Goal: Task Accomplishment & Management: Manage account settings

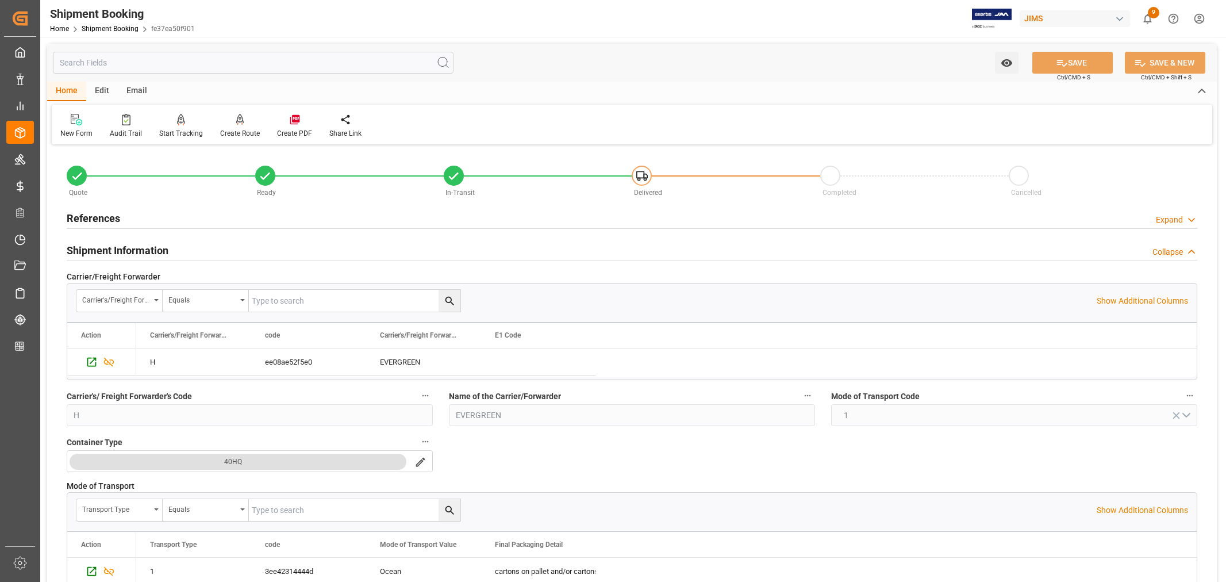
drag, startPoint x: 0, startPoint y: 0, endPoint x: 122, endPoint y: 25, distance: 124.4
click at [122, 25] on link "Shipment Booking" at bounding box center [110, 29] width 57 height 8
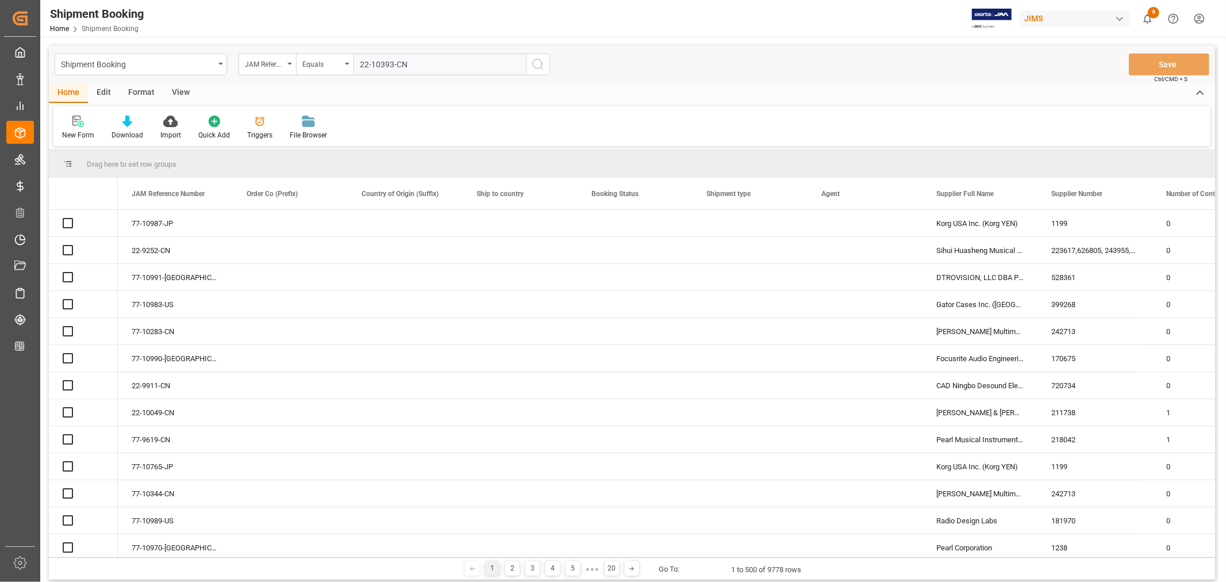
type input "22-10393-CN"
click at [537, 64] on icon "search button" at bounding box center [538, 64] width 14 height 14
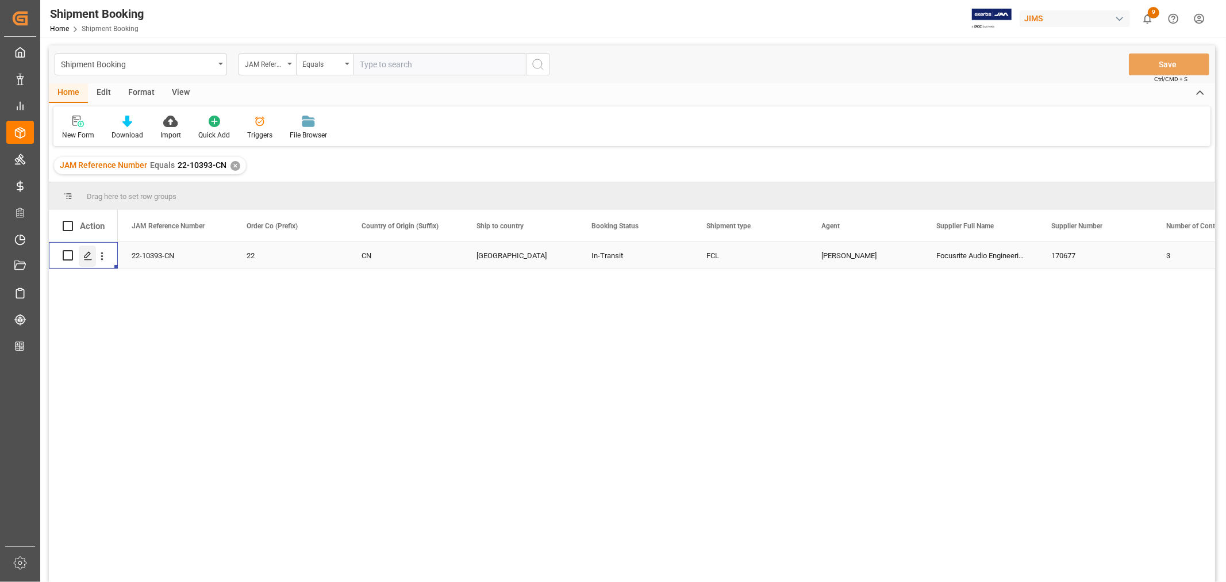
click at [90, 254] on icon "Press SPACE to select this row." at bounding box center [87, 255] width 9 height 9
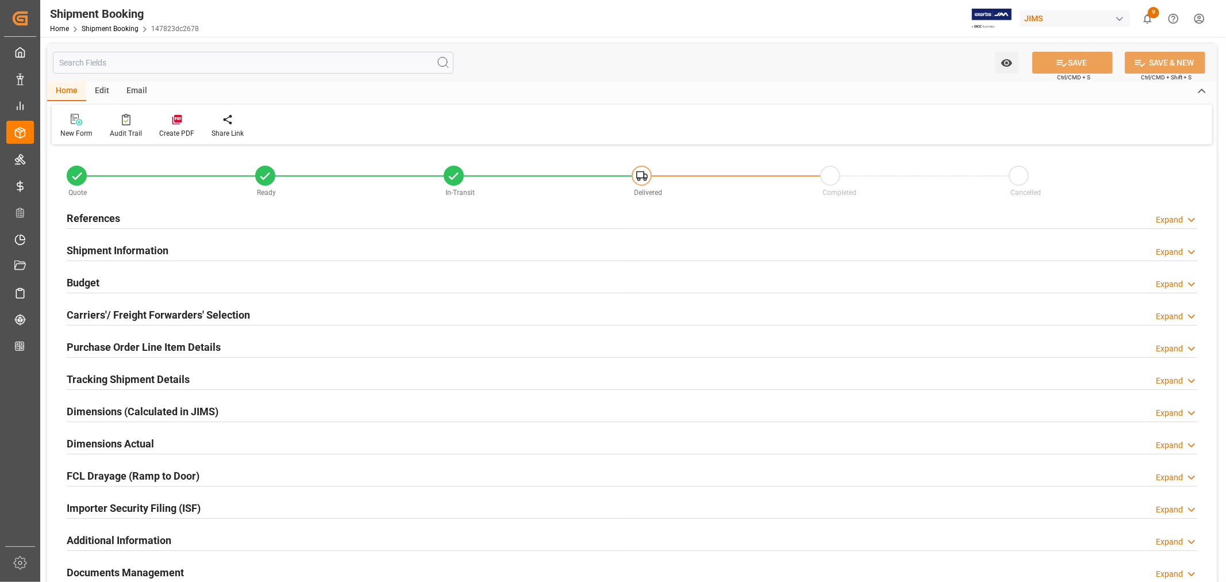
type input "28"
click at [99, 252] on h2 "Shipment Information" at bounding box center [118, 251] width 102 height 16
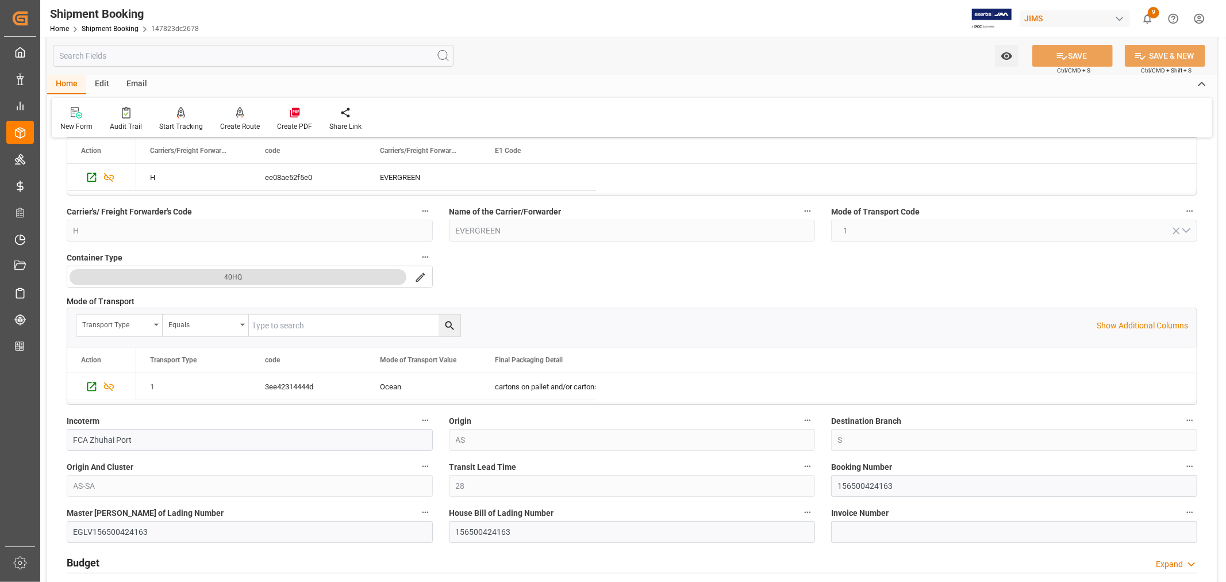
scroll to position [191, 0]
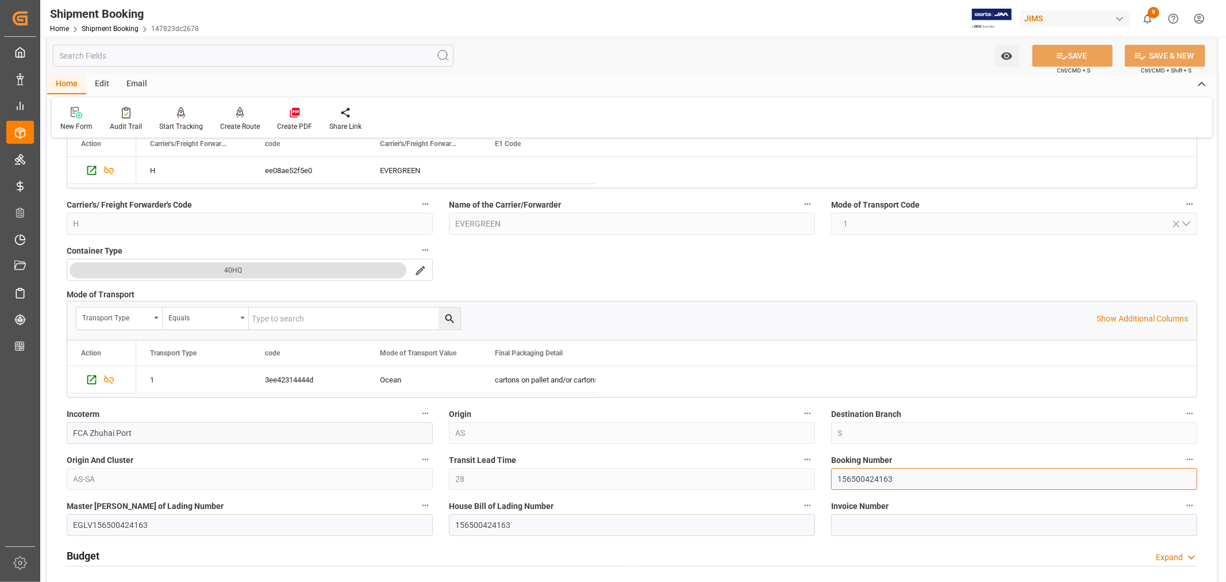
click at [861, 478] on input "156500424163" at bounding box center [1014, 479] width 366 height 22
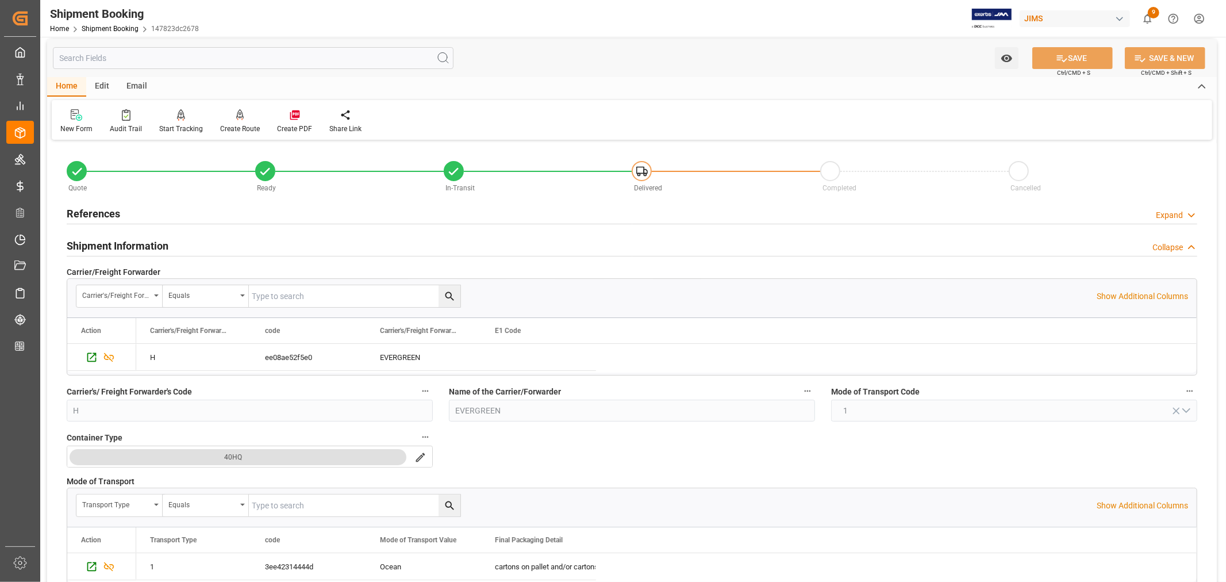
scroll to position [0, 0]
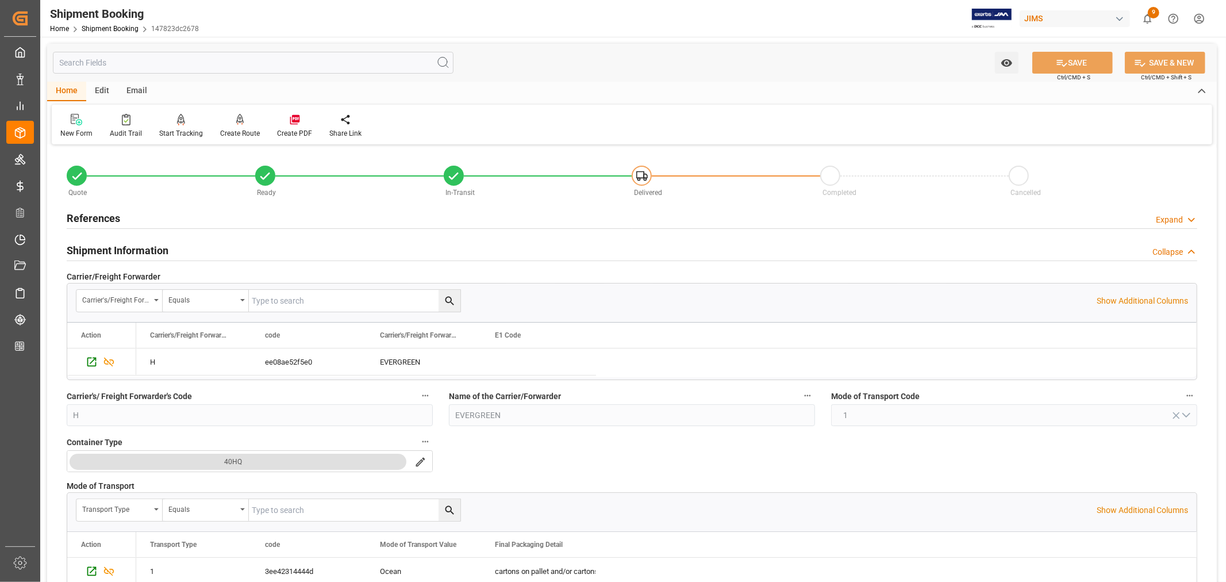
click at [153, 251] on h2 "Shipment Information" at bounding box center [118, 251] width 102 height 16
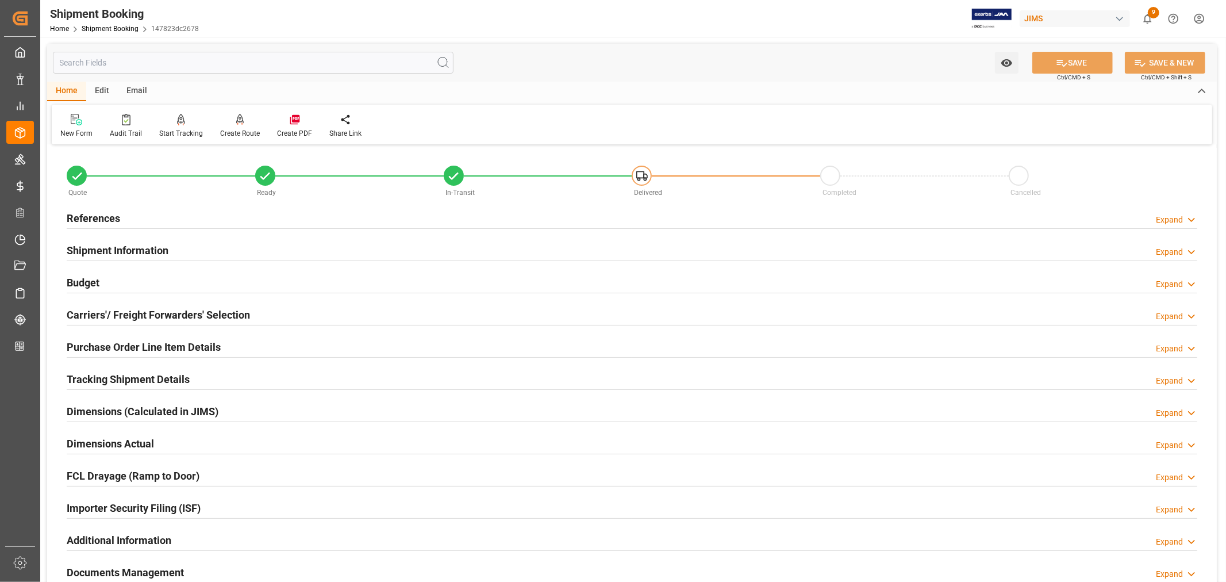
click at [106, 376] on h2 "Tracking Shipment Details" at bounding box center [128, 379] width 123 height 16
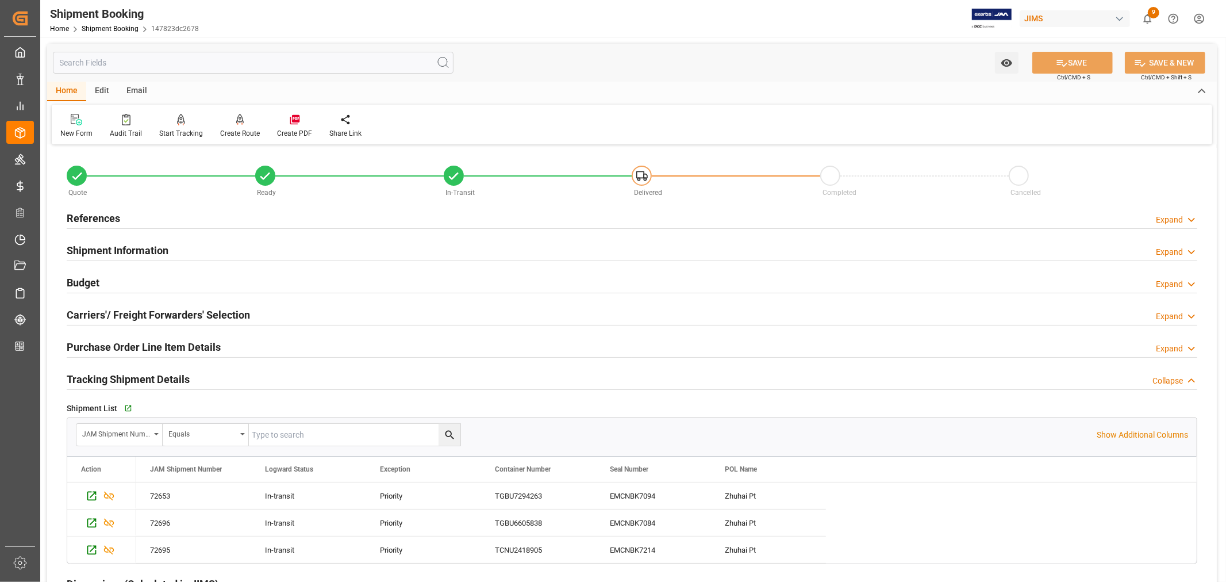
click at [106, 376] on h2 "Tracking Shipment Details" at bounding box center [128, 379] width 123 height 16
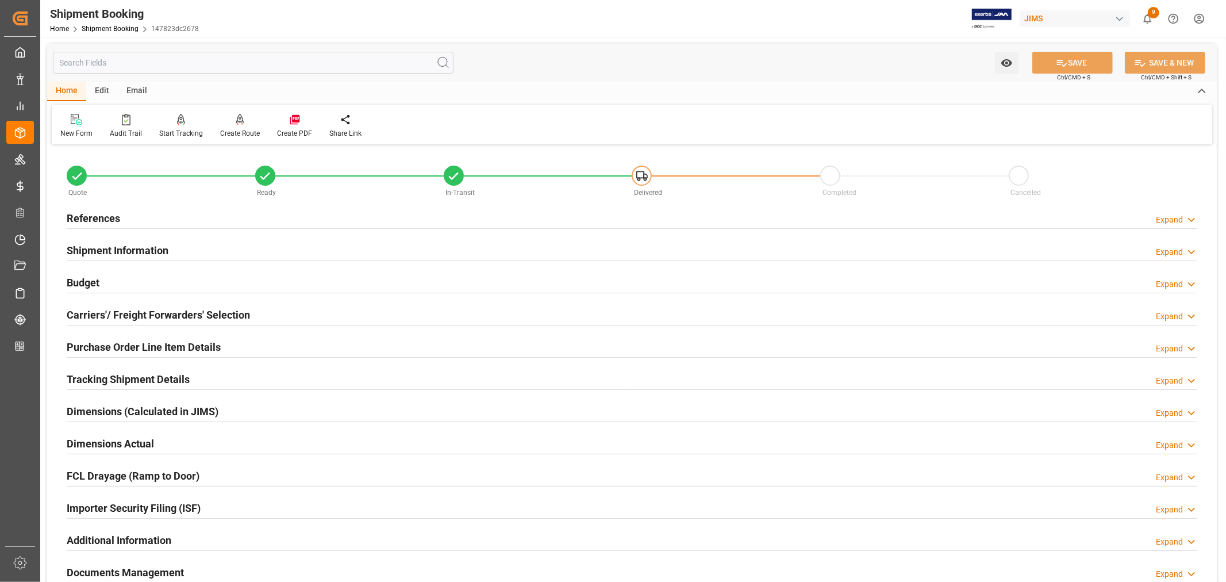
click at [102, 344] on h2 "Purchase Order Line Item Details" at bounding box center [144, 347] width 154 height 16
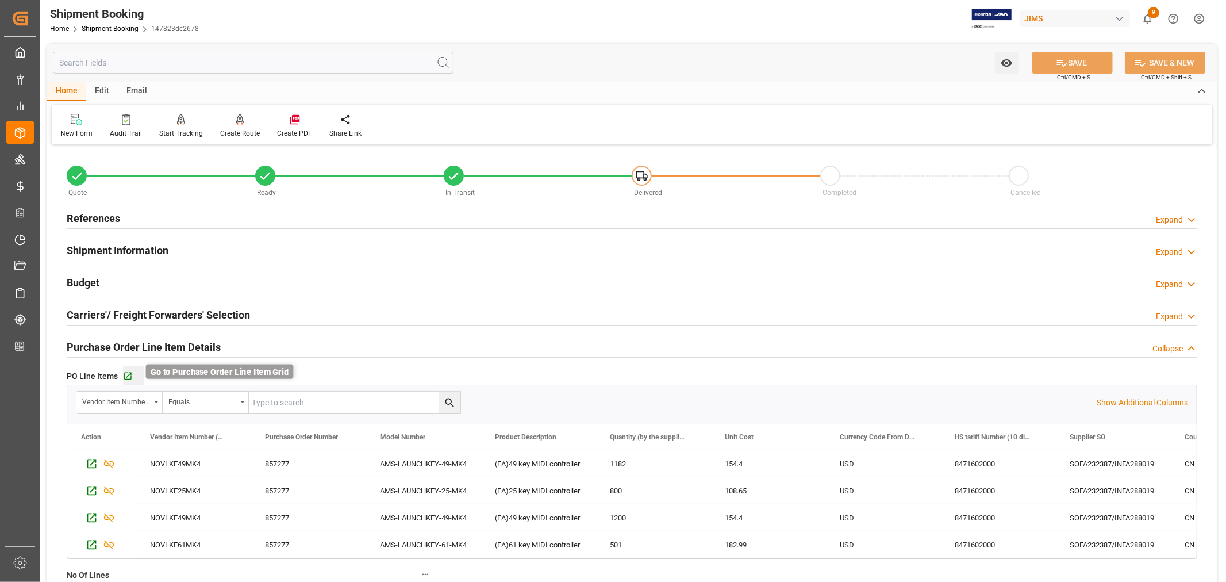
click at [129, 376] on icon "button" at bounding box center [128, 376] width 10 height 10
click at [145, 341] on h2 "Purchase Order Line Item Details" at bounding box center [144, 347] width 154 height 16
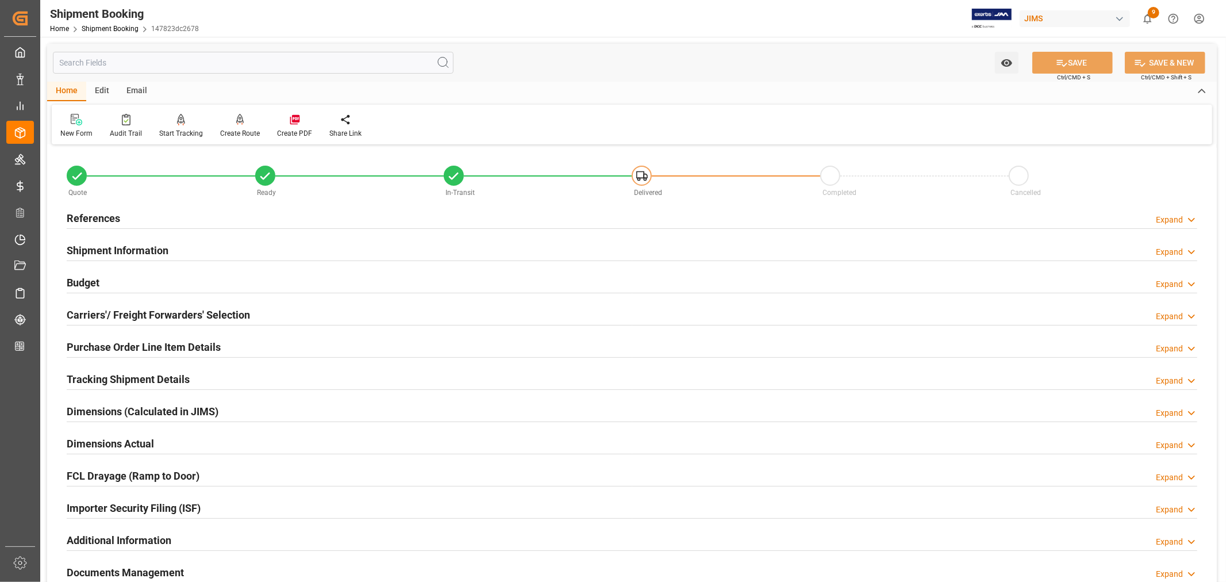
click at [102, 218] on h2 "References" at bounding box center [93, 218] width 53 height 16
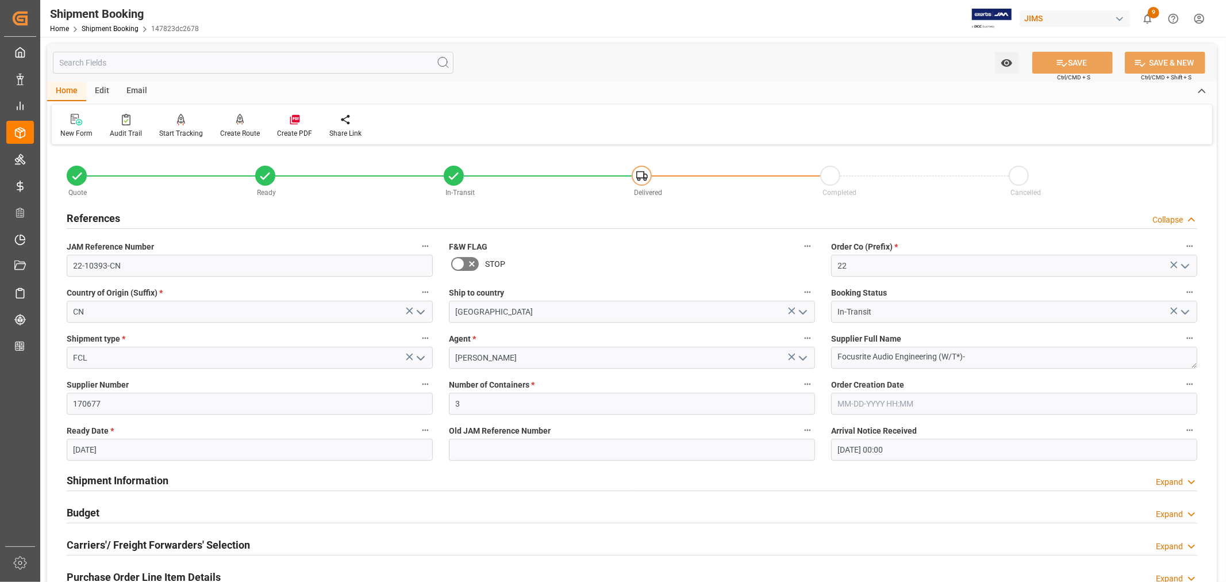
click at [102, 218] on h2 "References" at bounding box center [93, 218] width 53 height 16
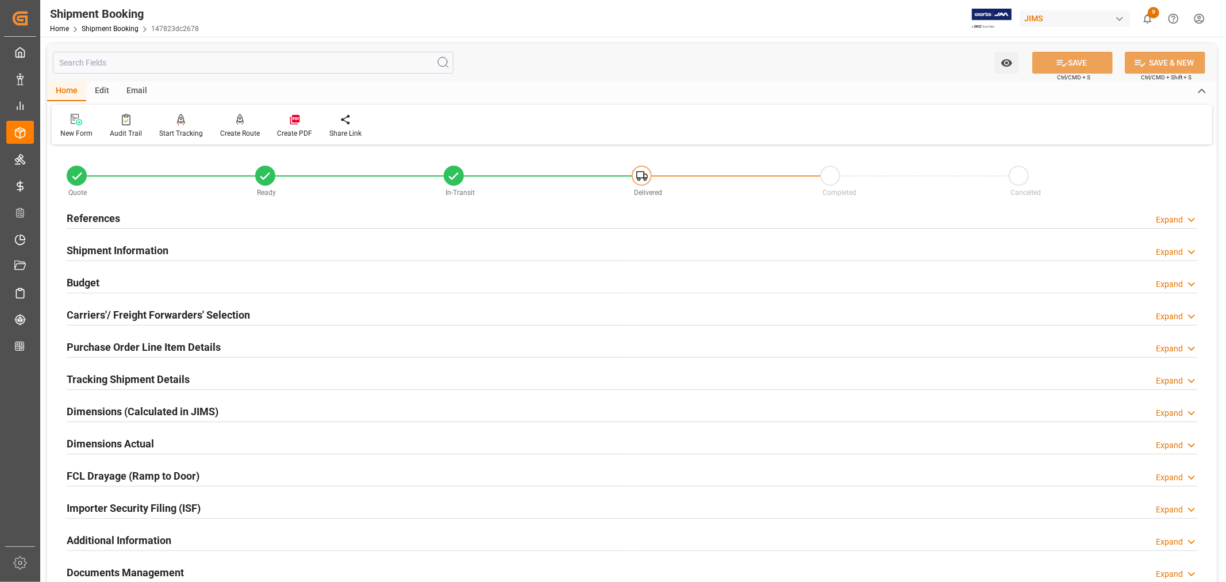
click at [130, 245] on h2 "Shipment Information" at bounding box center [118, 251] width 102 height 16
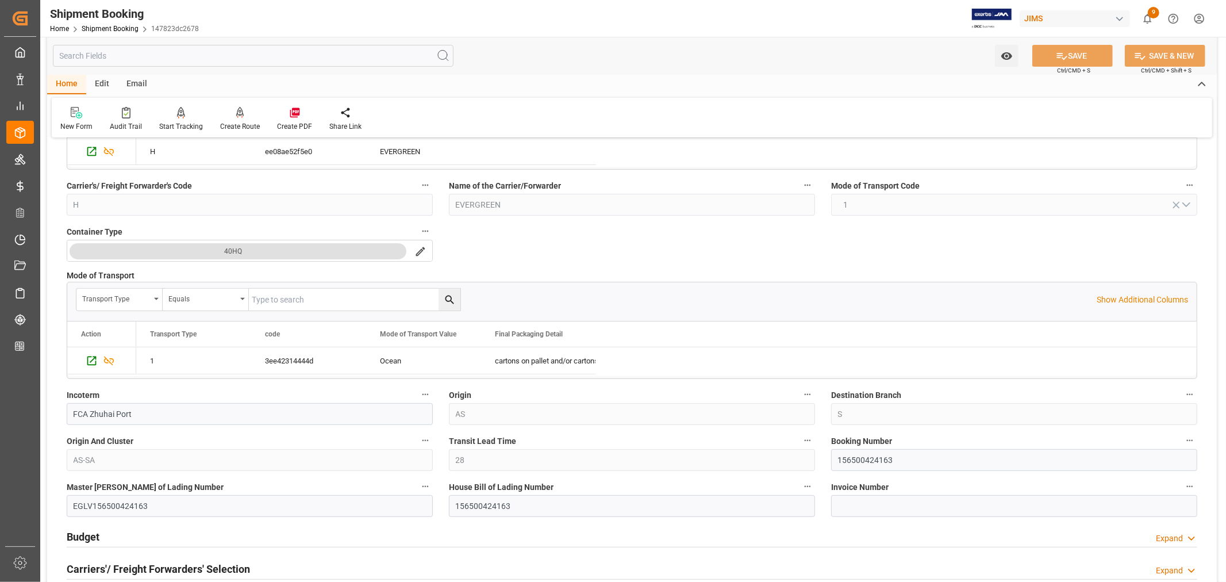
scroll to position [255, 0]
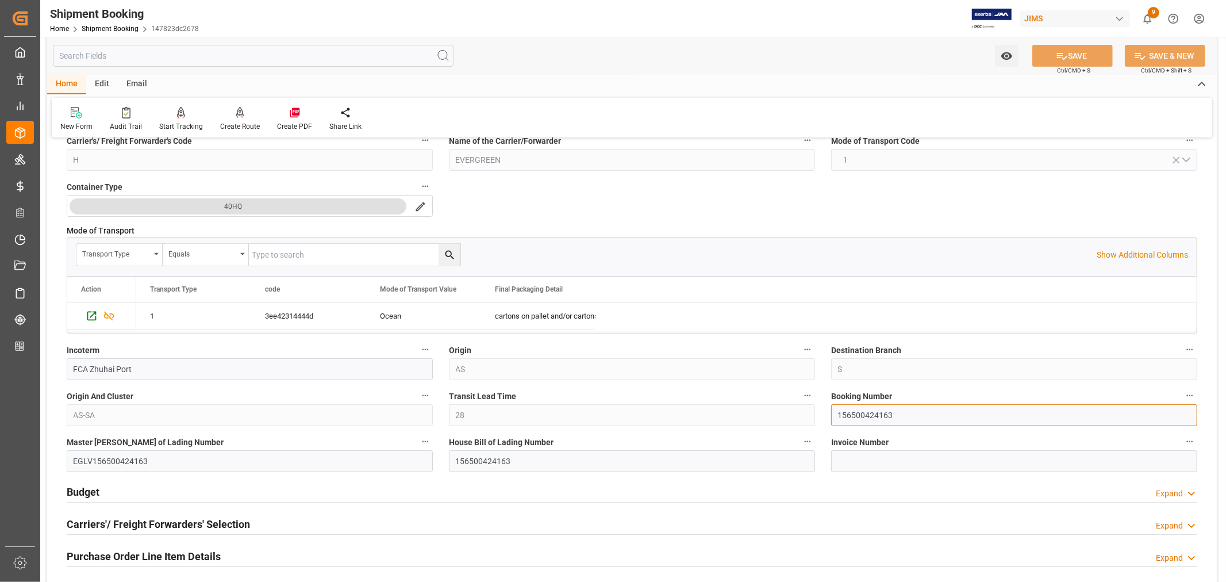
click at [850, 411] on input "156500424163" at bounding box center [1014, 415] width 366 height 22
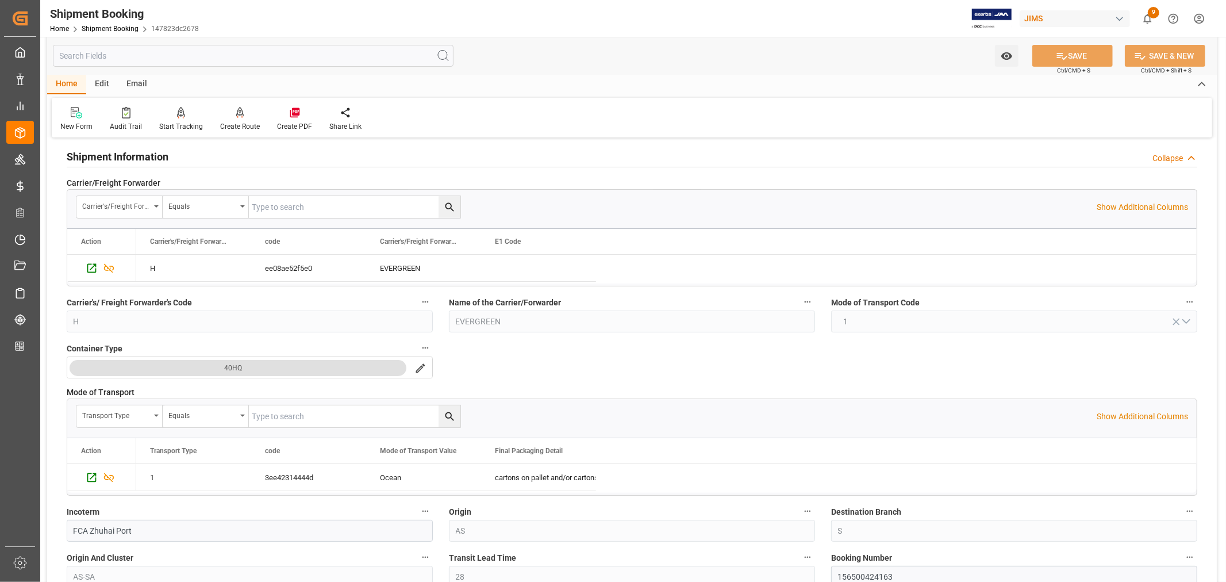
scroll to position [64, 0]
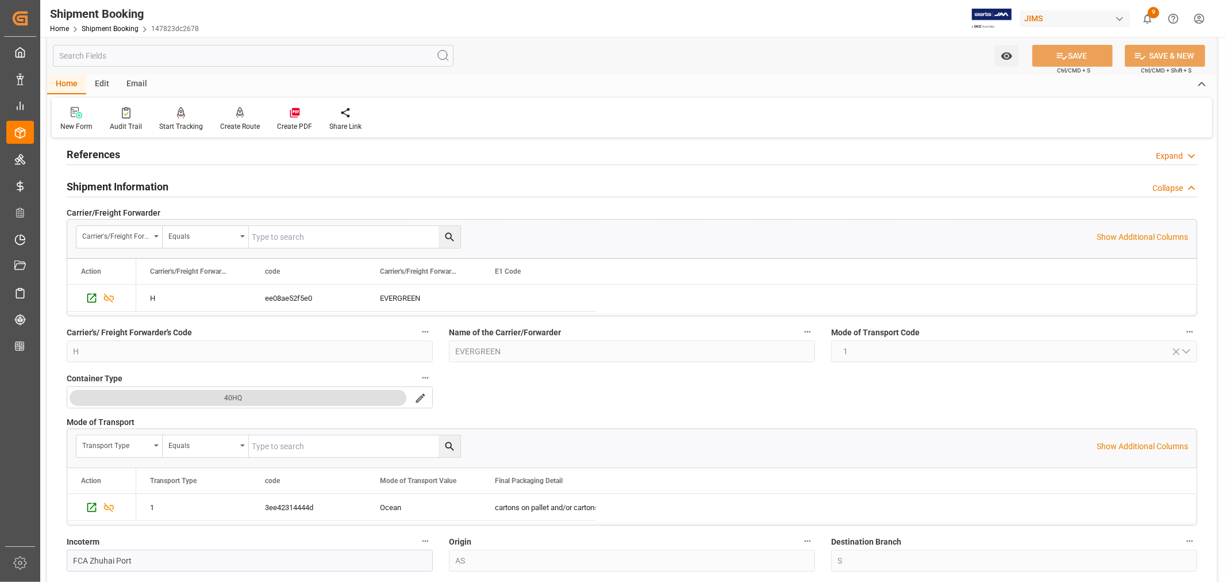
click at [129, 185] on h2 "Shipment Information" at bounding box center [118, 187] width 102 height 16
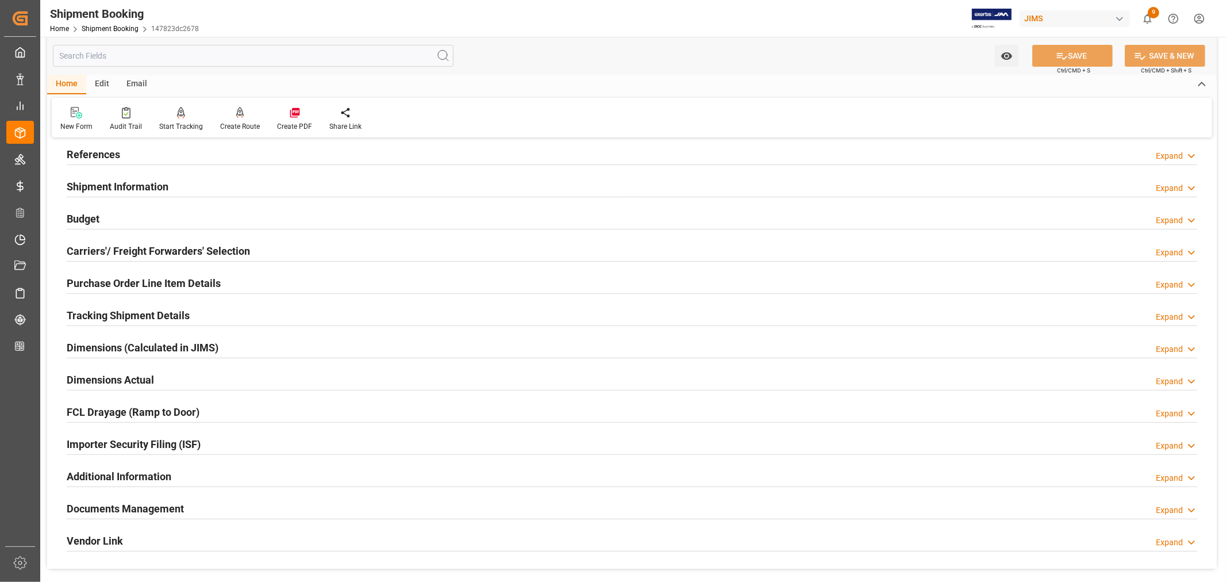
click at [231, 505] on div "Documents Management Expand" at bounding box center [632, 507] width 1130 height 22
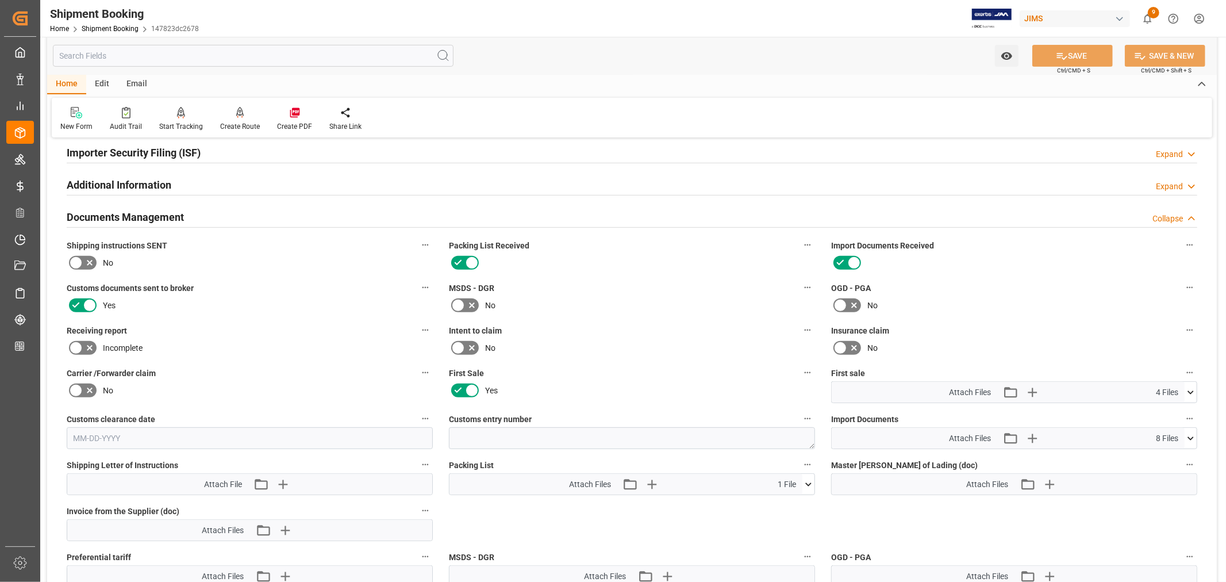
scroll to position [383, 0]
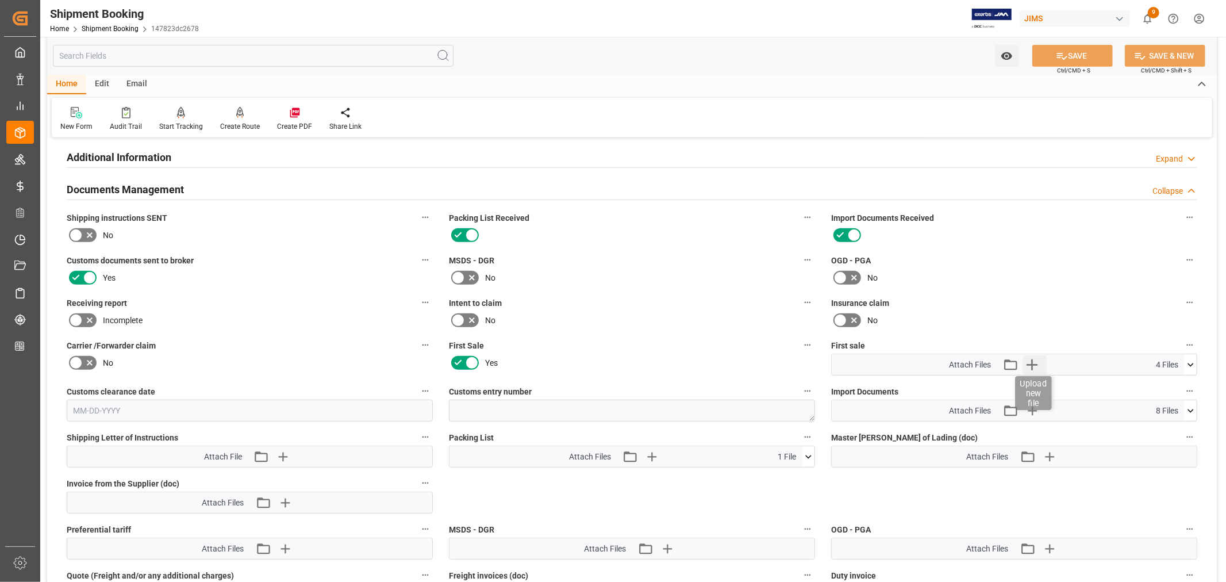
click at [1031, 361] on icon "button" at bounding box center [1031, 364] width 11 height 11
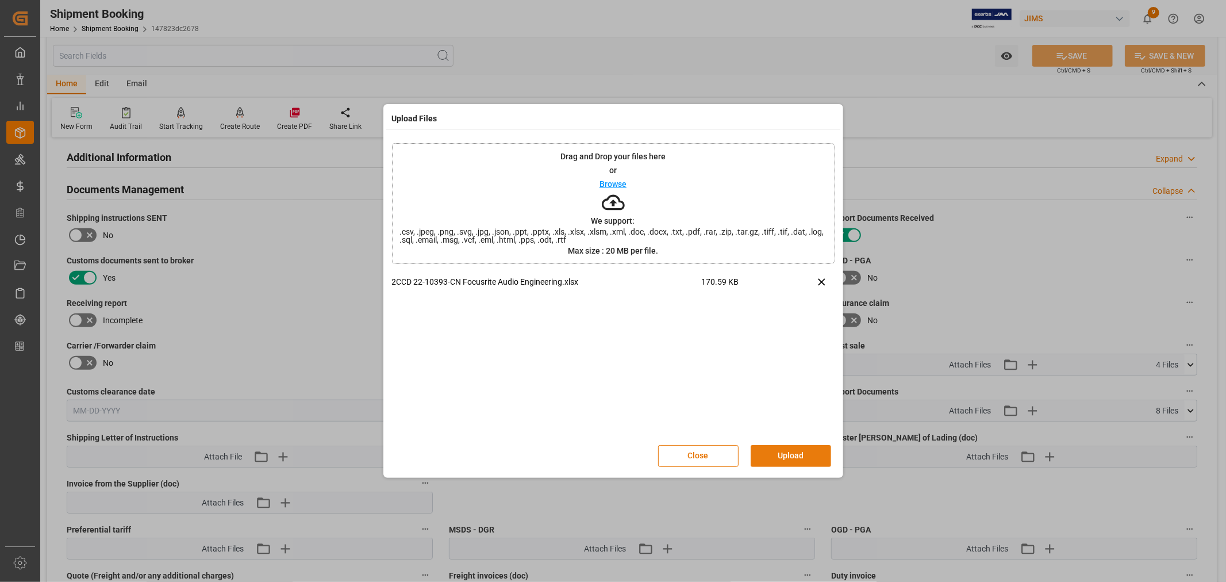
click at [779, 449] on button "Upload" at bounding box center [790, 456] width 80 height 22
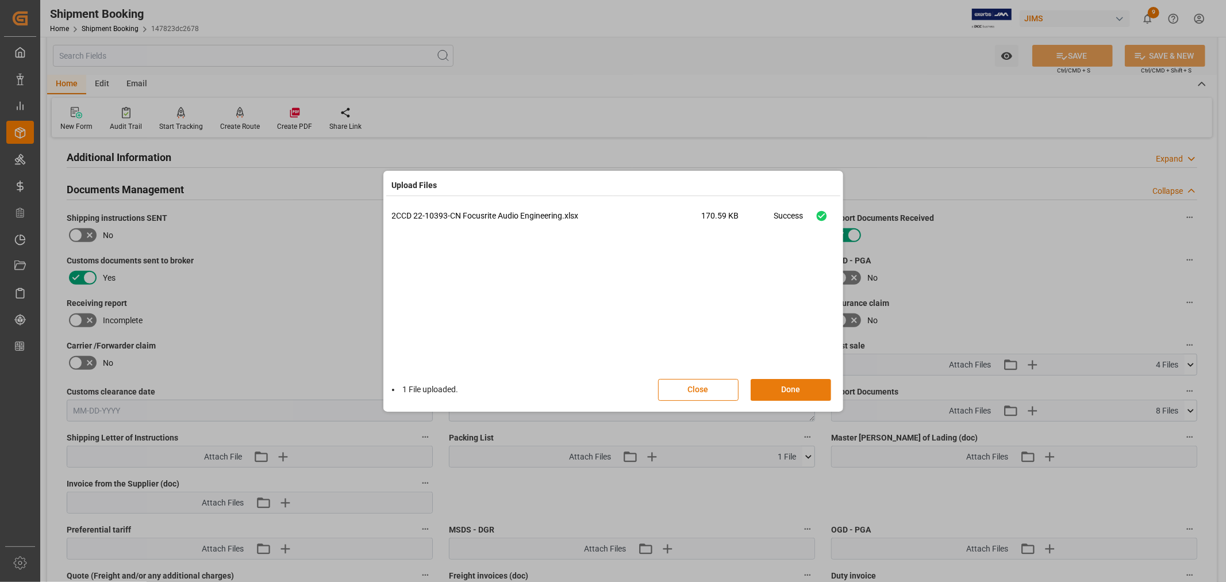
click at [783, 385] on button "Done" at bounding box center [790, 390] width 80 height 22
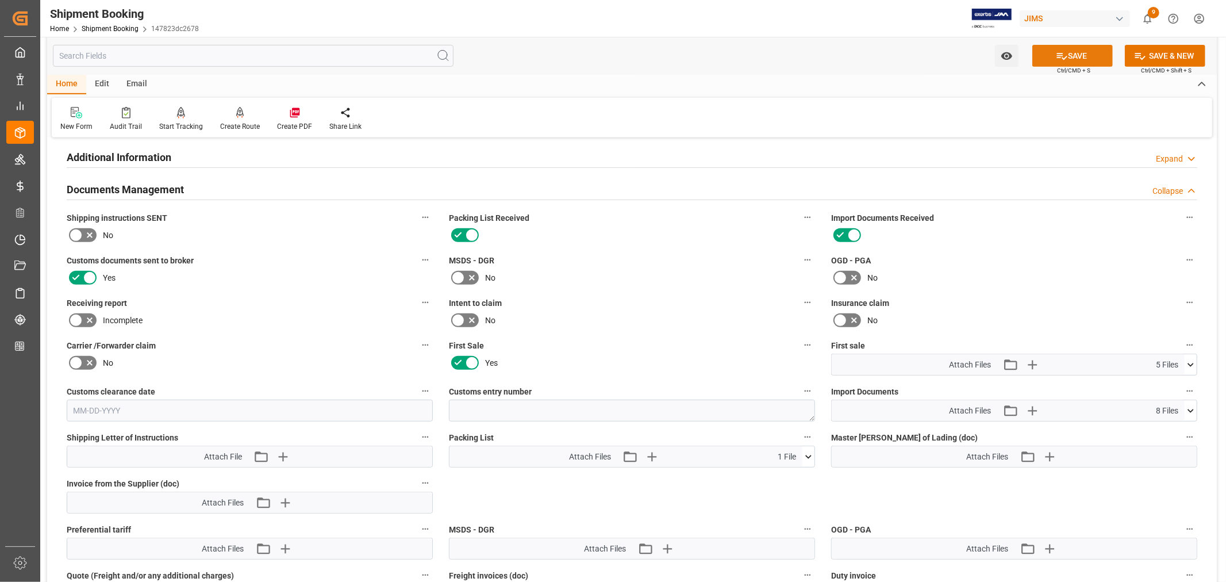
click at [1067, 52] on button "SAVE" at bounding box center [1072, 56] width 80 height 22
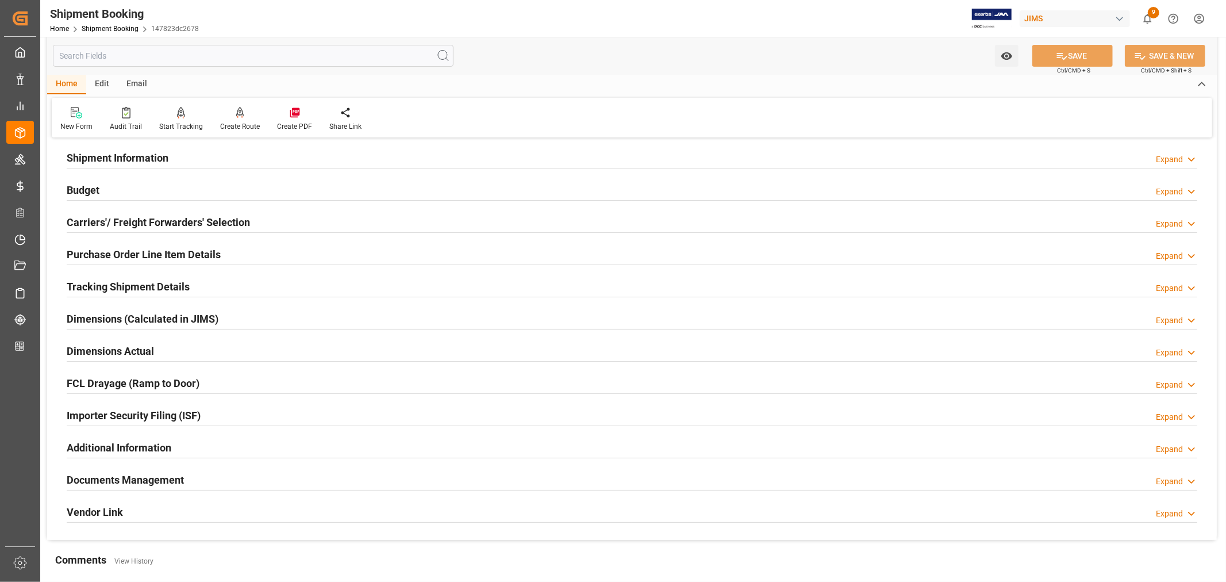
scroll to position [26, 0]
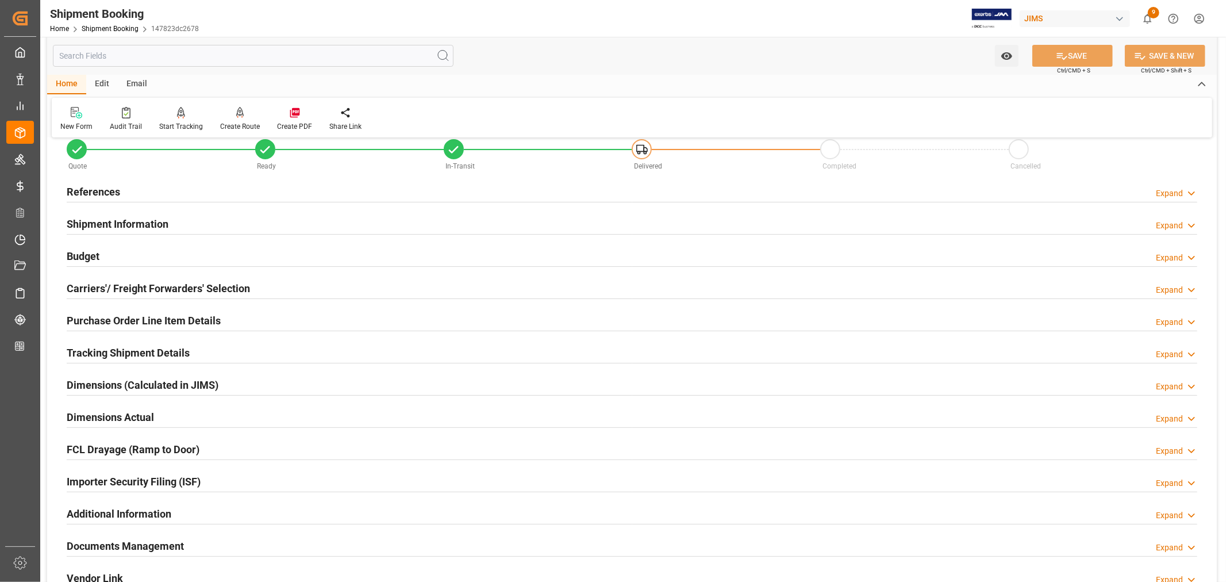
click at [113, 351] on h2 "Tracking Shipment Details" at bounding box center [128, 353] width 123 height 16
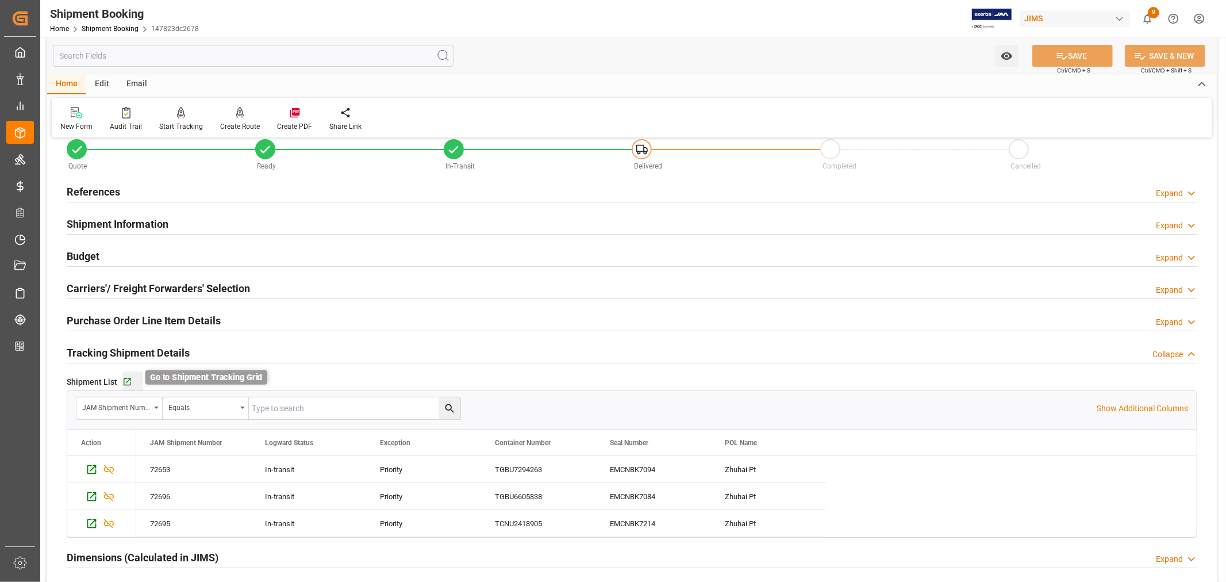
click at [129, 379] on icon "button" at bounding box center [127, 381] width 7 height 7
click at [95, 255] on h2 "Budget" at bounding box center [83, 256] width 33 height 16
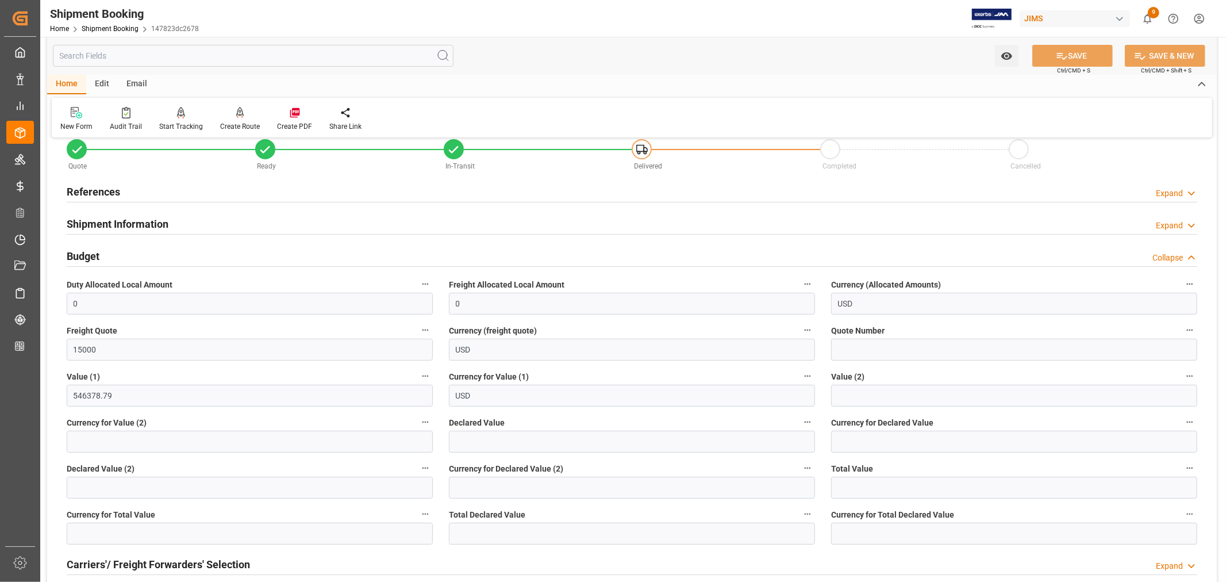
scroll to position [90, 0]
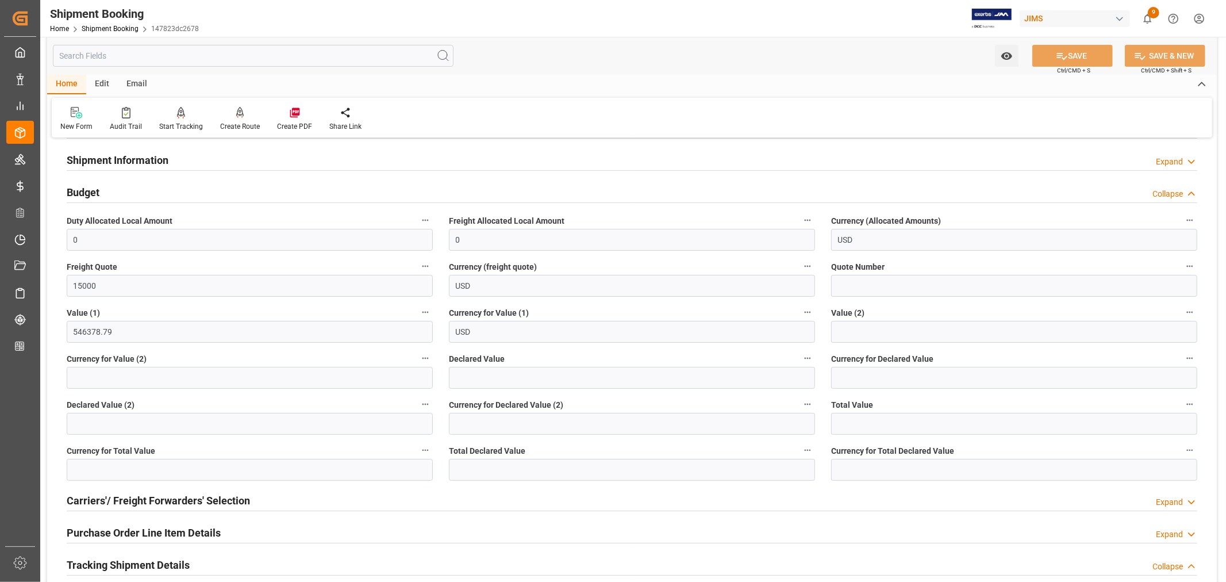
click at [86, 188] on h2 "Budget" at bounding box center [83, 192] width 33 height 16
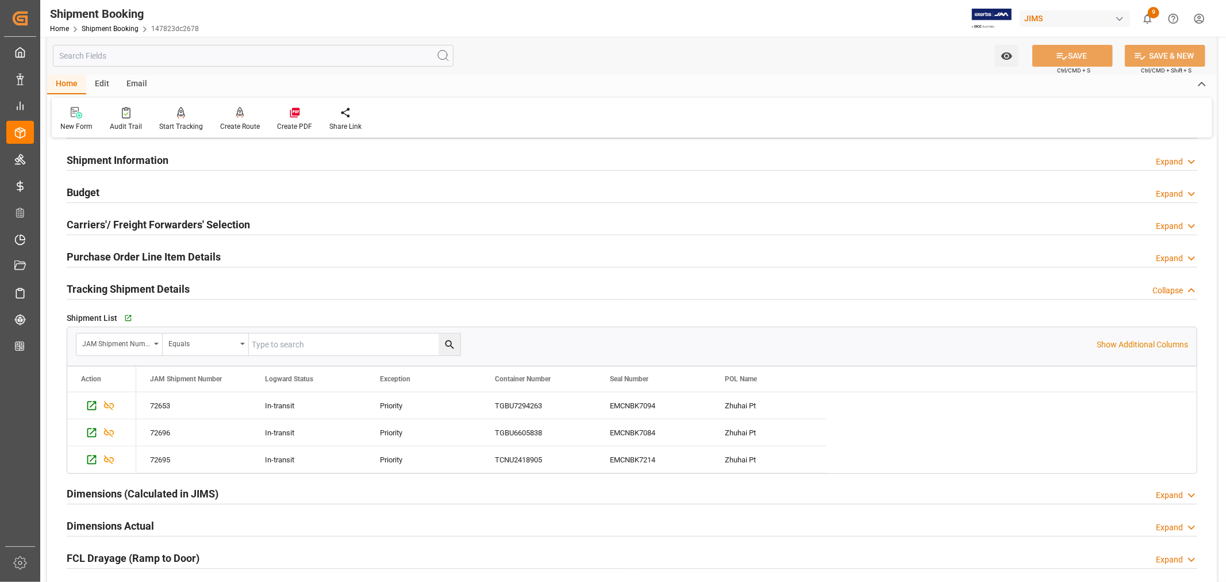
click at [129, 285] on h2 "Tracking Shipment Details" at bounding box center [128, 289] width 123 height 16
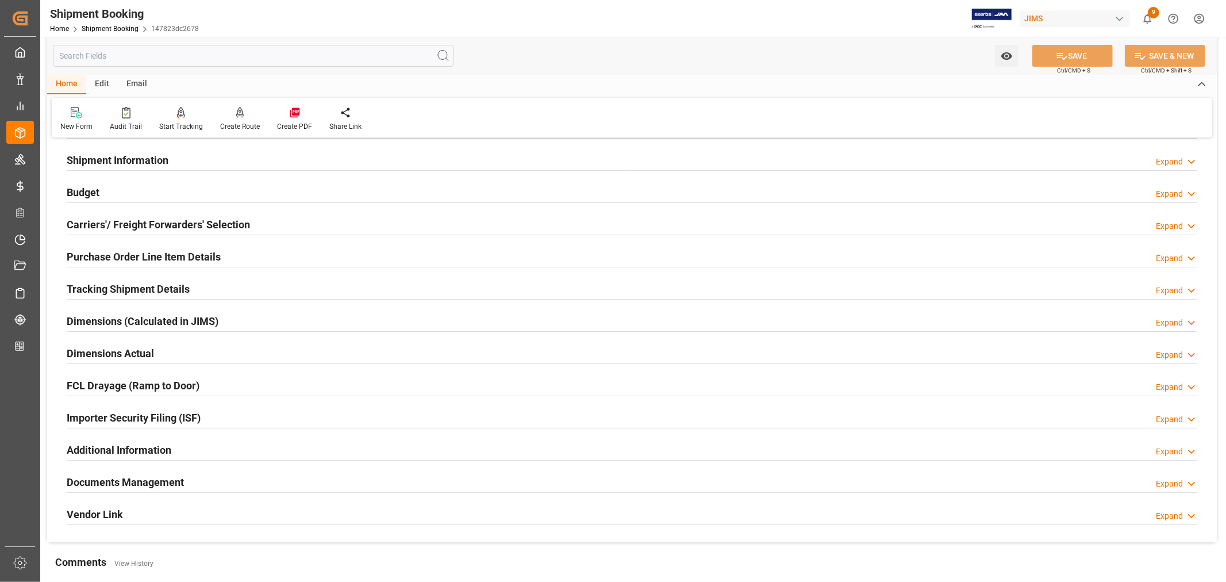
click at [222, 481] on div "Documents Management Expand" at bounding box center [632, 481] width 1130 height 22
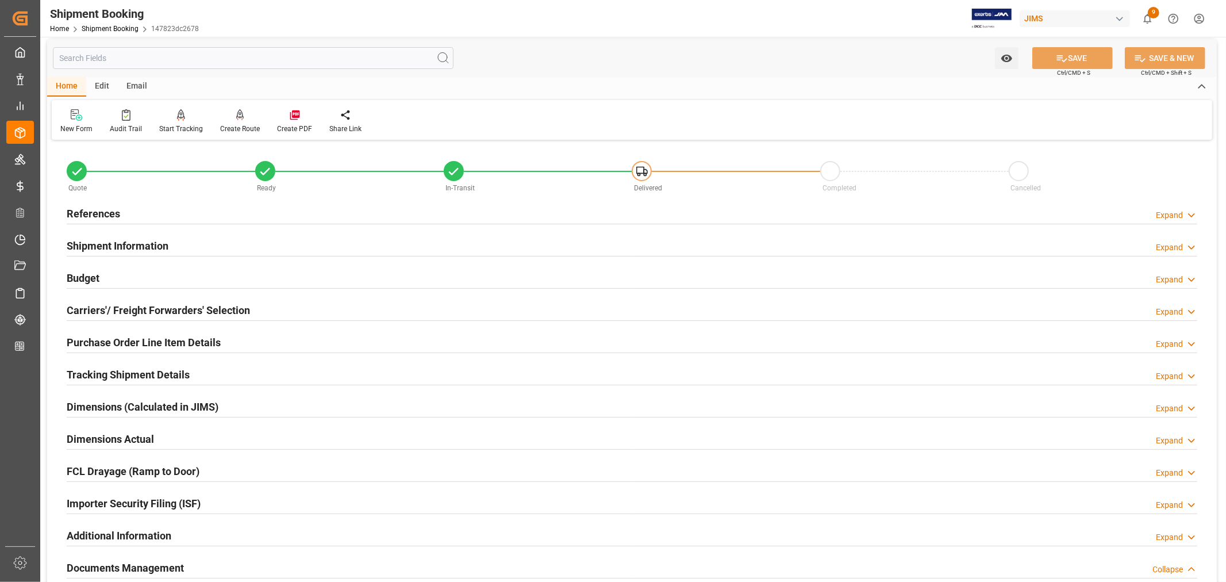
scroll to position [0, 0]
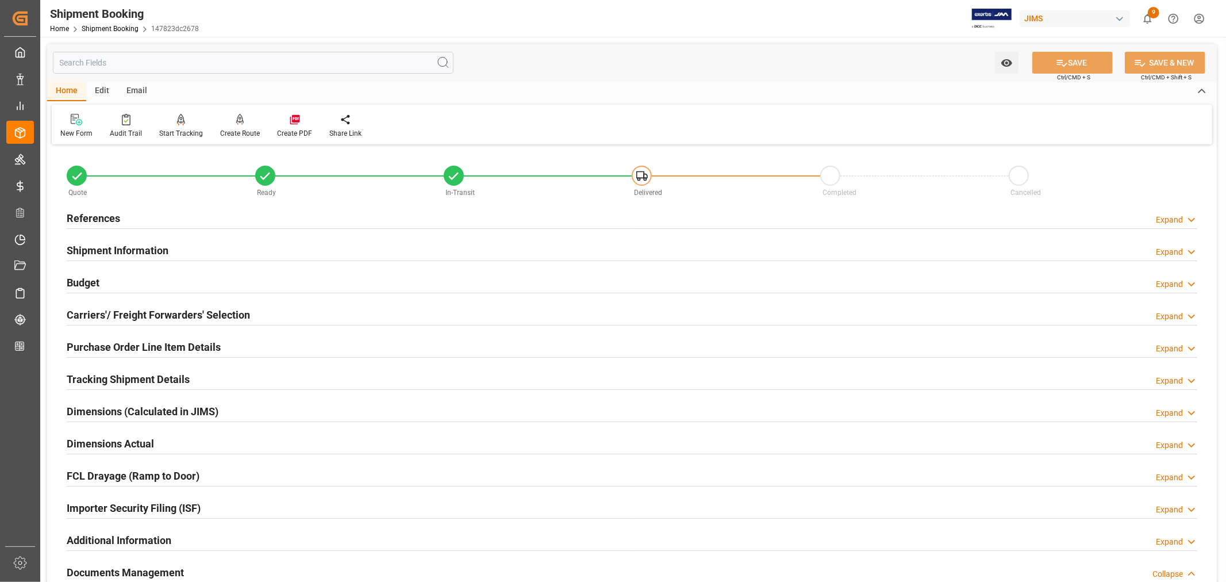
click at [107, 221] on h2 "References" at bounding box center [93, 218] width 53 height 16
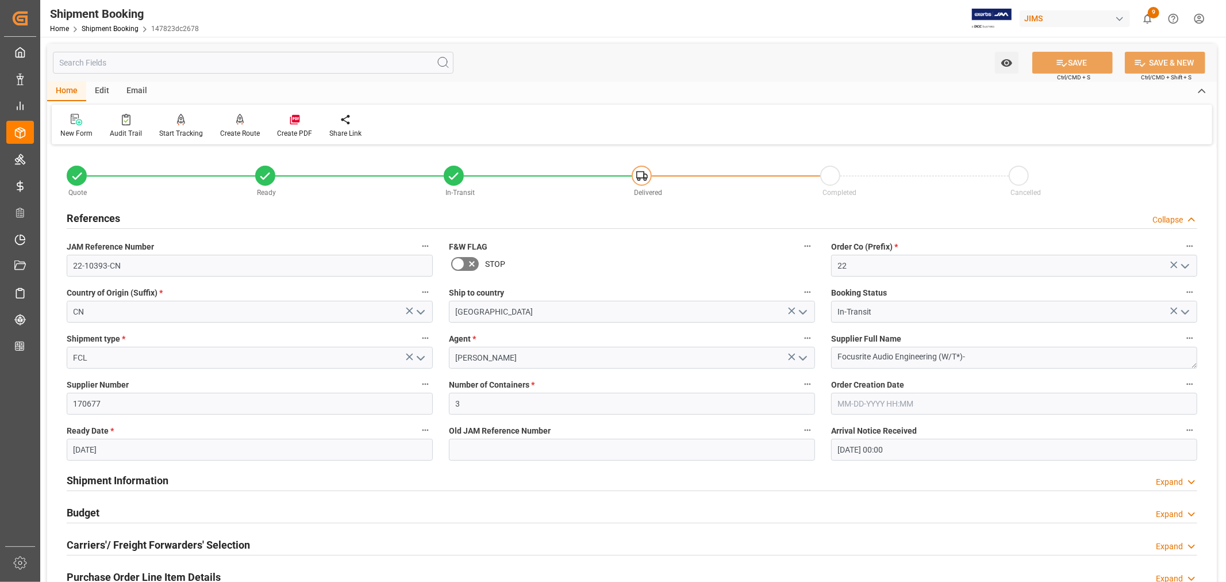
click at [107, 221] on h2 "References" at bounding box center [93, 218] width 53 height 16
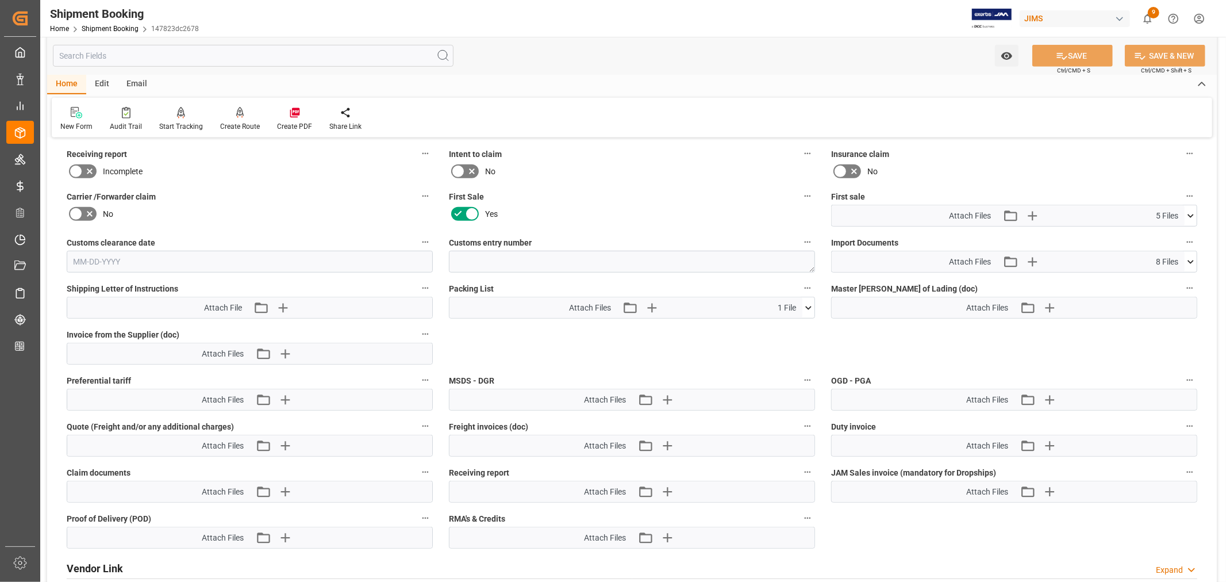
scroll to position [447, 0]
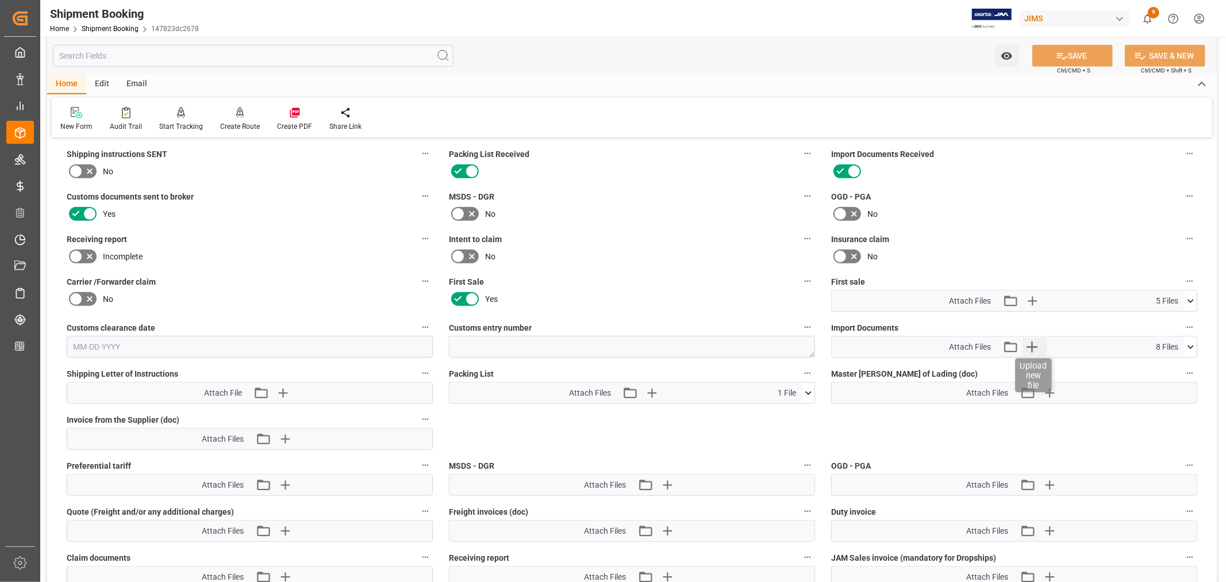
click at [1035, 343] on icon "button" at bounding box center [1031, 346] width 11 height 11
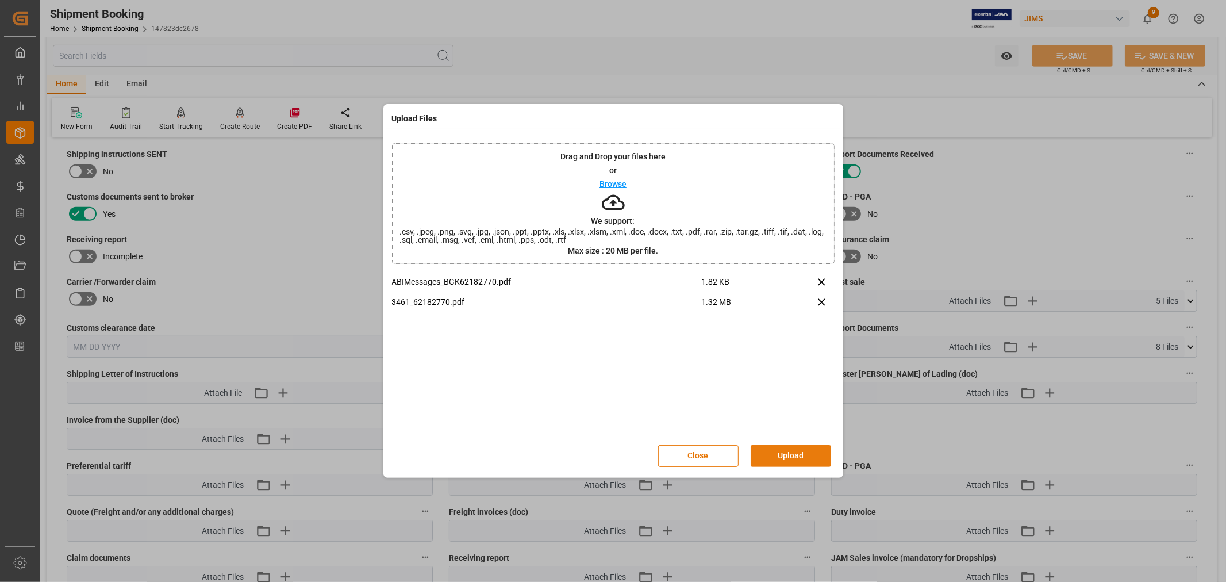
click at [791, 454] on button "Upload" at bounding box center [790, 456] width 80 height 22
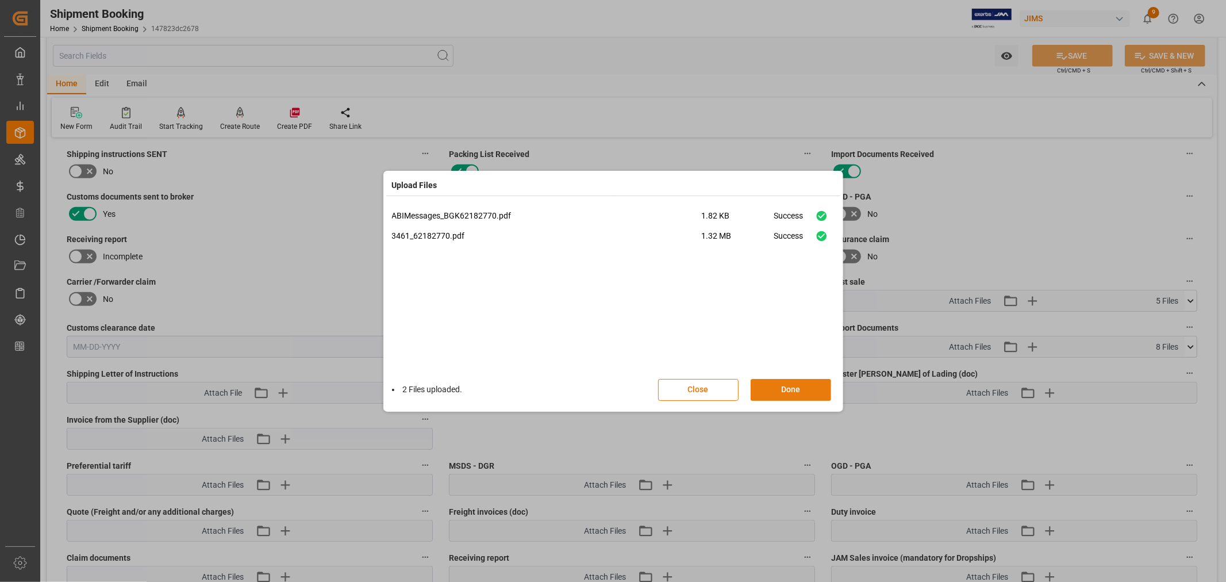
click at [783, 387] on button "Done" at bounding box center [790, 390] width 80 height 22
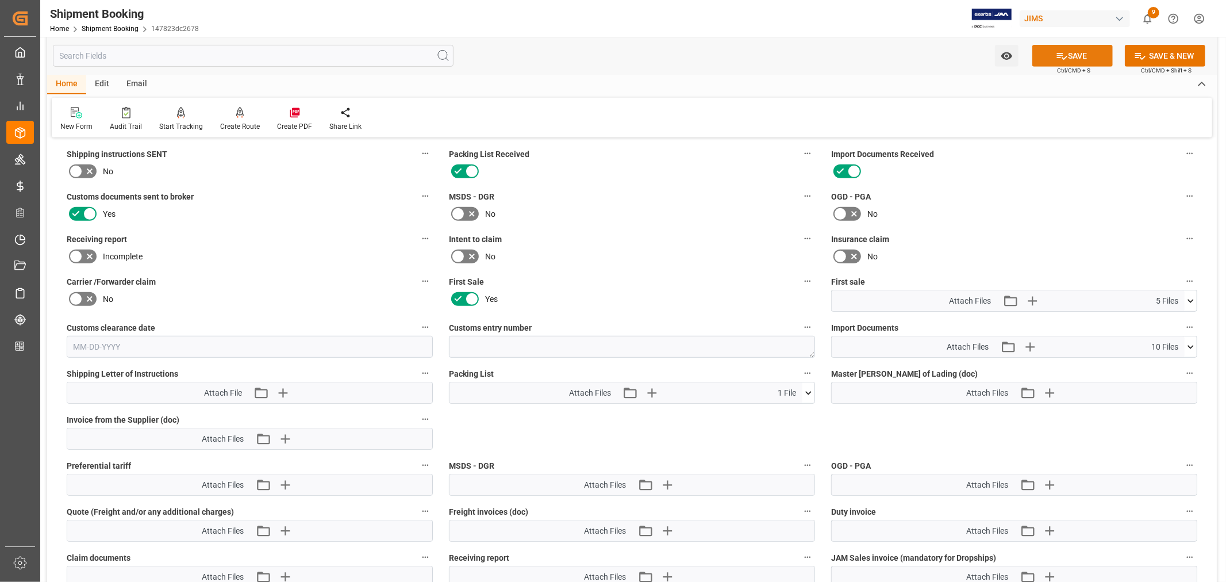
click at [1081, 59] on button "SAVE" at bounding box center [1072, 56] width 80 height 22
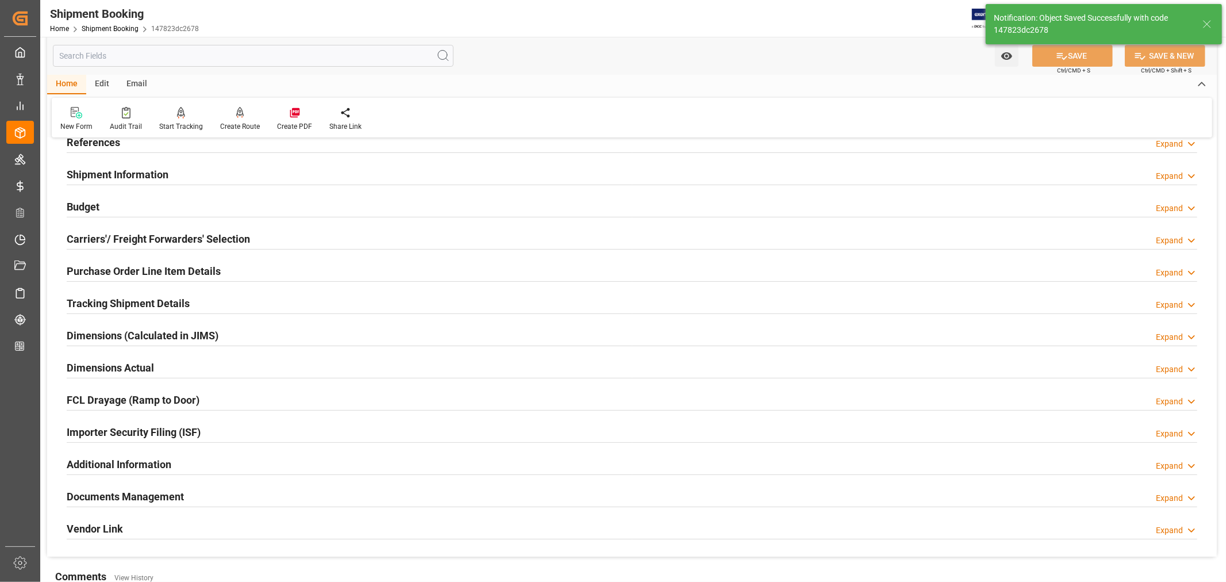
scroll to position [0, 0]
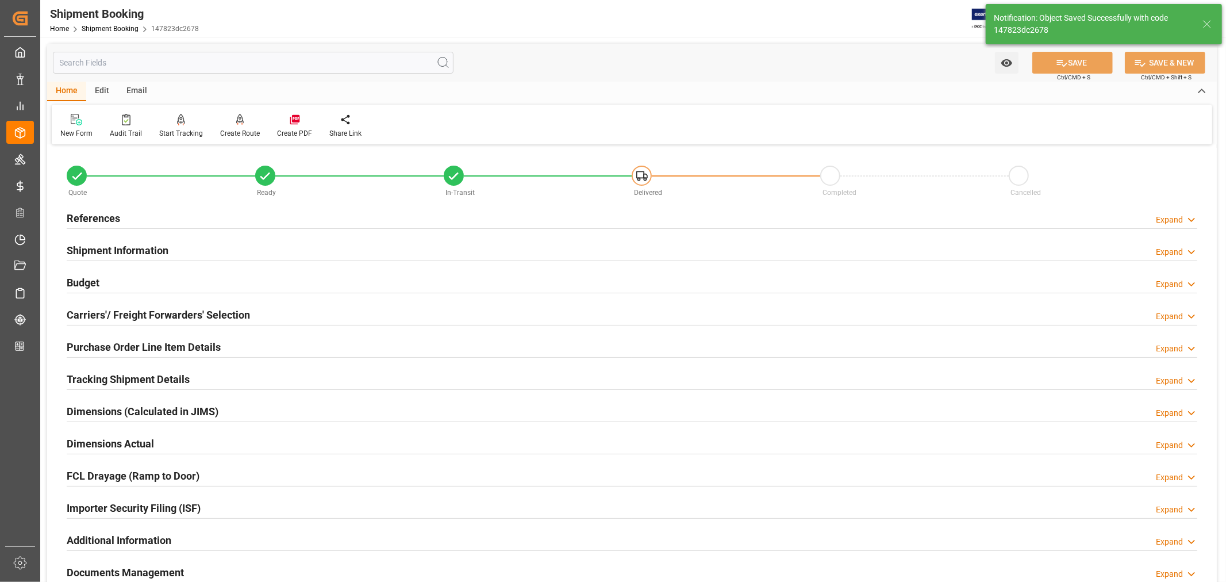
click at [86, 282] on h2 "Budget" at bounding box center [83, 283] width 33 height 16
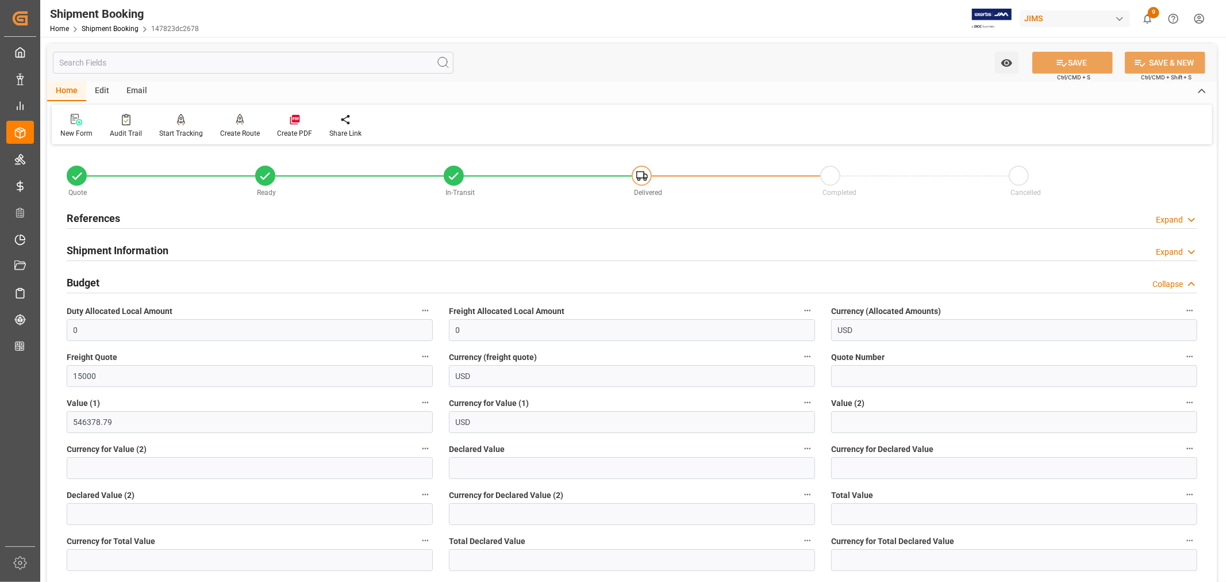
click at [122, 252] on h2 "Shipment Information" at bounding box center [118, 251] width 102 height 16
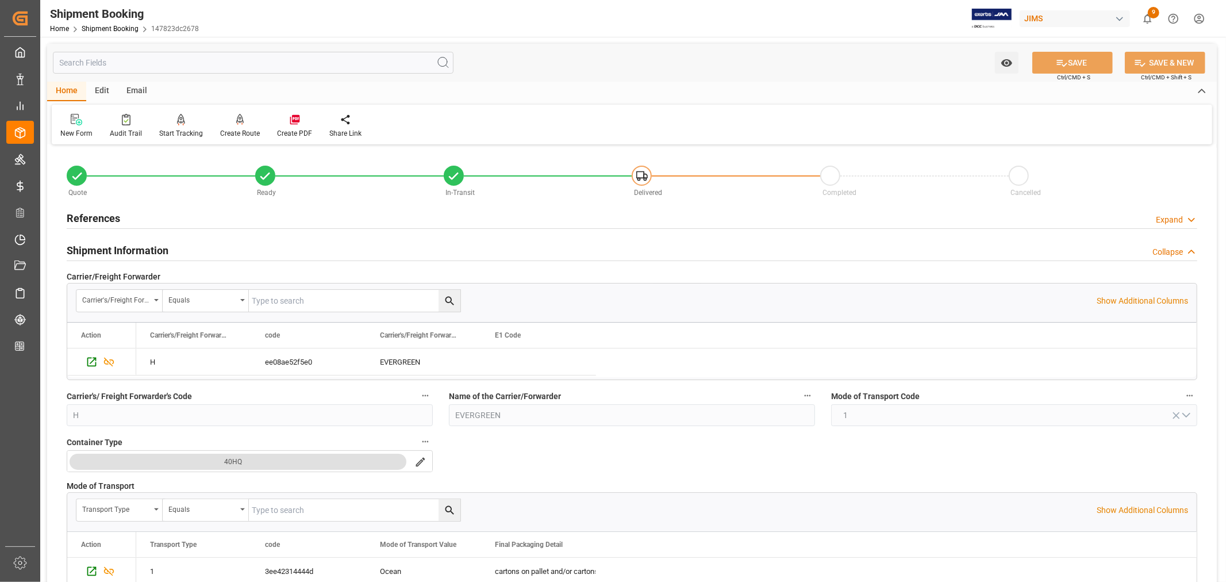
click at [144, 250] on h2 "Shipment Information" at bounding box center [118, 251] width 102 height 16
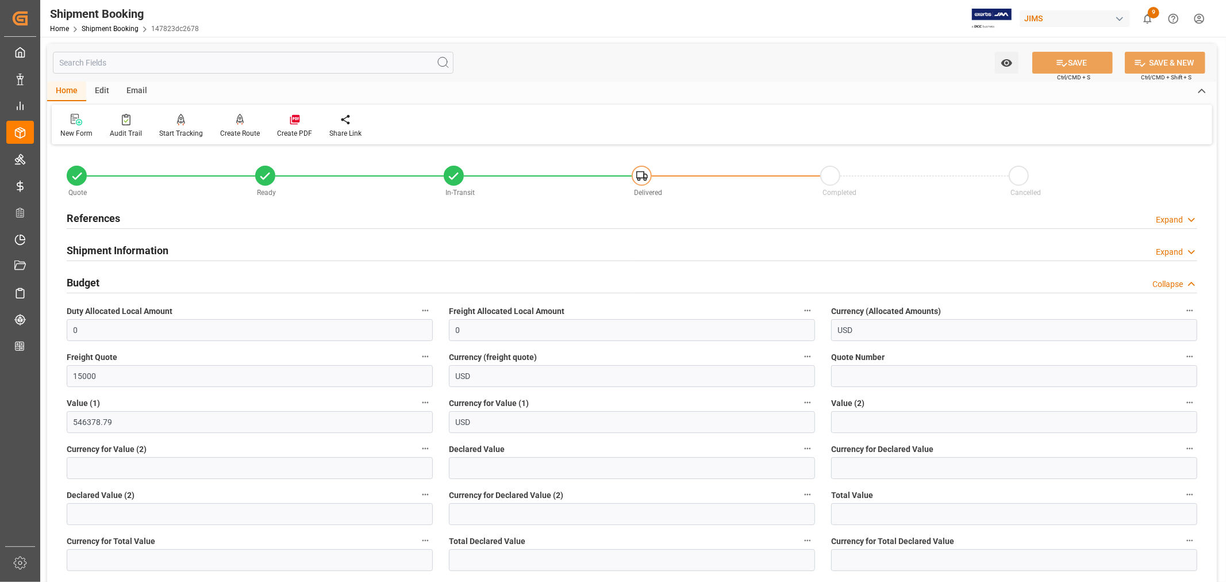
click at [106, 276] on div "Budget Collapse" at bounding box center [632, 282] width 1130 height 22
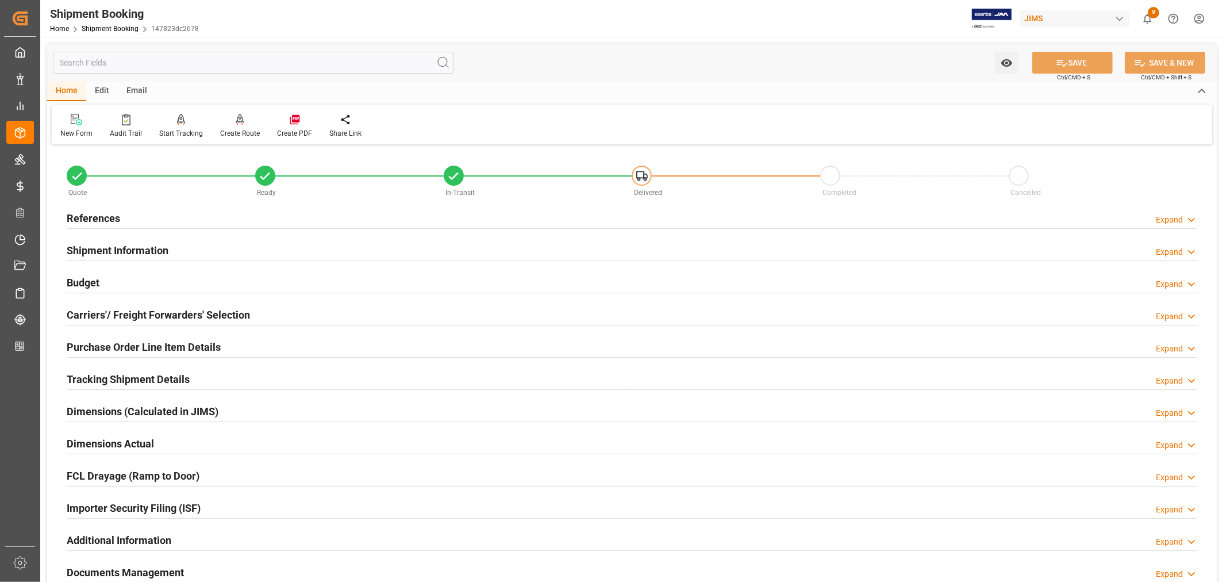
click at [87, 217] on h2 "References" at bounding box center [93, 218] width 53 height 16
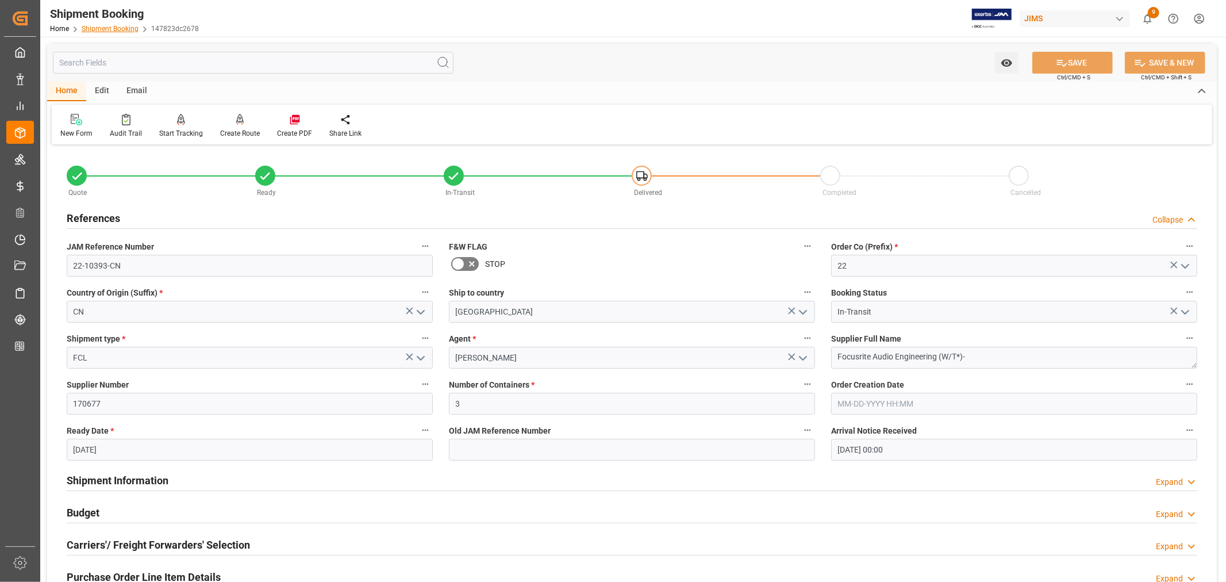
click at [112, 30] on link "Shipment Booking" at bounding box center [110, 29] width 57 height 8
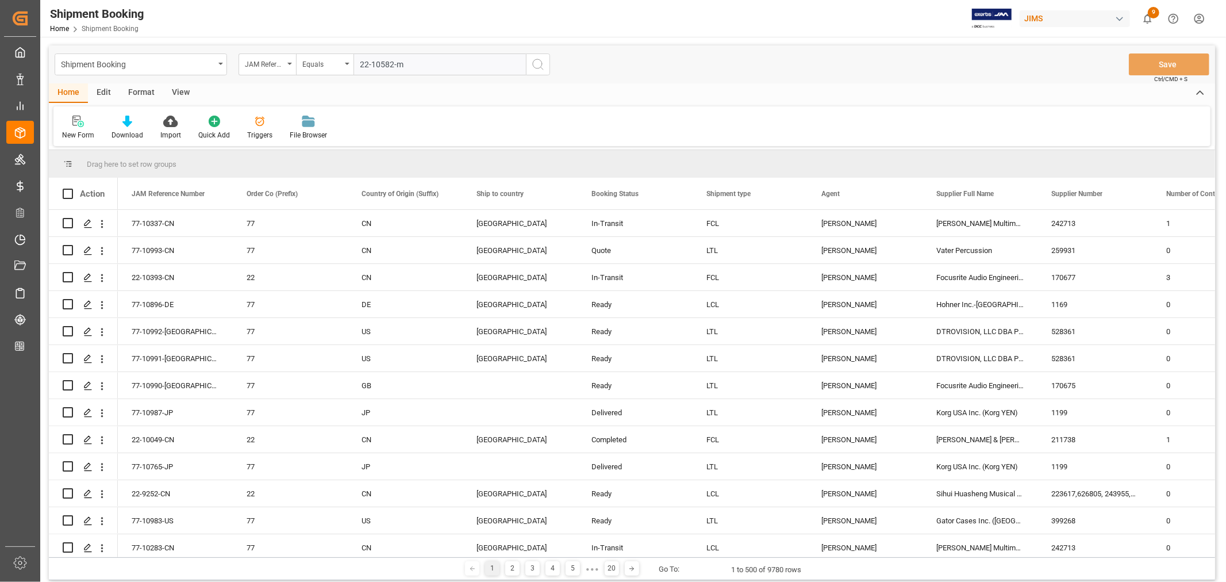
type input "22-10582-my"
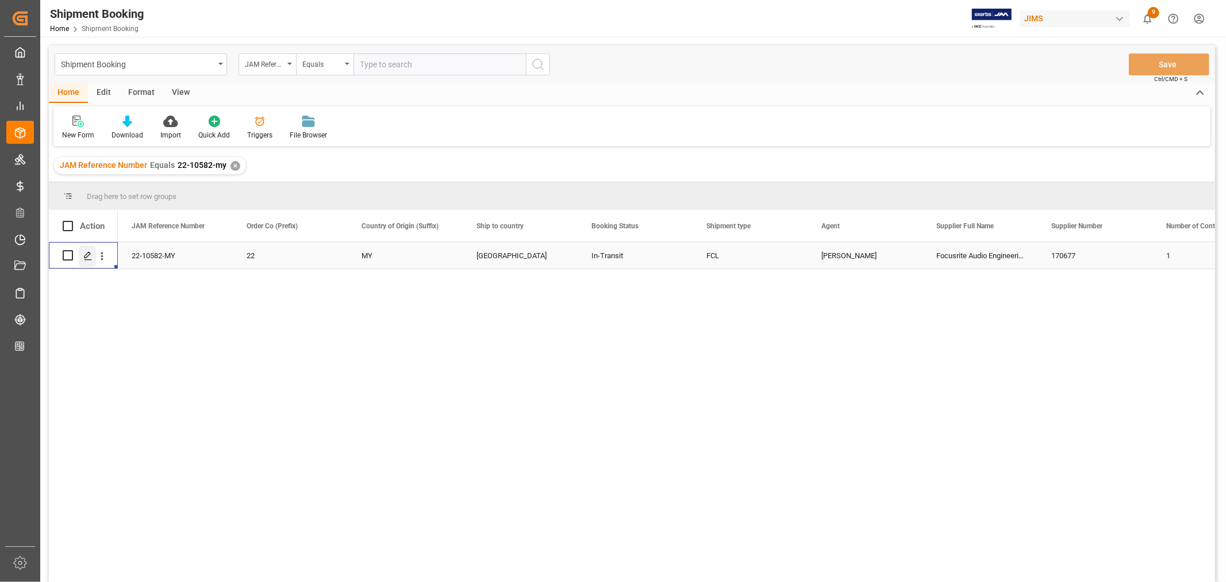
click at [87, 255] on icon "Press SPACE to select this row." at bounding box center [87, 255] width 9 height 9
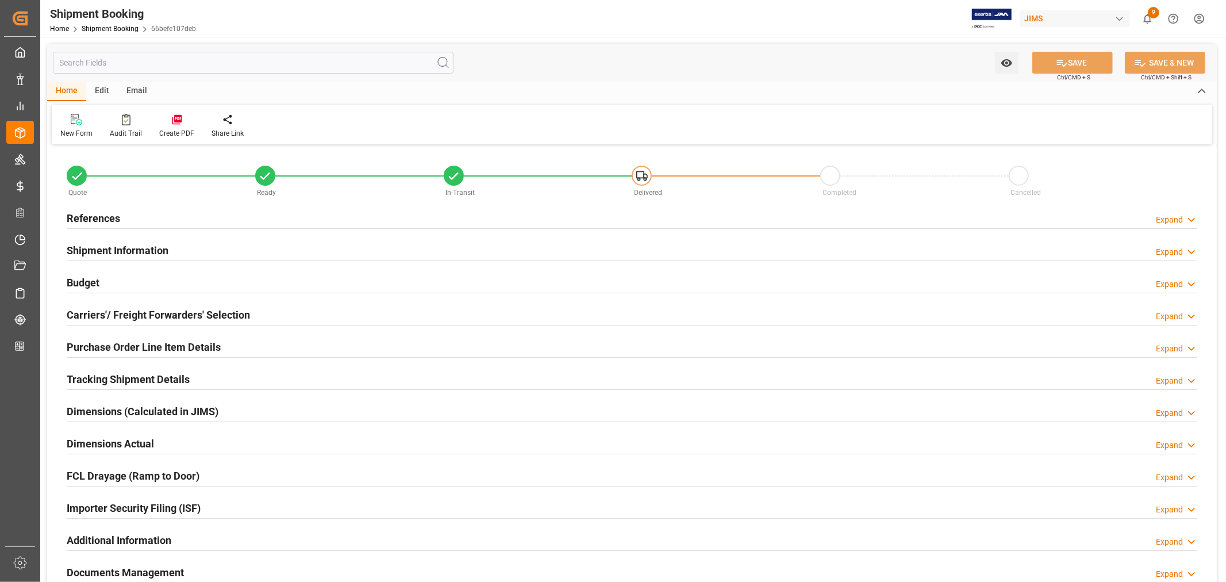
type input "68"
click at [109, 245] on h2 "Shipment Information" at bounding box center [118, 251] width 102 height 16
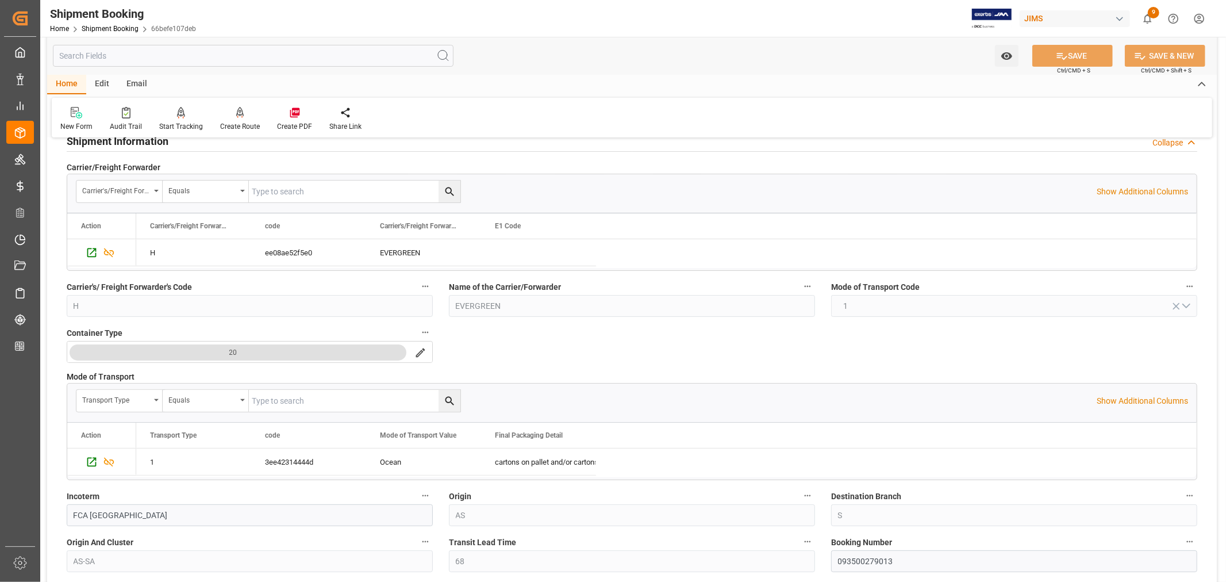
scroll to position [319, 0]
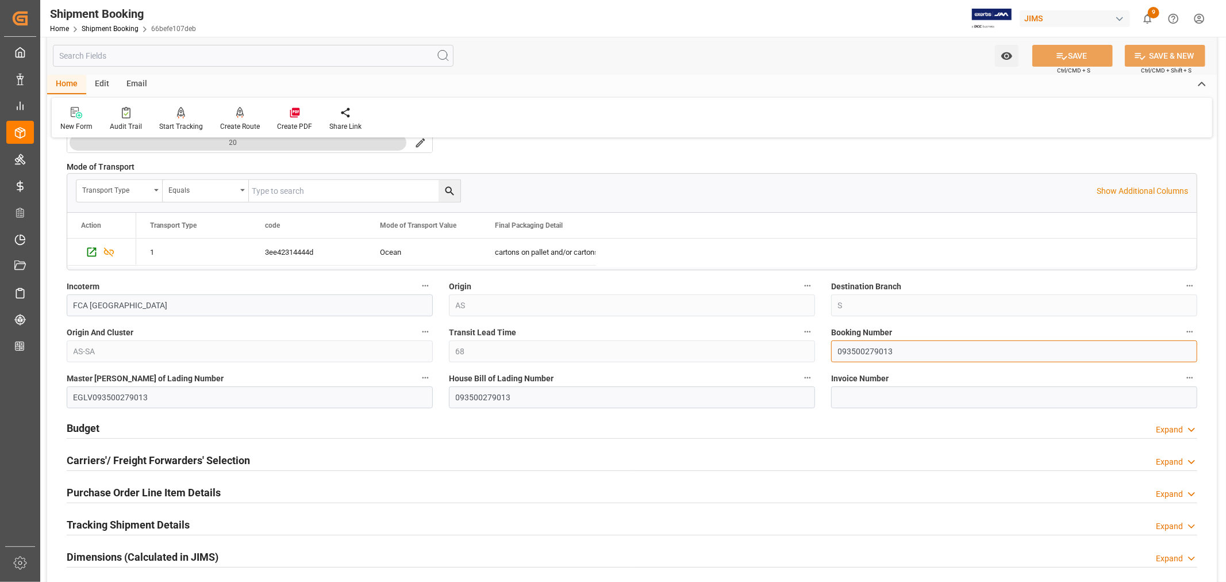
click at [850, 351] on input "093500279013" at bounding box center [1014, 351] width 366 height 22
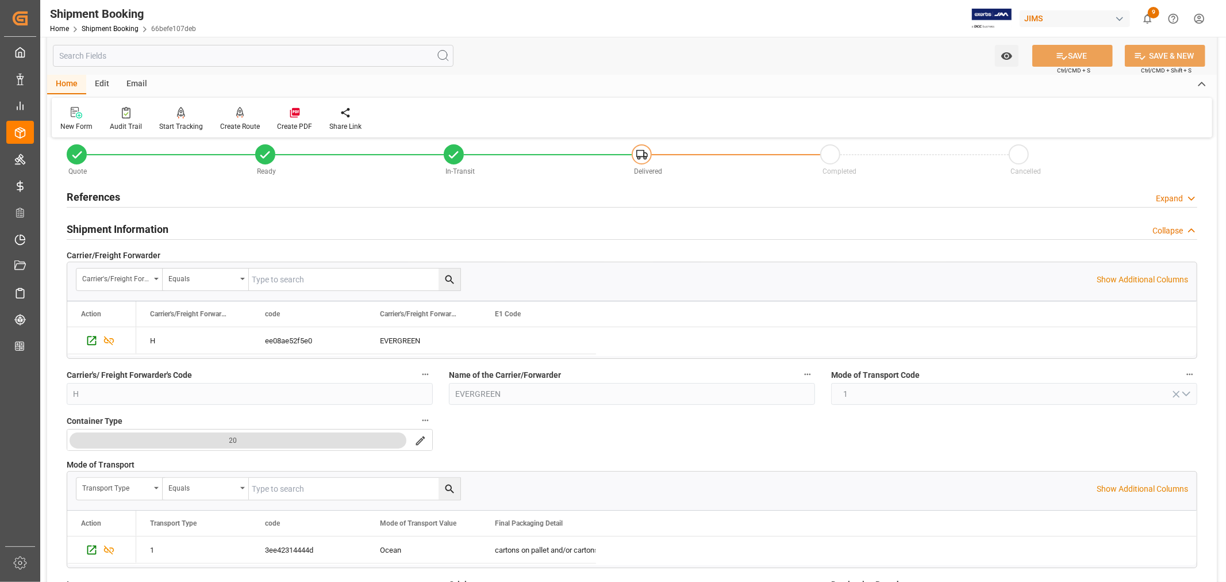
scroll to position [0, 0]
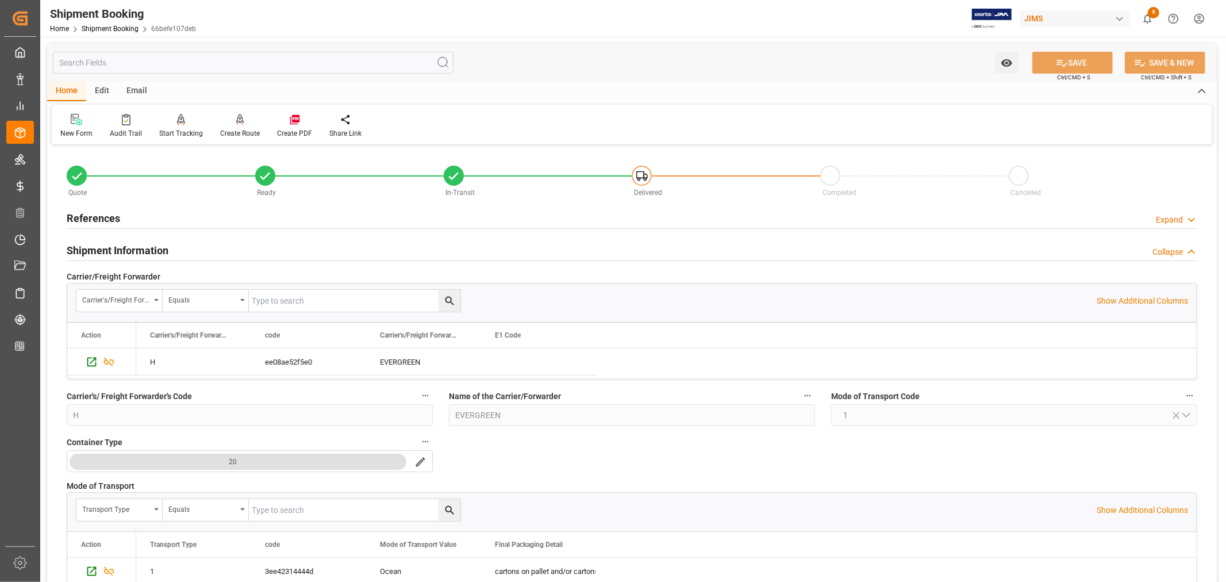
click at [114, 246] on h2 "Shipment Information" at bounding box center [118, 251] width 102 height 16
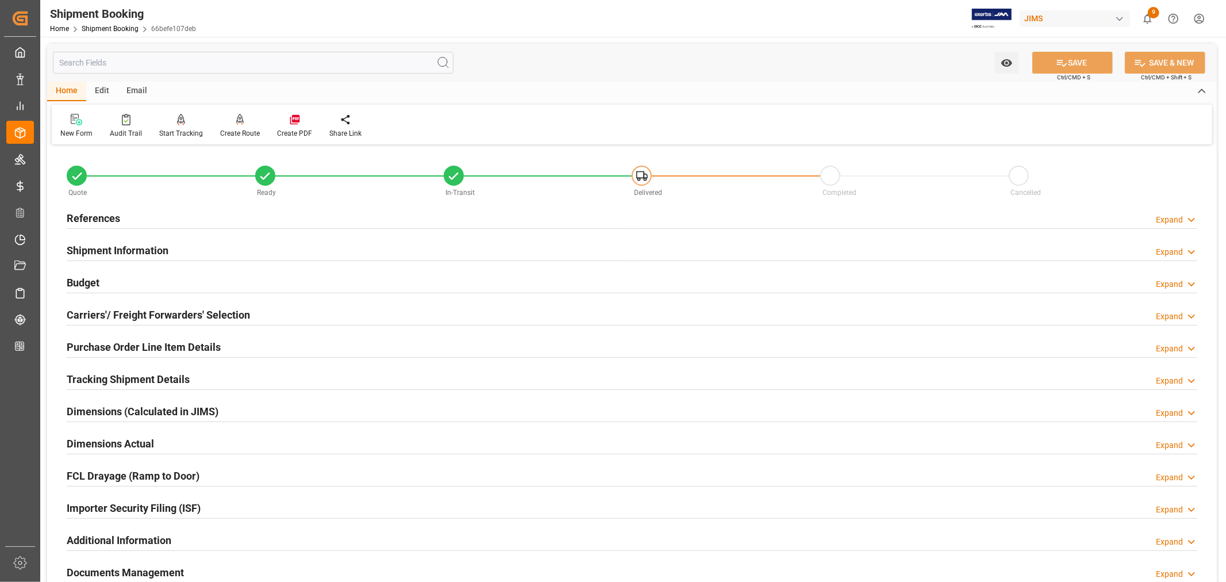
click at [125, 374] on h2 "Tracking Shipment Details" at bounding box center [128, 379] width 123 height 16
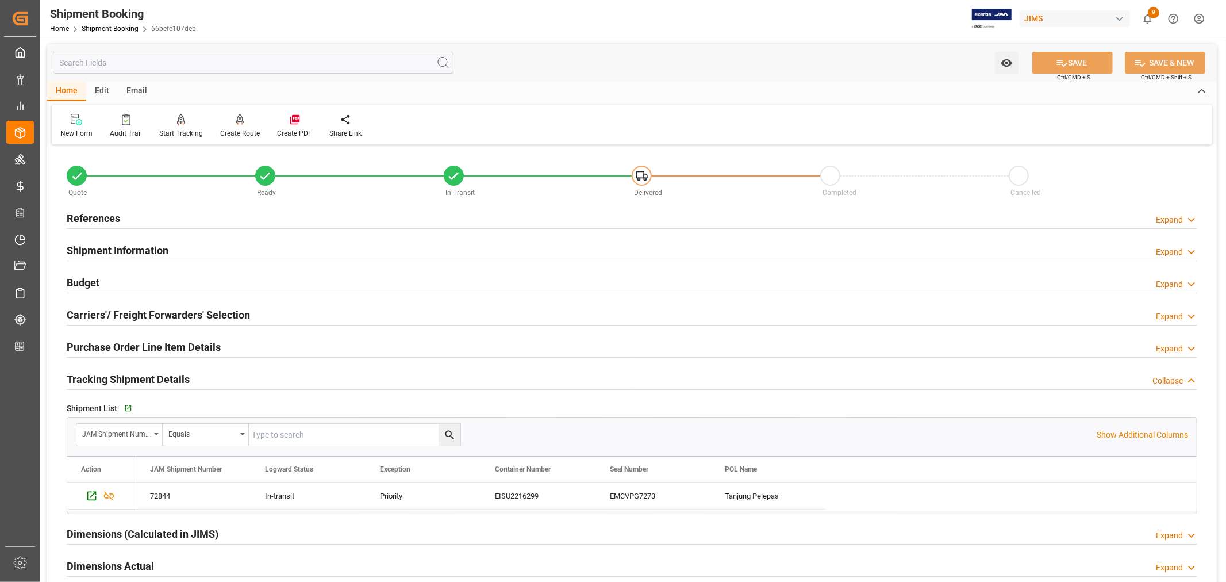
click at [125, 374] on h2 "Tracking Shipment Details" at bounding box center [128, 379] width 123 height 16
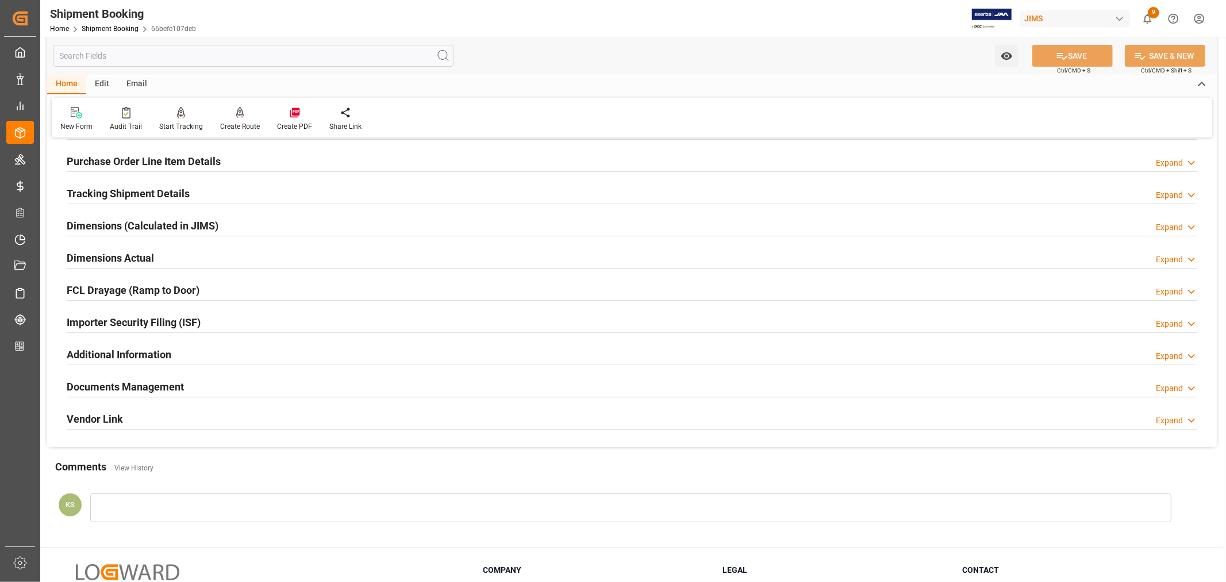
scroll to position [191, 0]
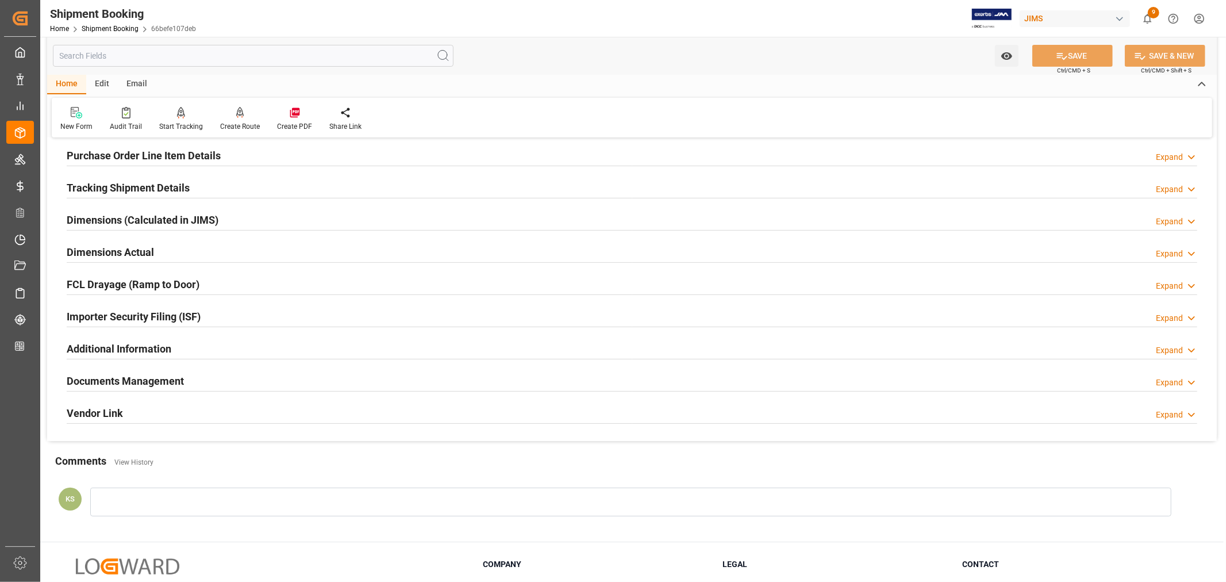
click at [133, 375] on h2 "Documents Management" at bounding box center [125, 381] width 117 height 16
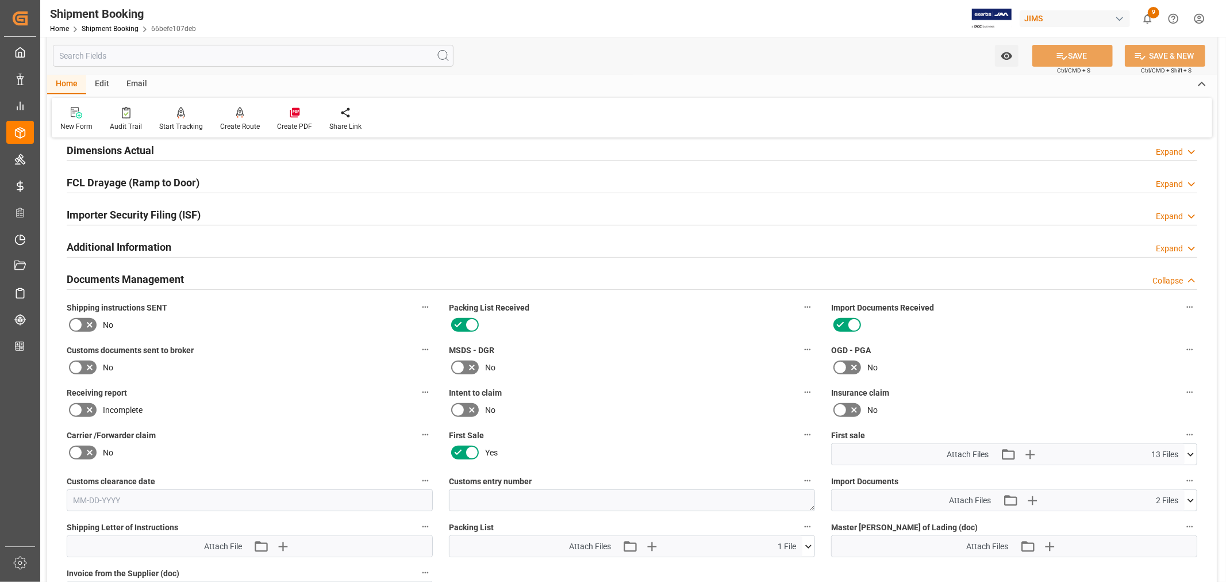
scroll to position [383, 0]
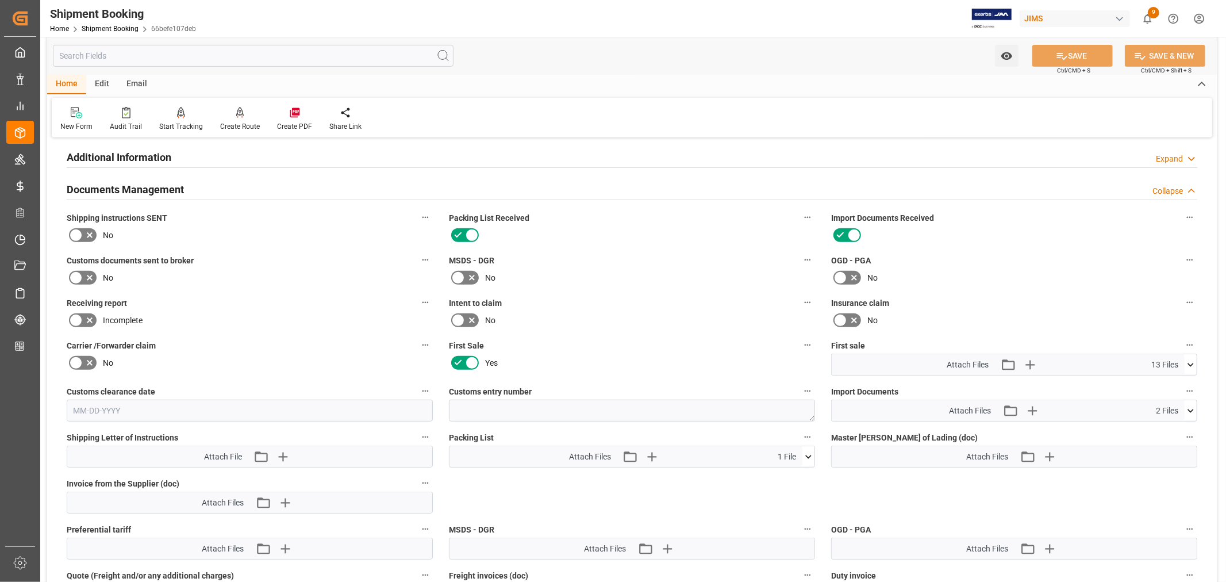
click at [157, 187] on h2 "Documents Management" at bounding box center [125, 190] width 117 height 16
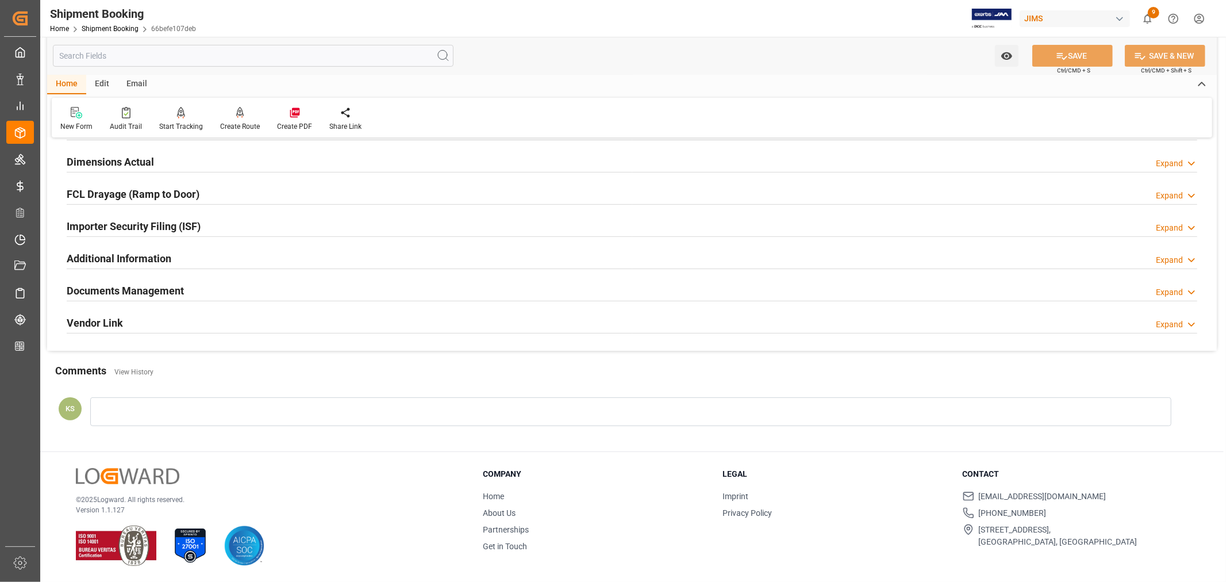
click at [103, 23] on div "Home Shipment Booking 66befe107deb" at bounding box center [123, 28] width 146 height 12
click at [102, 25] on link "Shipment Booking" at bounding box center [110, 29] width 57 height 8
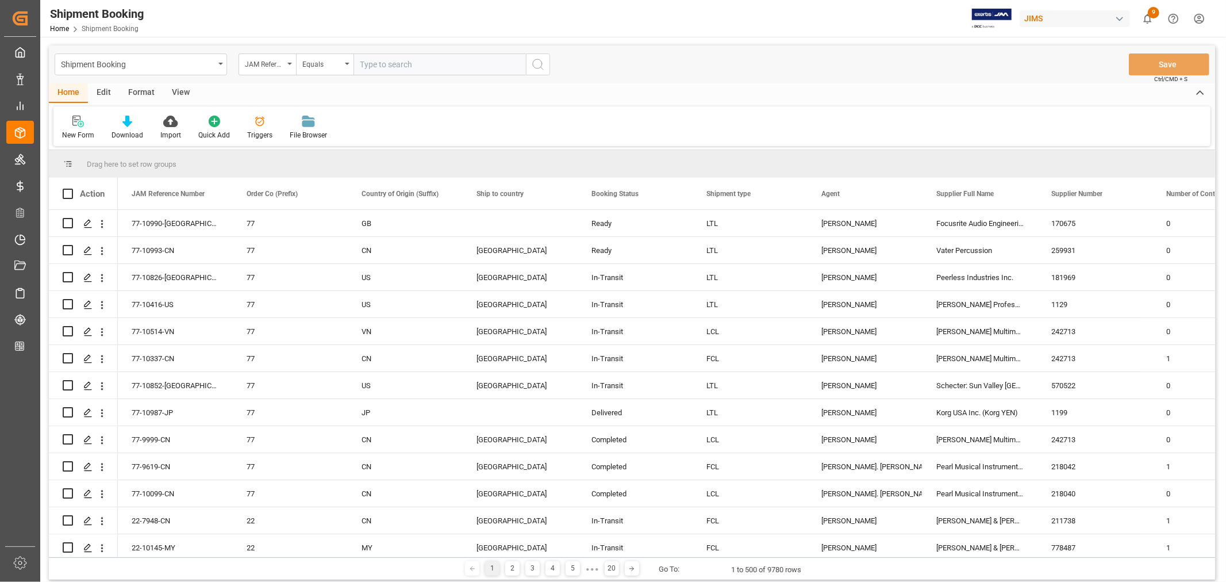
click at [1201, 18] on html "Created by potrace 1.15, written by Peter Selinger 2001-2017 Created by potrace…" at bounding box center [613, 291] width 1226 height 582
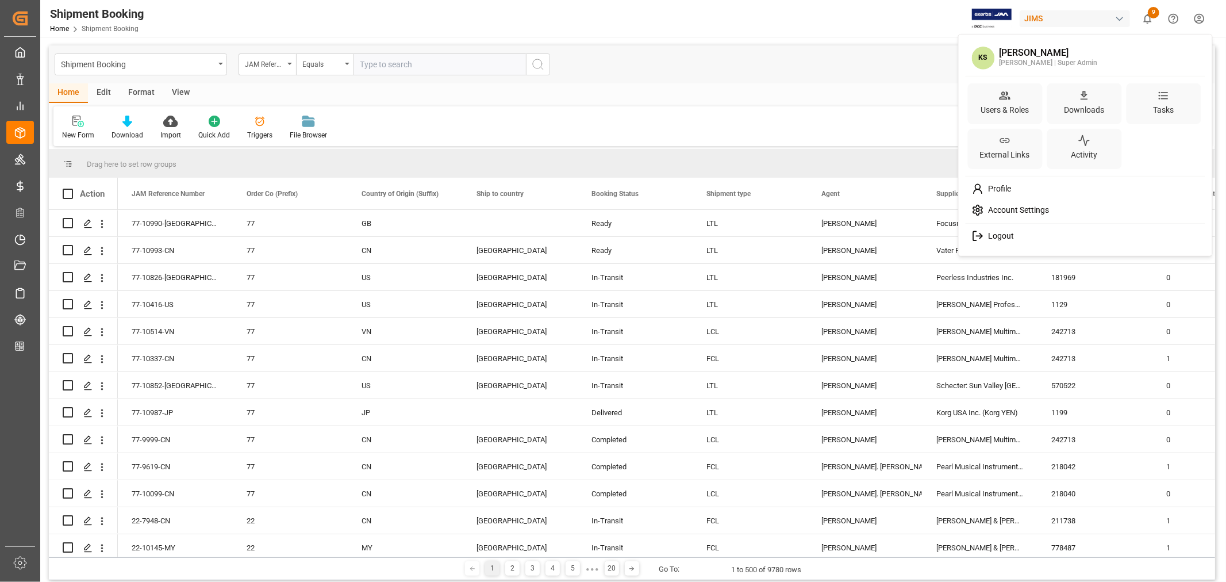
click at [998, 228] on div "Logout" at bounding box center [1085, 235] width 236 height 21
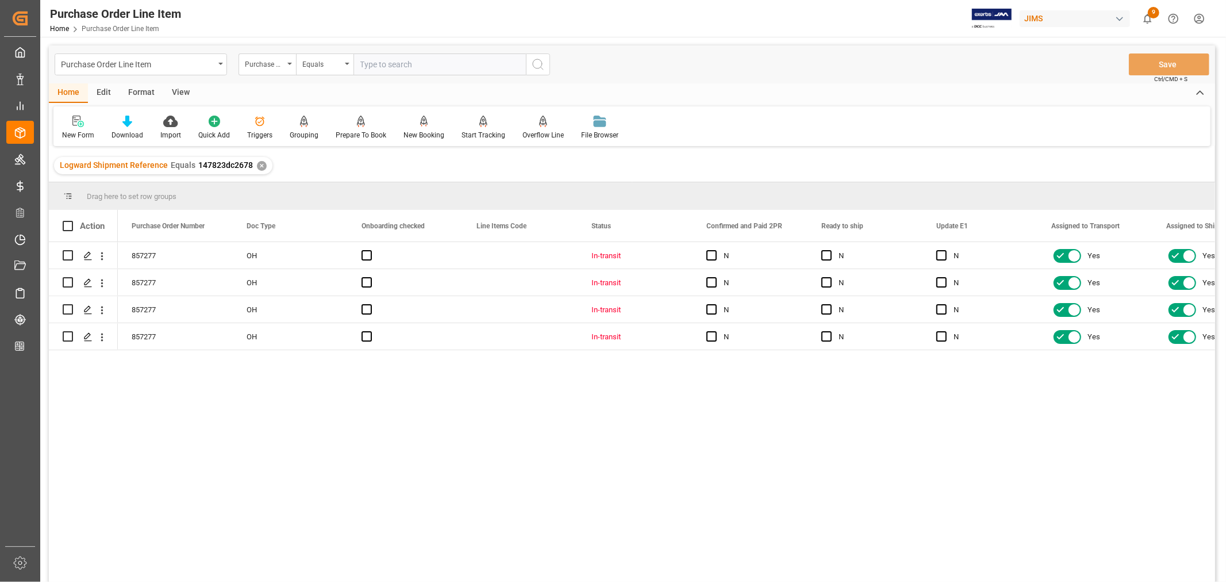
click at [179, 91] on div "View" at bounding box center [180, 93] width 35 height 20
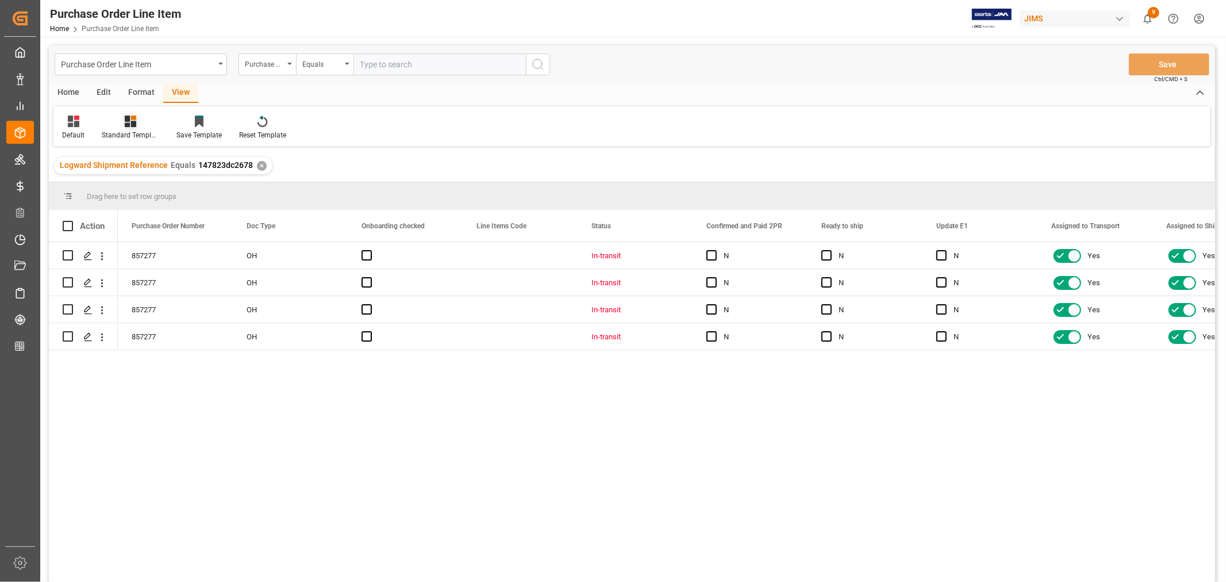
click at [137, 126] on div at bounding box center [130, 121] width 57 height 12
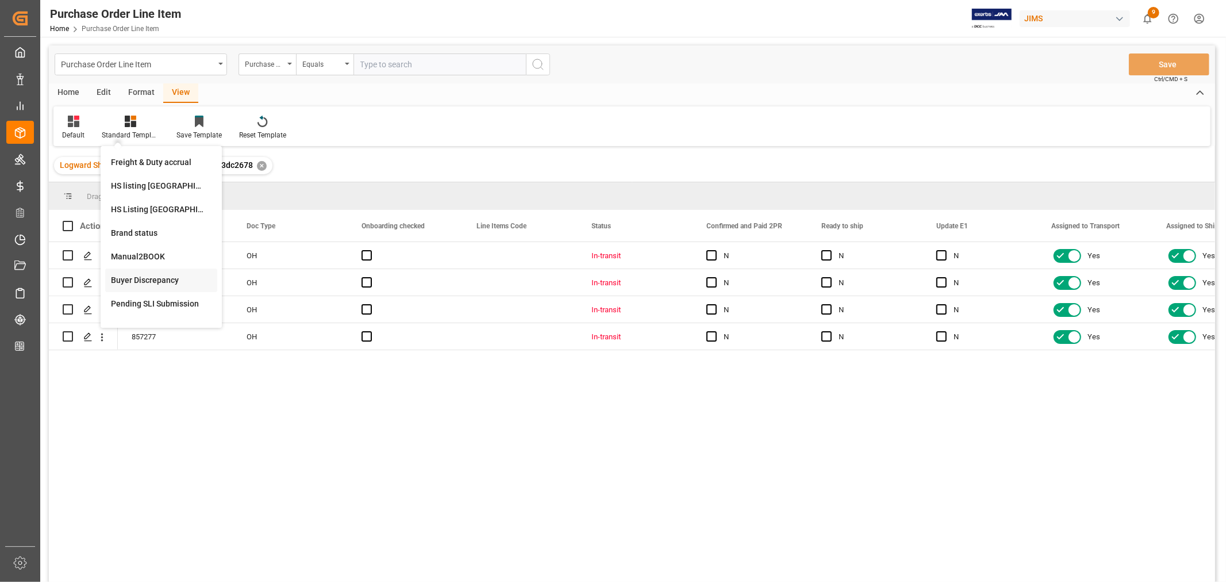
click at [144, 278] on div "Buyer Discrepancy" at bounding box center [161, 280] width 101 height 12
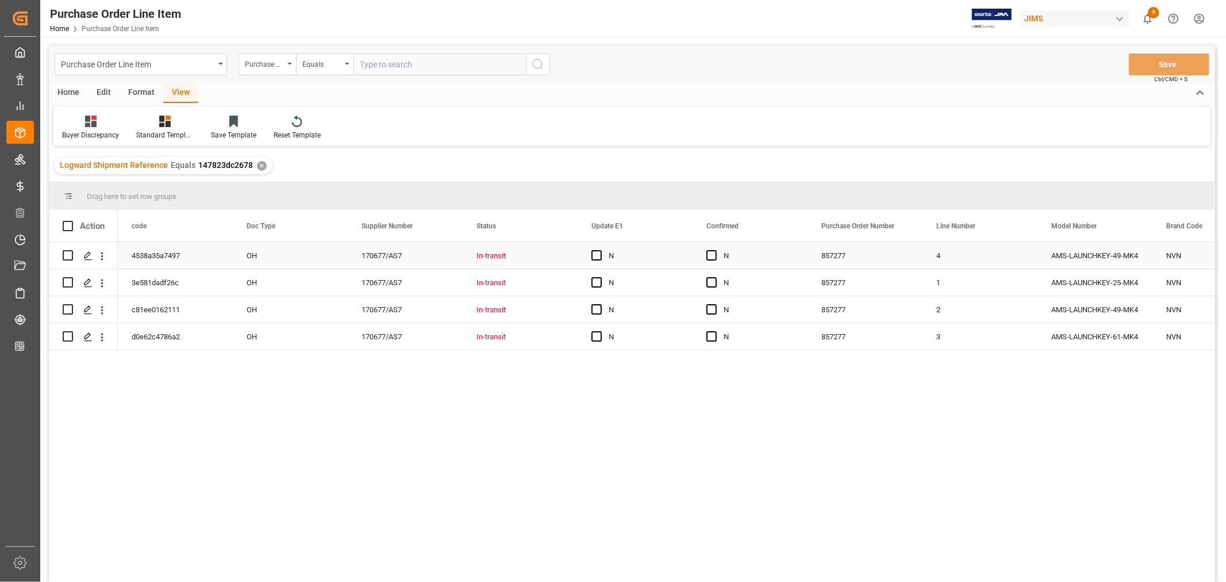
click at [658, 257] on div "N" at bounding box center [644, 256] width 70 height 26
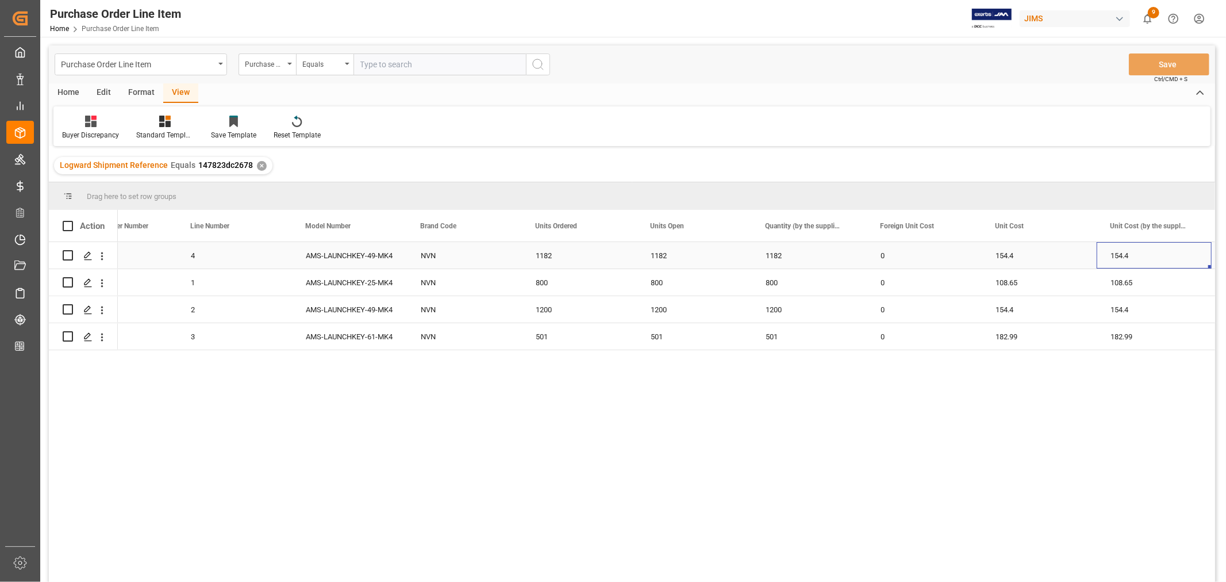
scroll to position [0, 860]
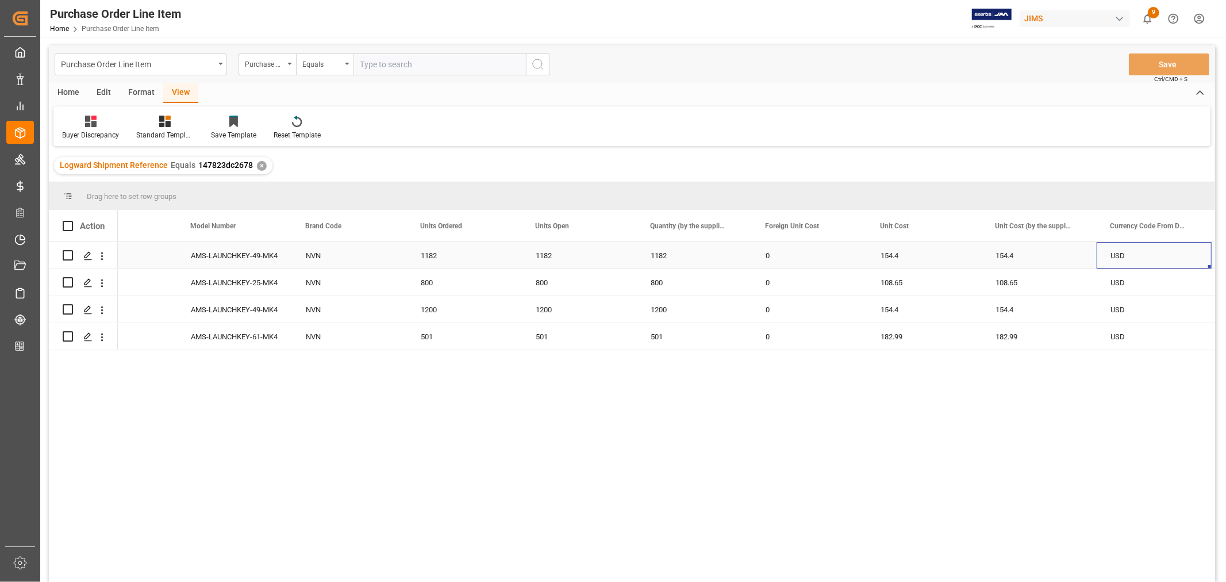
click at [813, 253] on div "0" at bounding box center [809, 255] width 115 height 26
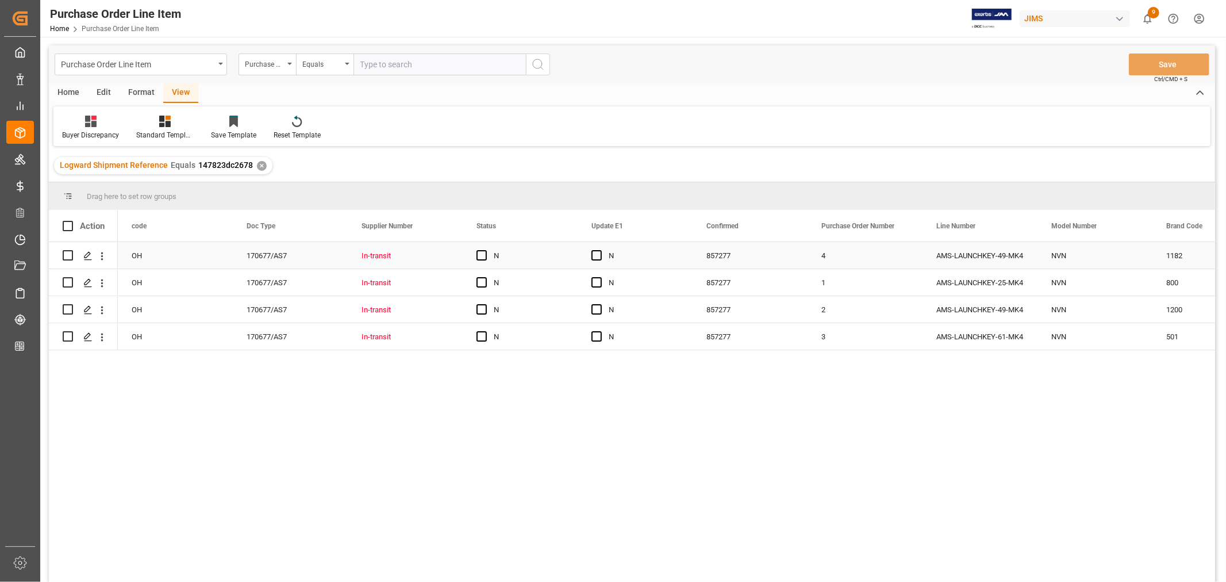
scroll to position [0, 0]
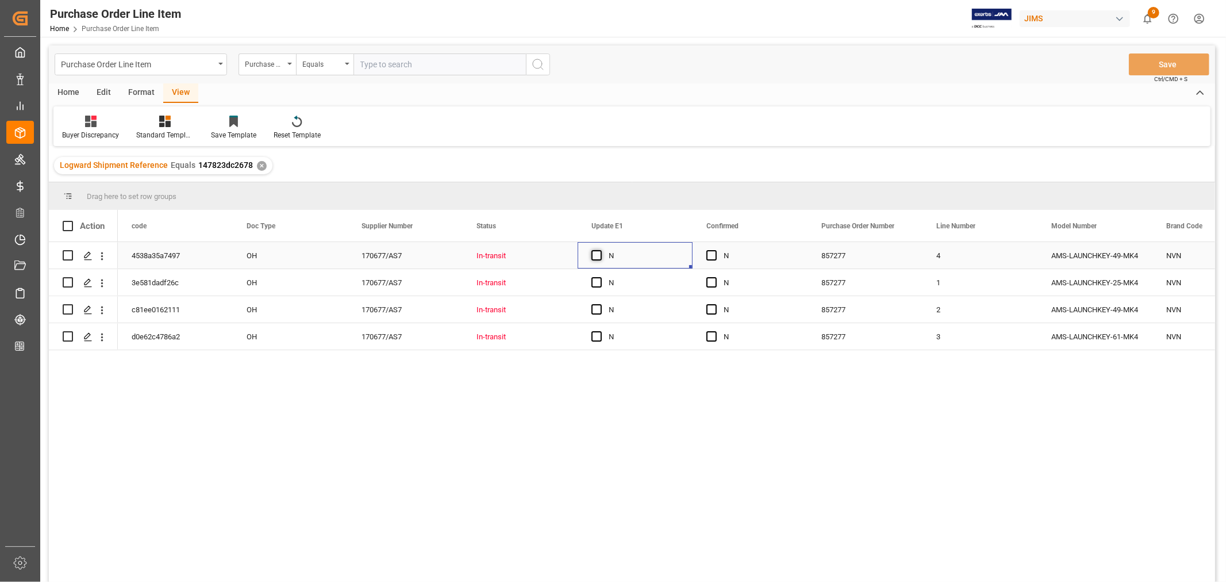
click at [595, 255] on span "Press SPACE to select this row." at bounding box center [596, 255] width 10 height 10
click at [600, 250] on input "Press SPACE to select this row." at bounding box center [600, 250] width 0 height 0
drag, startPoint x: 690, startPoint y: 266, endPoint x: 669, endPoint y: 328, distance: 65.6
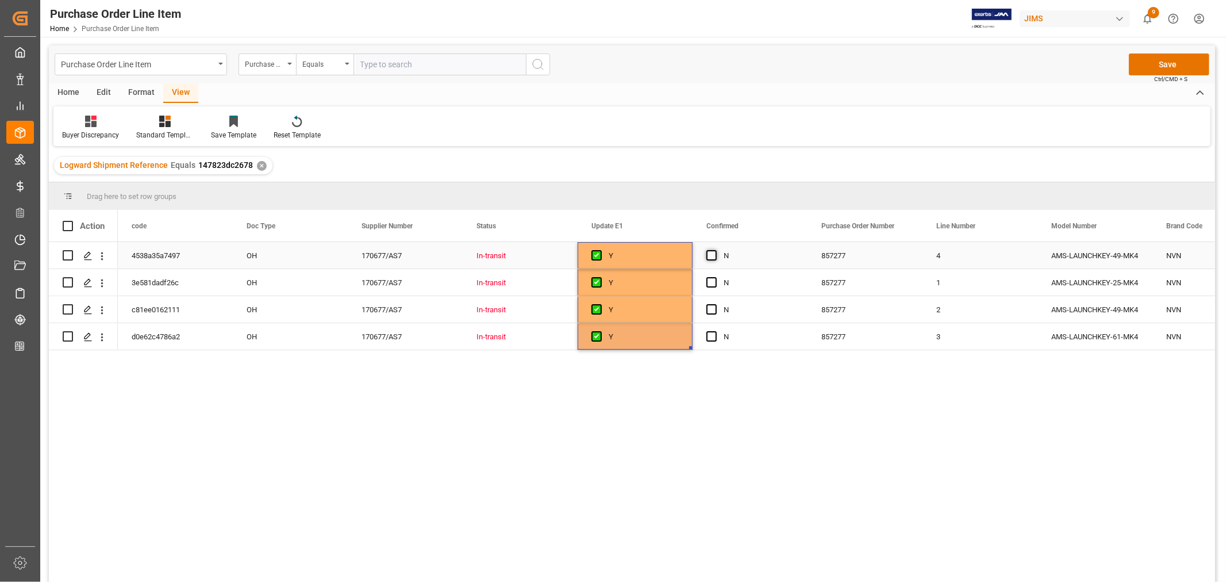
click at [713, 257] on span "Press SPACE to select this row." at bounding box center [711, 255] width 10 height 10
click at [715, 250] on input "Press SPACE to select this row." at bounding box center [715, 250] width 0 height 0
drag, startPoint x: 803, startPoint y: 267, endPoint x: 795, endPoint y: 345, distance: 78.5
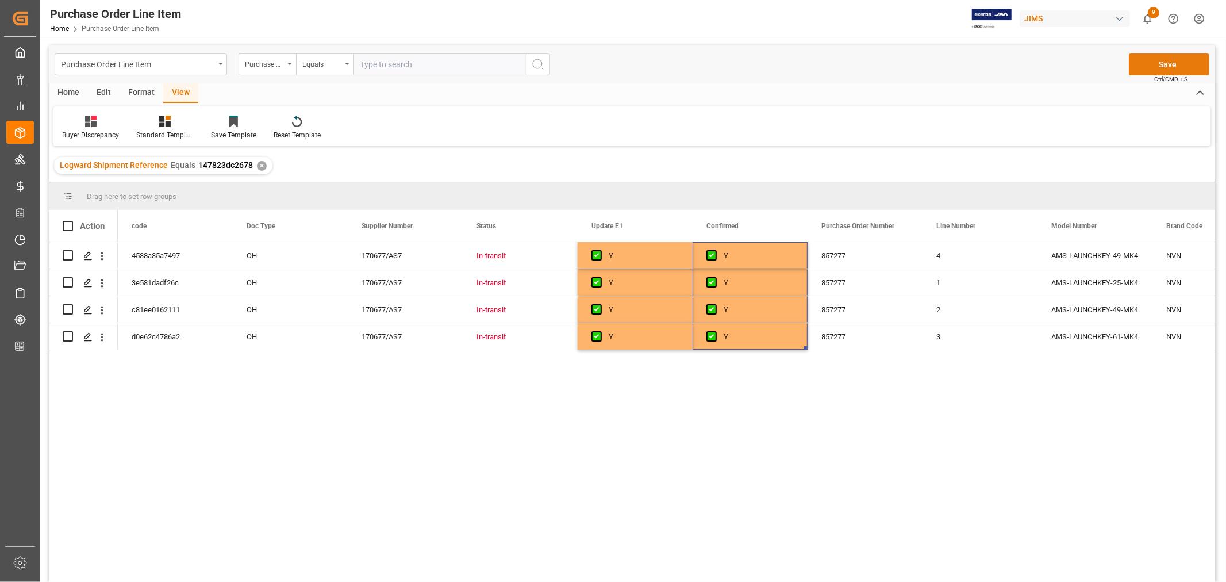
click at [1175, 60] on button "Save" at bounding box center [1169, 64] width 80 height 22
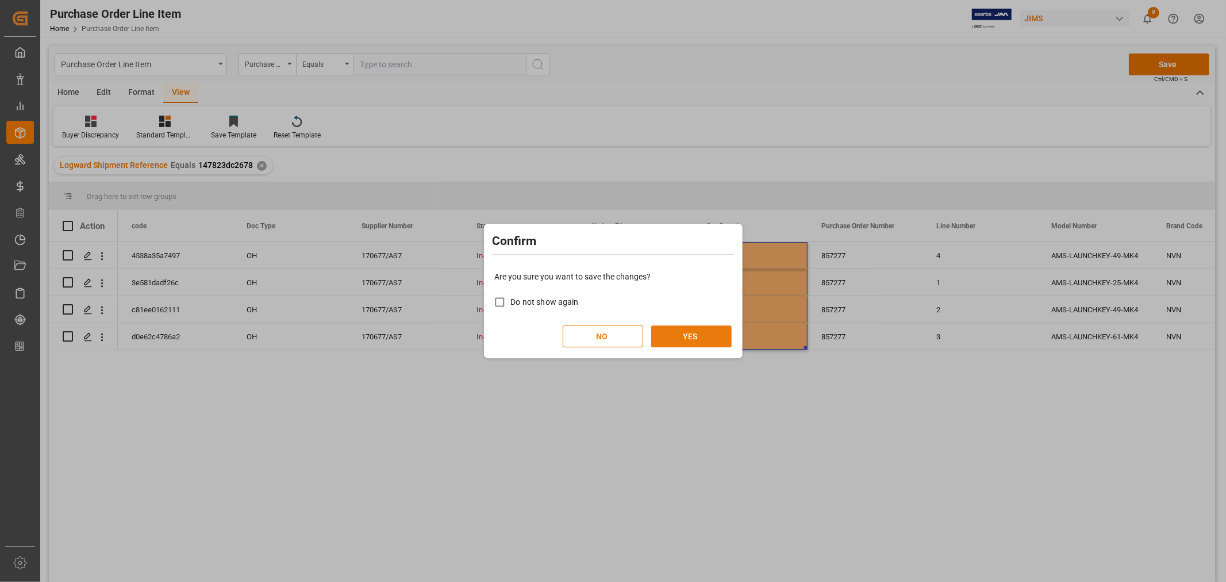
click at [699, 337] on button "YES" at bounding box center [691, 336] width 80 height 22
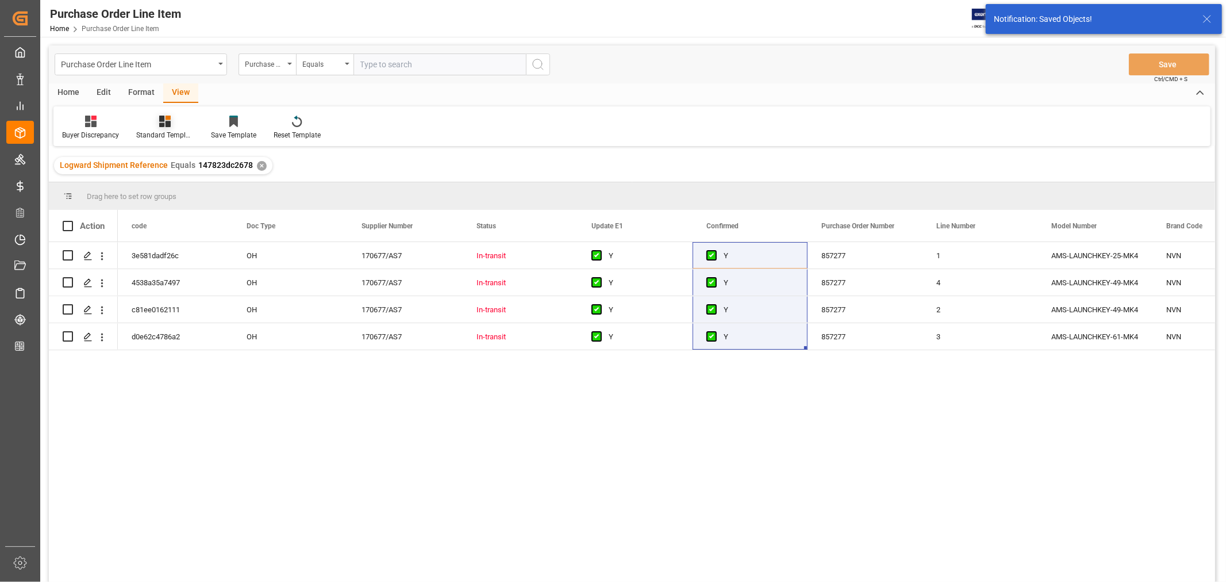
click at [171, 120] on div at bounding box center [164, 121] width 57 height 12
click at [164, 186] on div "HS listing USA" at bounding box center [195, 186] width 101 height 12
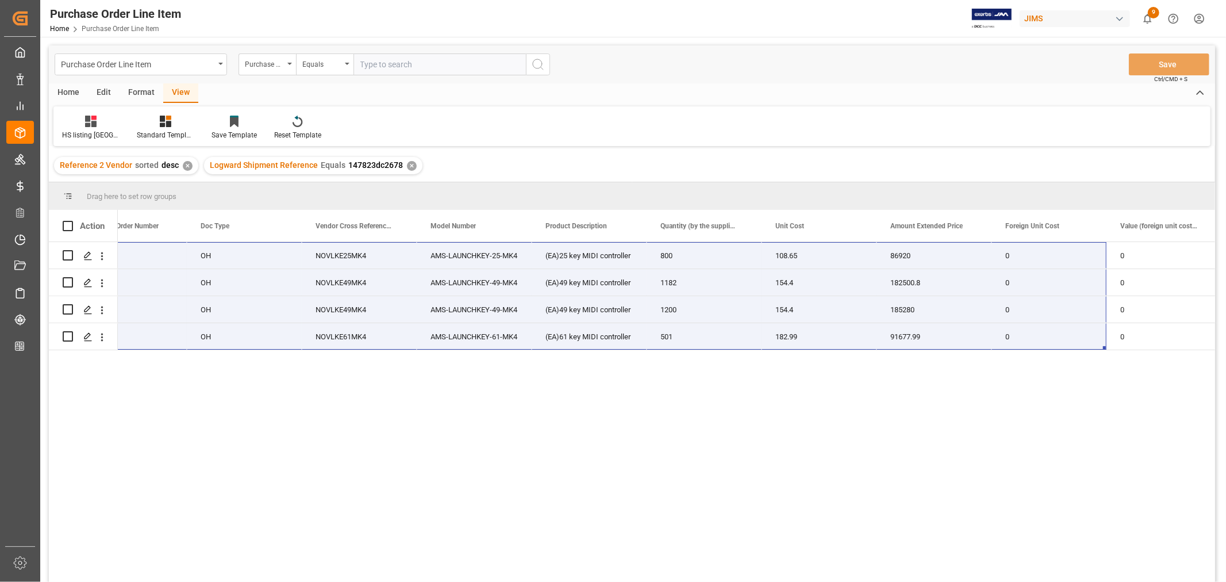
scroll to position [0, 184]
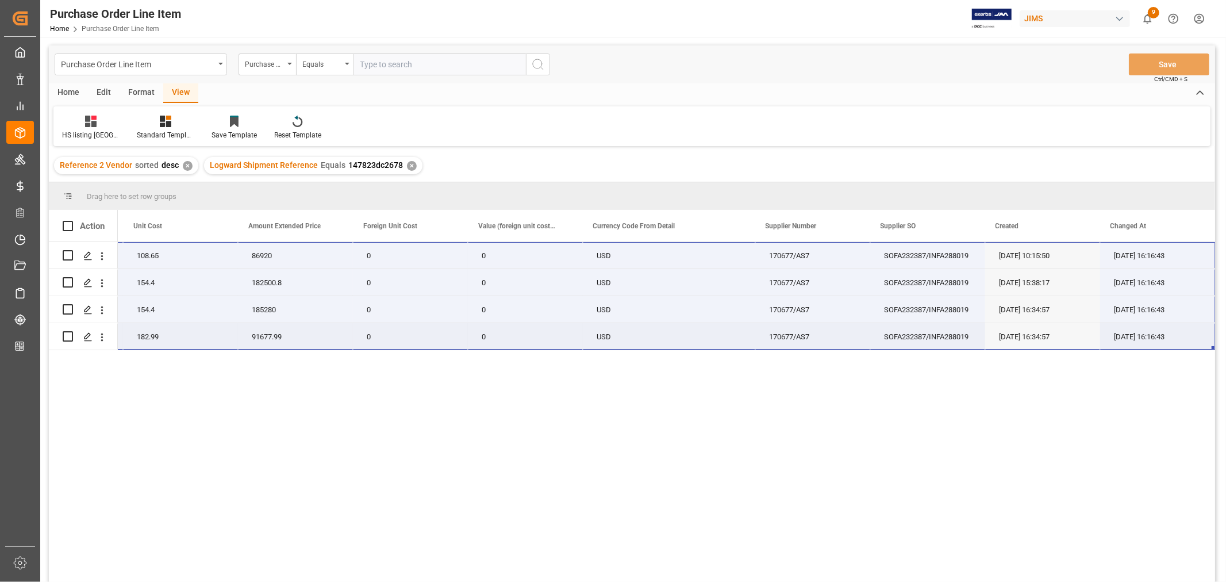
drag, startPoint x: 157, startPoint y: 248, endPoint x: 1161, endPoint y: 337, distance: 1007.3
click at [1161, 337] on div "22-10393-CN (EA)25 key MIDI controller 800 108.65 86920 0 0 USD 170677/AS7 SOFA…" at bounding box center [266, 296] width 1896 height 108
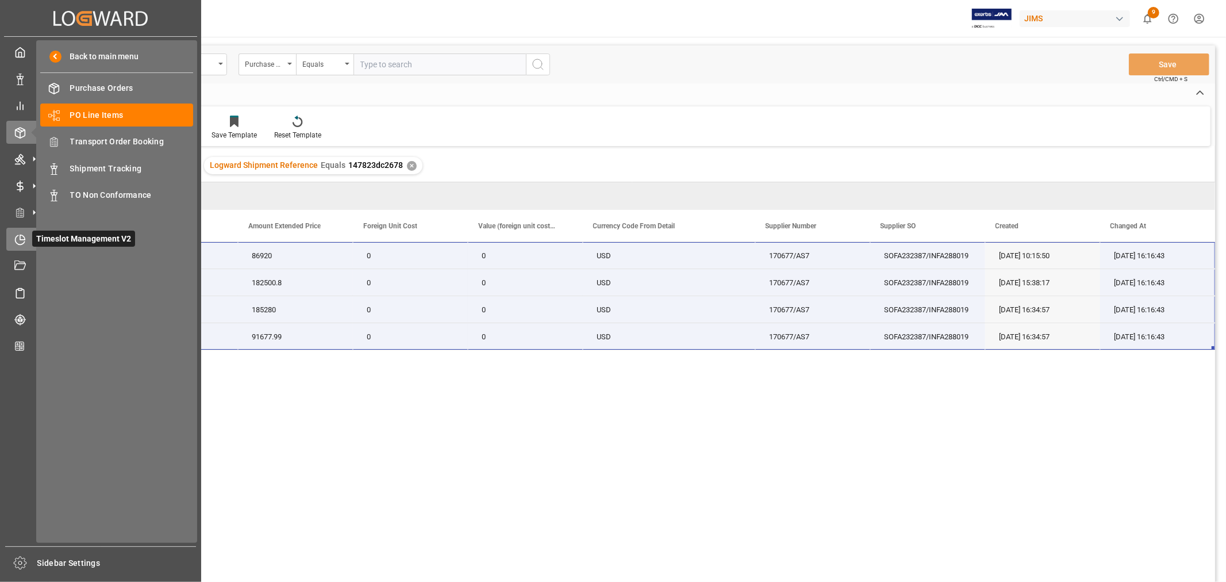
click at [20, 229] on div "Timeslot Management V2 Timeslot Management V2" at bounding box center [100, 239] width 188 height 22
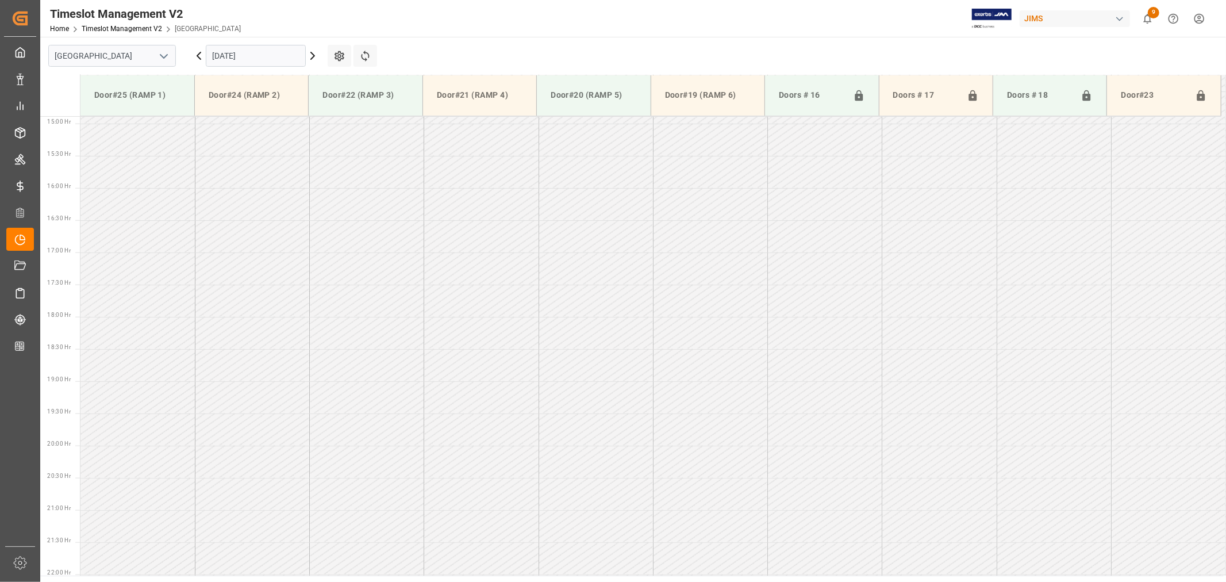
click at [167, 58] on icon "open menu" at bounding box center [164, 56] width 14 height 14
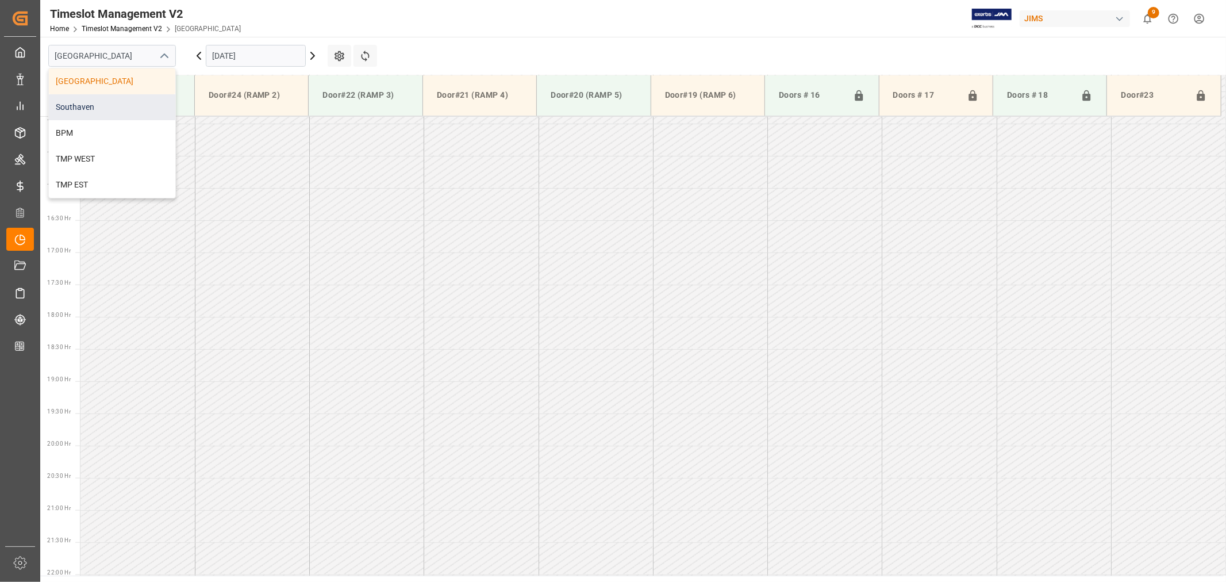
click at [96, 100] on div "Southaven" at bounding box center [112, 107] width 126 height 26
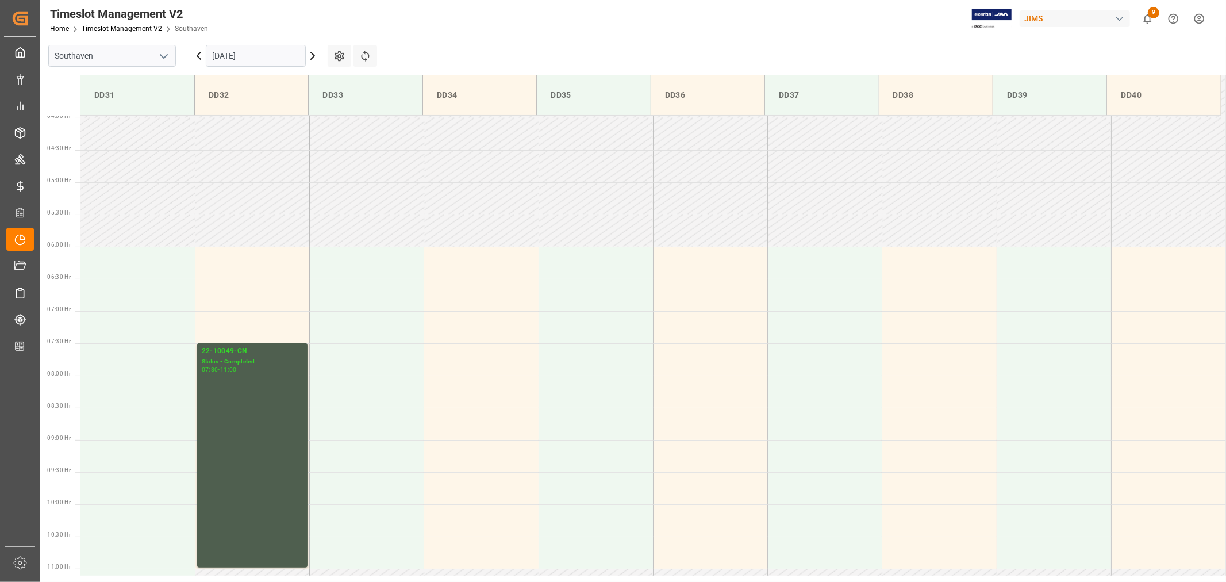
click at [248, 55] on input "09-09-2025" at bounding box center [256, 56] width 100 height 22
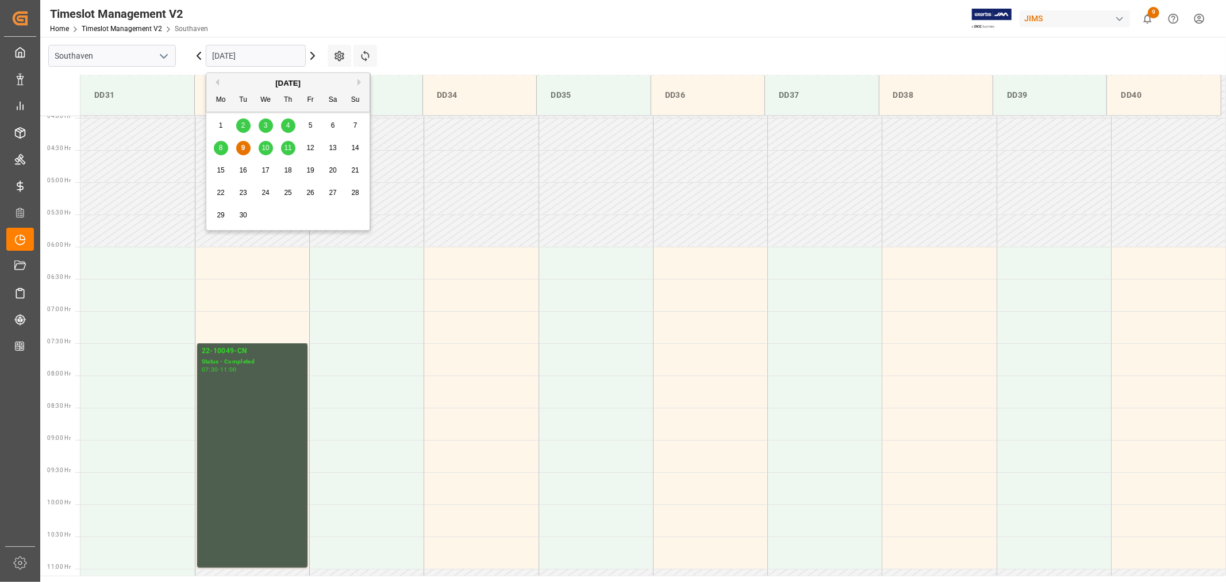
click at [264, 143] on div "10" at bounding box center [266, 148] width 14 height 14
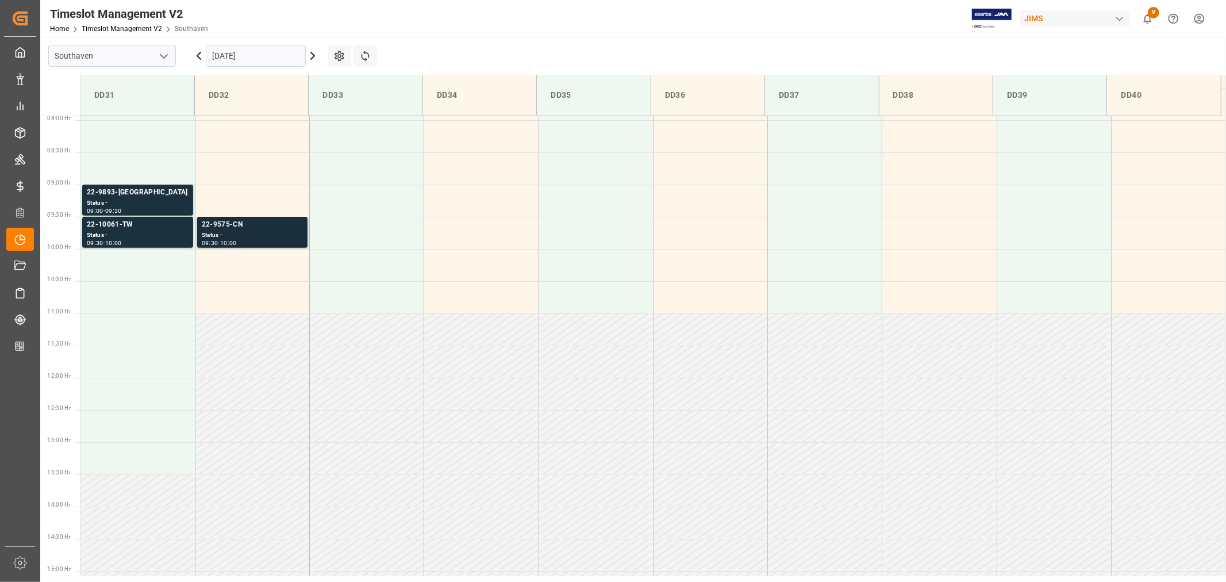
click at [222, 225] on div "22-9575-CN" at bounding box center [252, 224] width 101 height 11
click at [107, 221] on div "22-10061-TW" at bounding box center [138, 224] width 102 height 11
click at [110, 188] on div "22-9893-GB" at bounding box center [138, 192] width 102 height 11
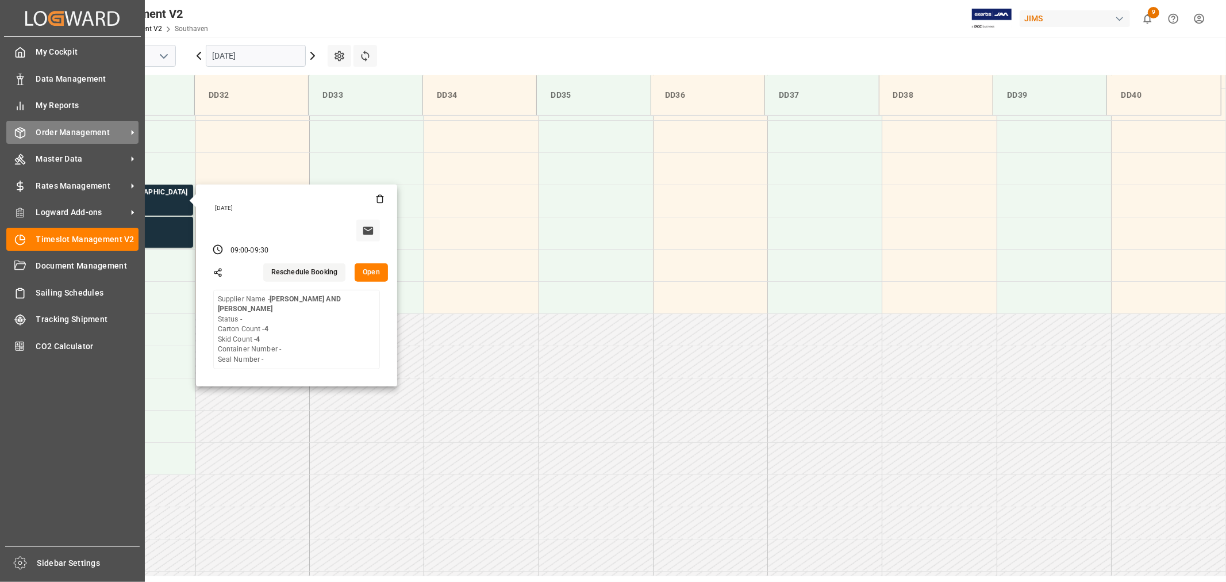
click at [65, 132] on span "Order Management" at bounding box center [81, 132] width 91 height 12
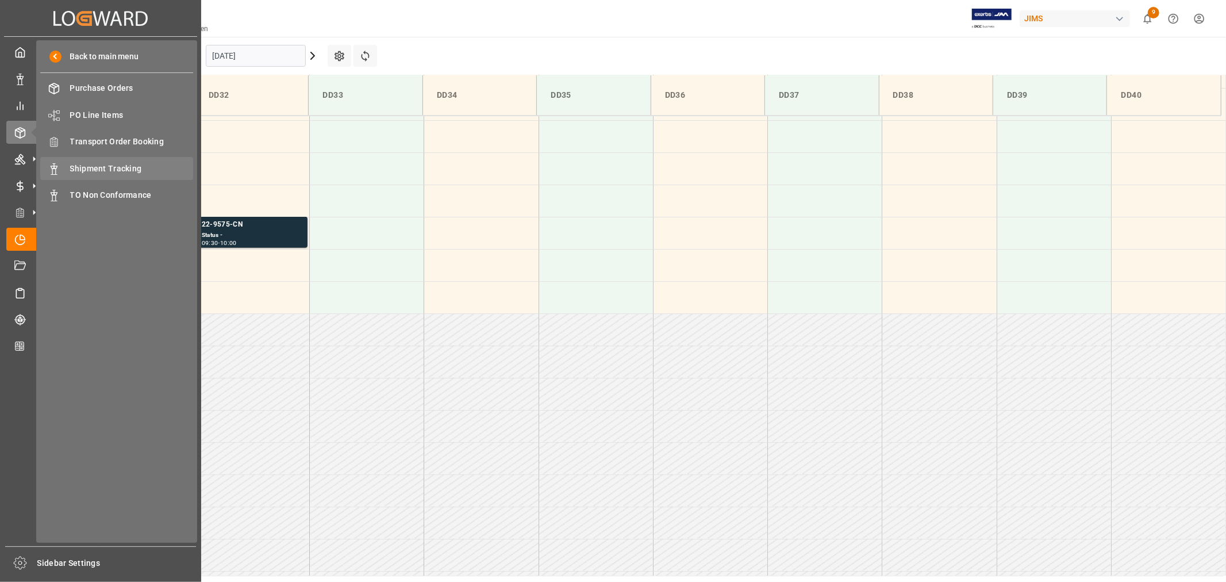
click at [124, 163] on span "Shipment Tracking" at bounding box center [132, 169] width 124 height 12
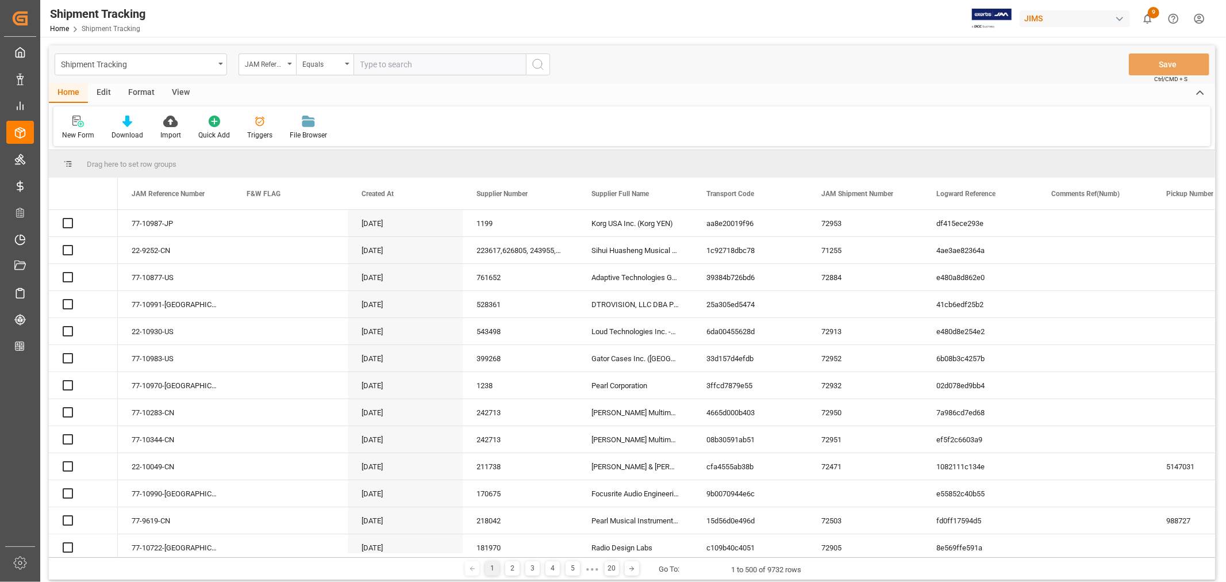
click at [370, 62] on input "text" at bounding box center [439, 64] width 172 height 22
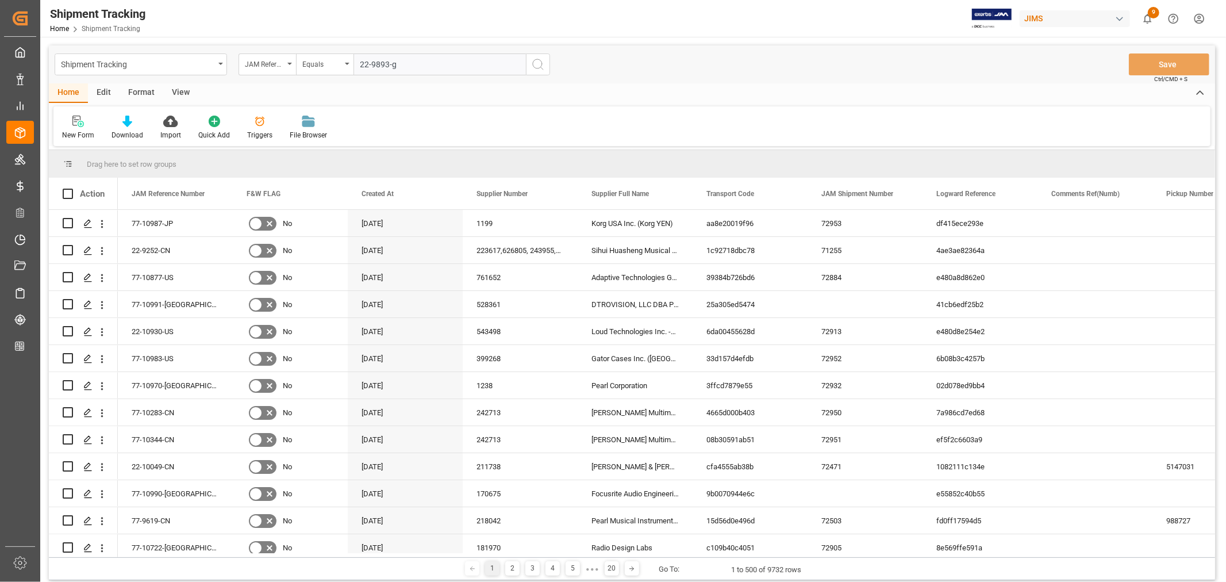
type input "22-9893-gb"
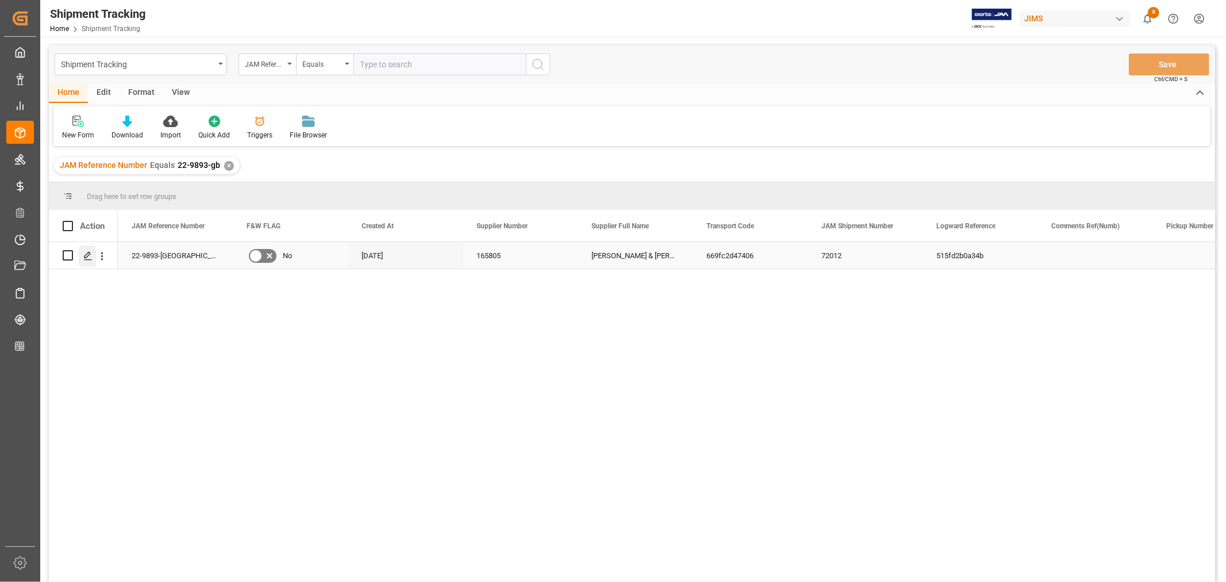
click at [88, 256] on icon "Press SPACE to select this row." at bounding box center [87, 255] width 9 height 9
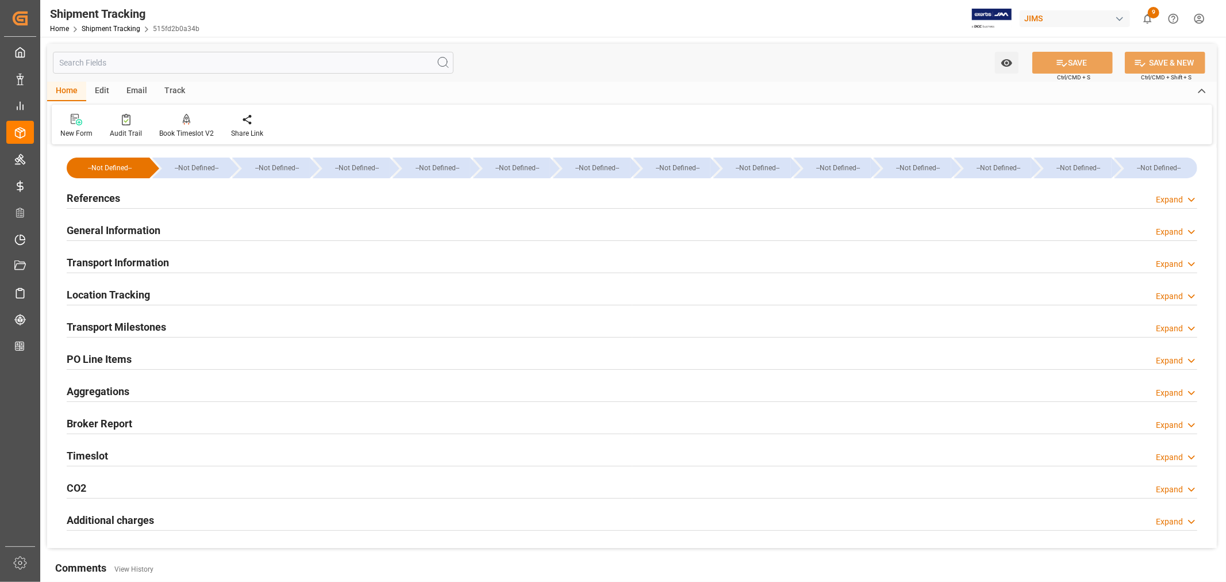
click at [126, 325] on h2 "Transport Milestones" at bounding box center [116, 327] width 99 height 16
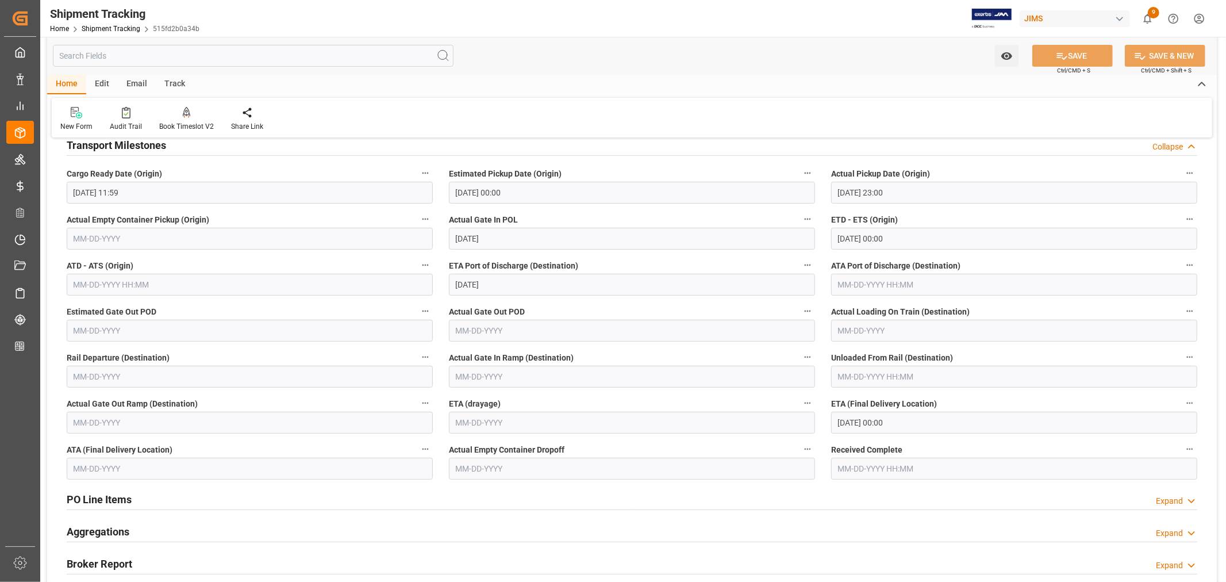
scroll to position [191, 0]
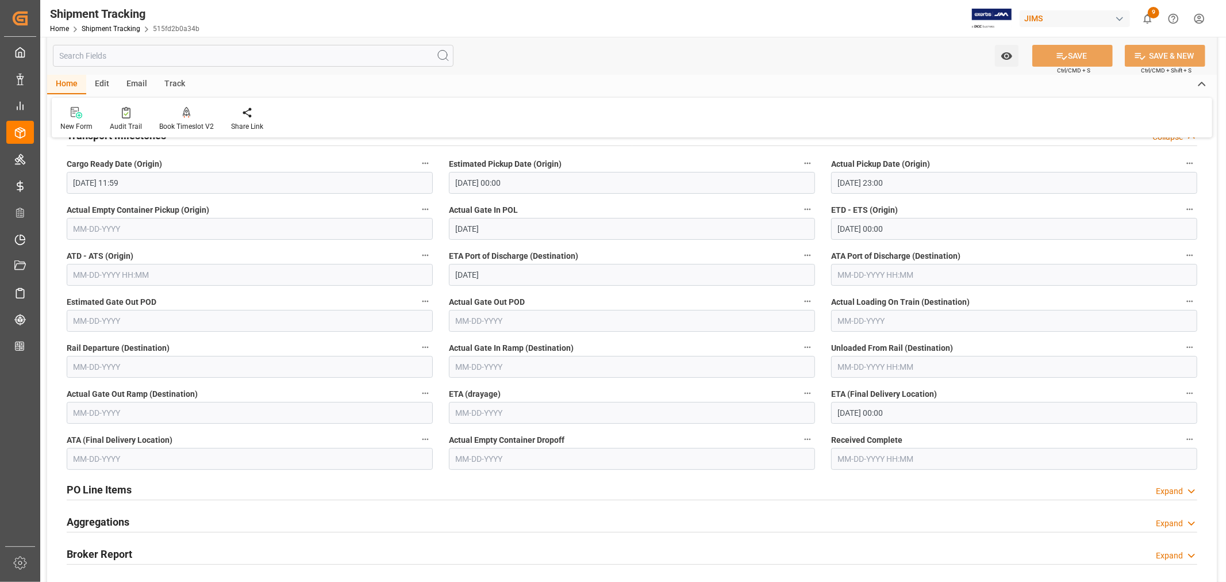
click at [904, 413] on input "09-11-2025 00:00" at bounding box center [1014, 413] width 366 height 22
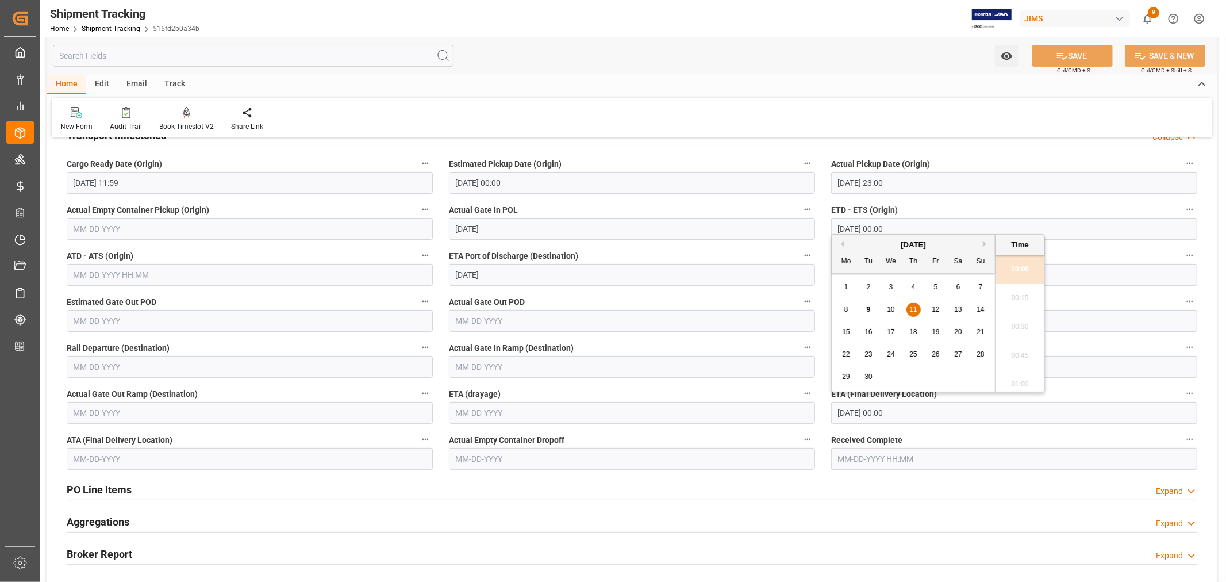
click at [894, 311] on span "10" at bounding box center [890, 309] width 7 height 8
type input "09-10-2025 00:00"
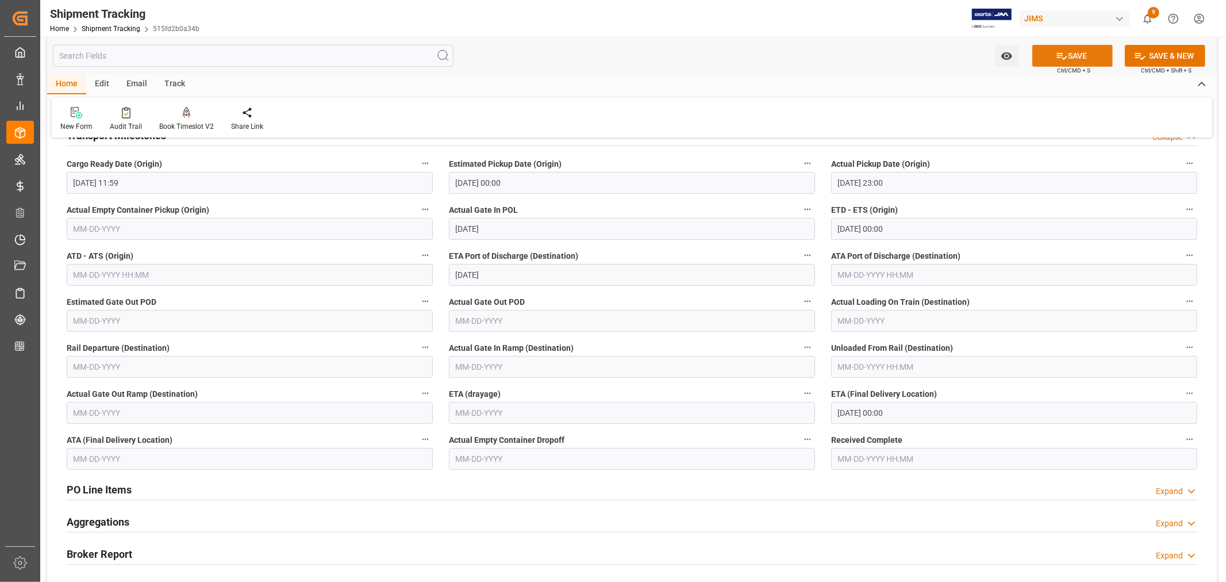
click at [1076, 51] on button "SAVE" at bounding box center [1072, 56] width 80 height 22
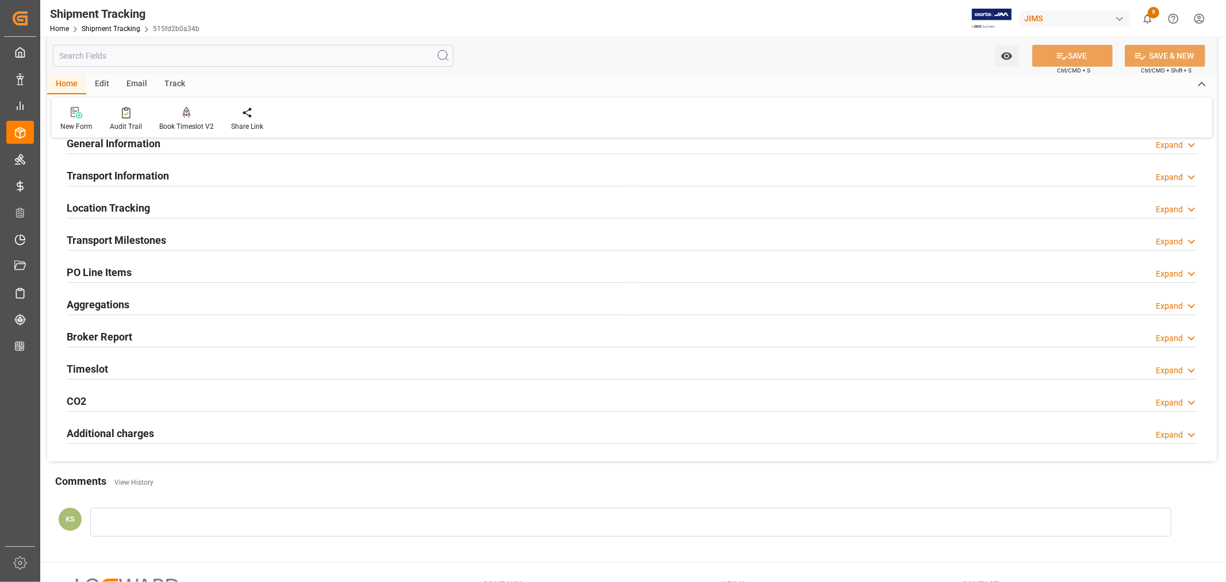
scroll to position [64, 0]
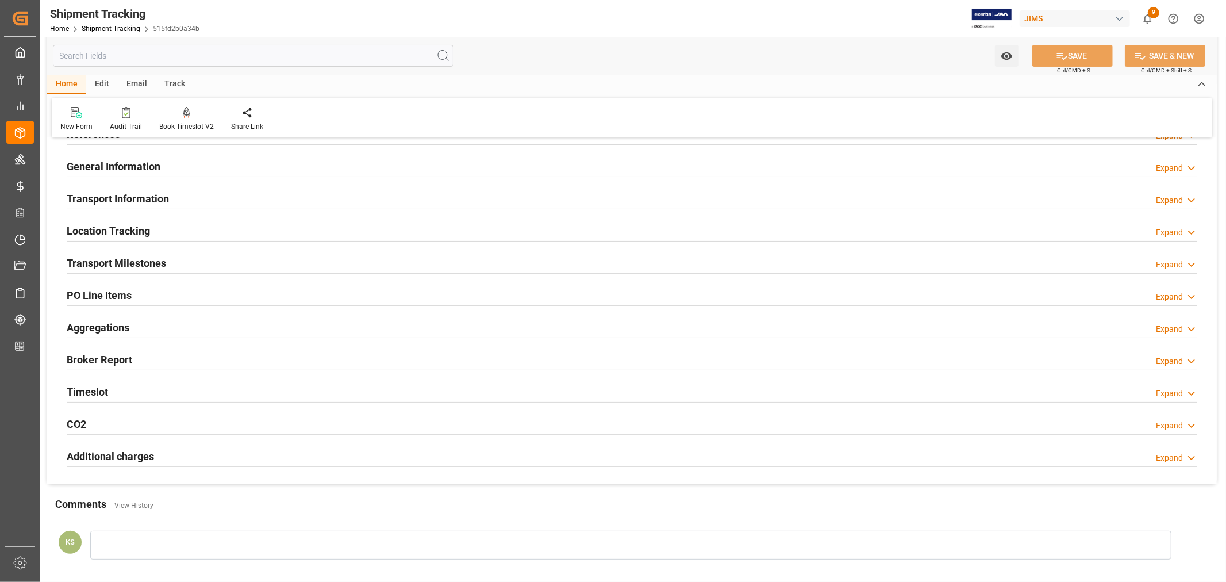
click at [95, 390] on h2 "Timeslot" at bounding box center [87, 392] width 41 height 16
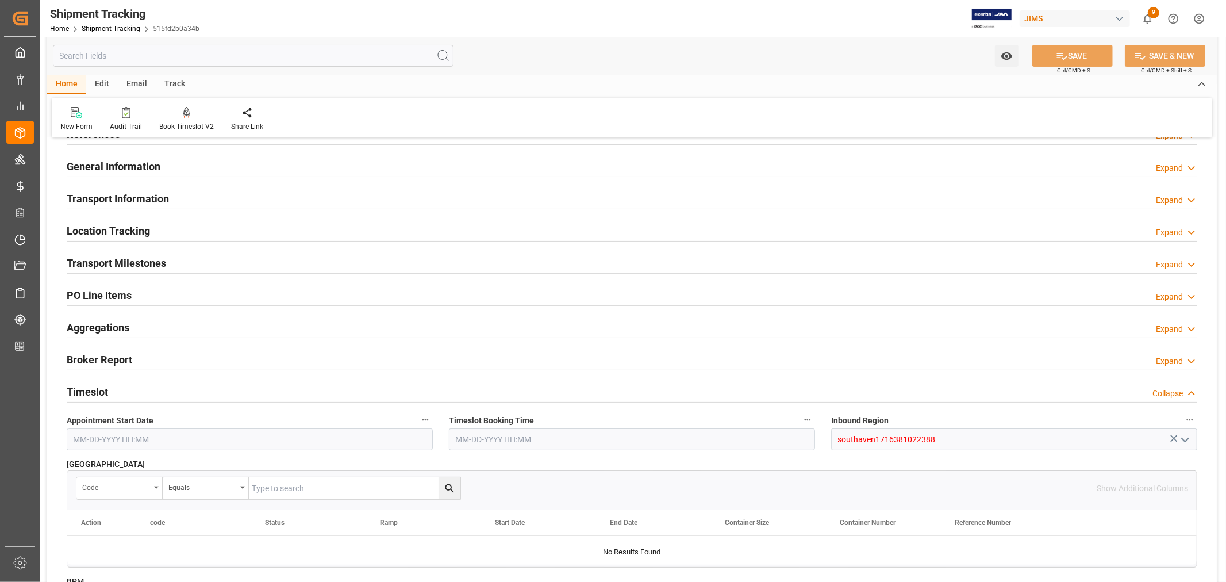
click at [106, 386] on h2 "Timeslot" at bounding box center [87, 392] width 41 height 16
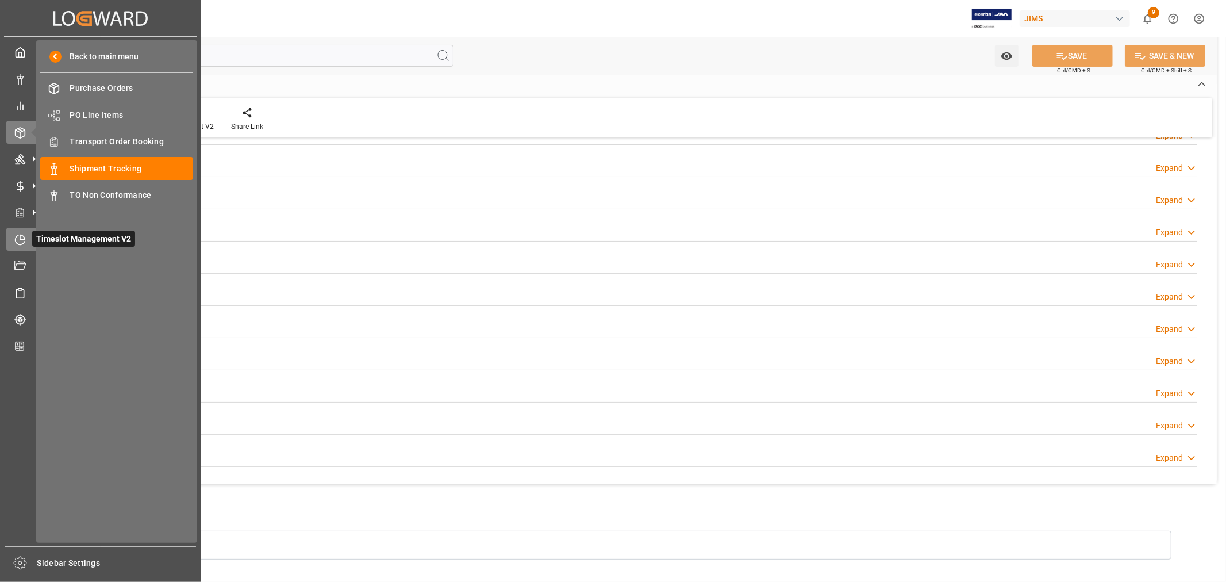
click at [23, 240] on icon at bounding box center [19, 239] width 11 height 11
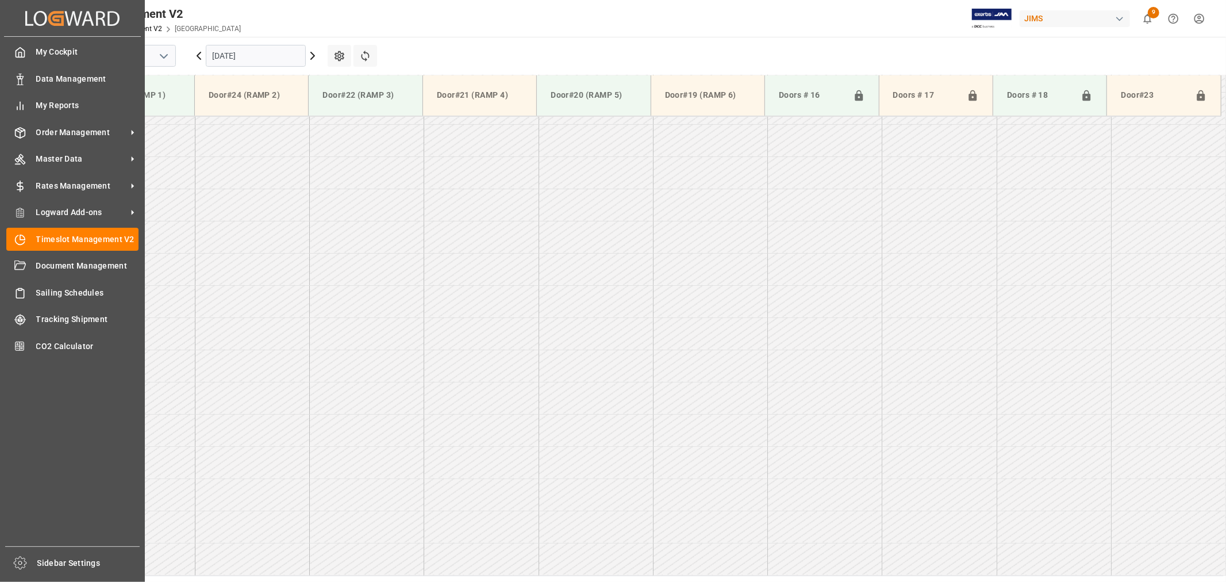
scroll to position [957, 0]
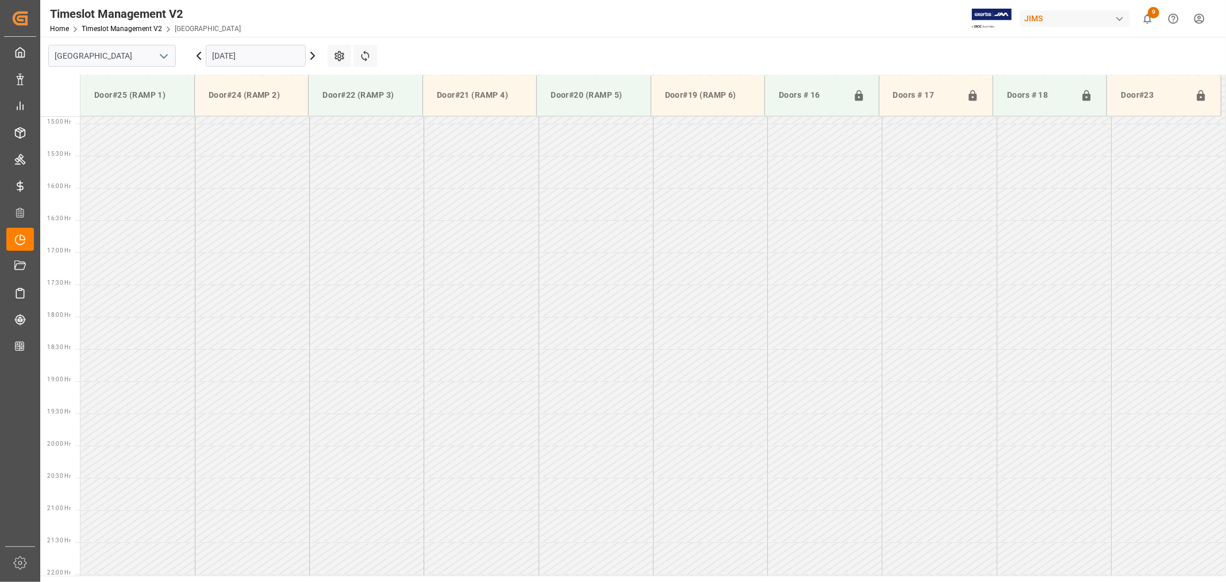
click at [167, 55] on polyline "open menu" at bounding box center [163, 56] width 7 height 3
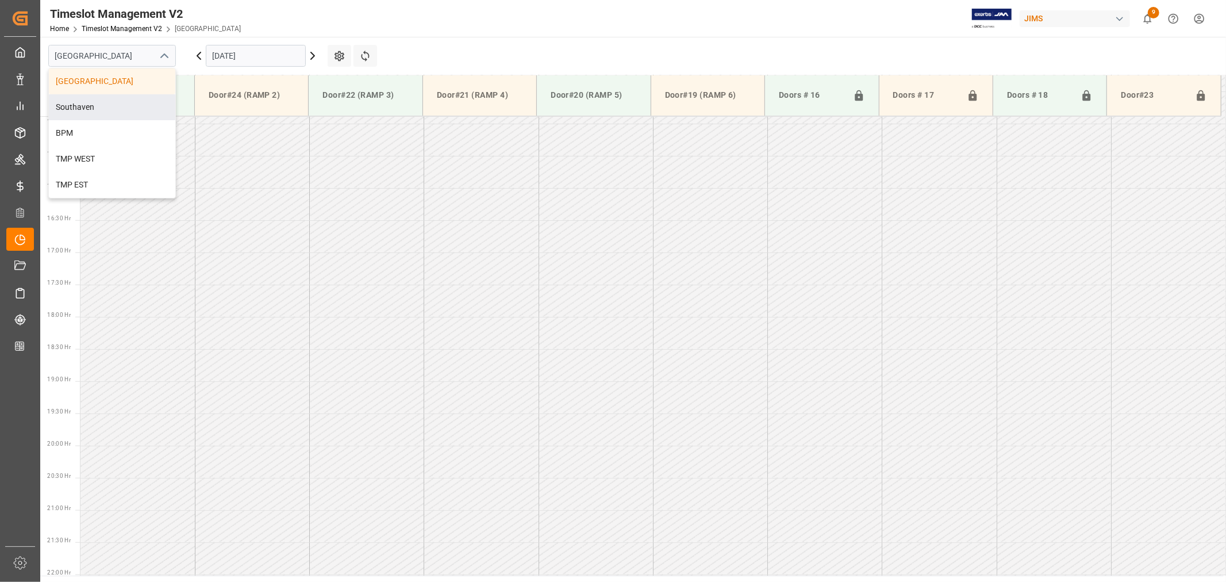
click at [95, 110] on div "Southaven" at bounding box center [112, 107] width 126 height 26
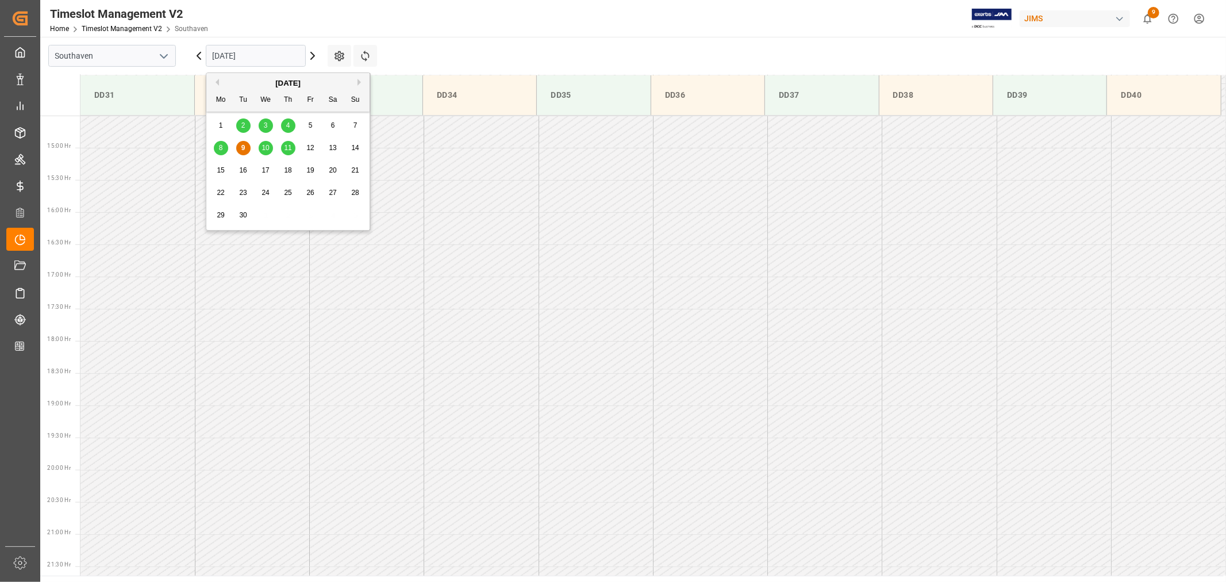
click at [288, 56] on input "09-09-2025" at bounding box center [256, 56] width 100 height 22
click at [267, 146] on span "10" at bounding box center [264, 148] width 7 height 8
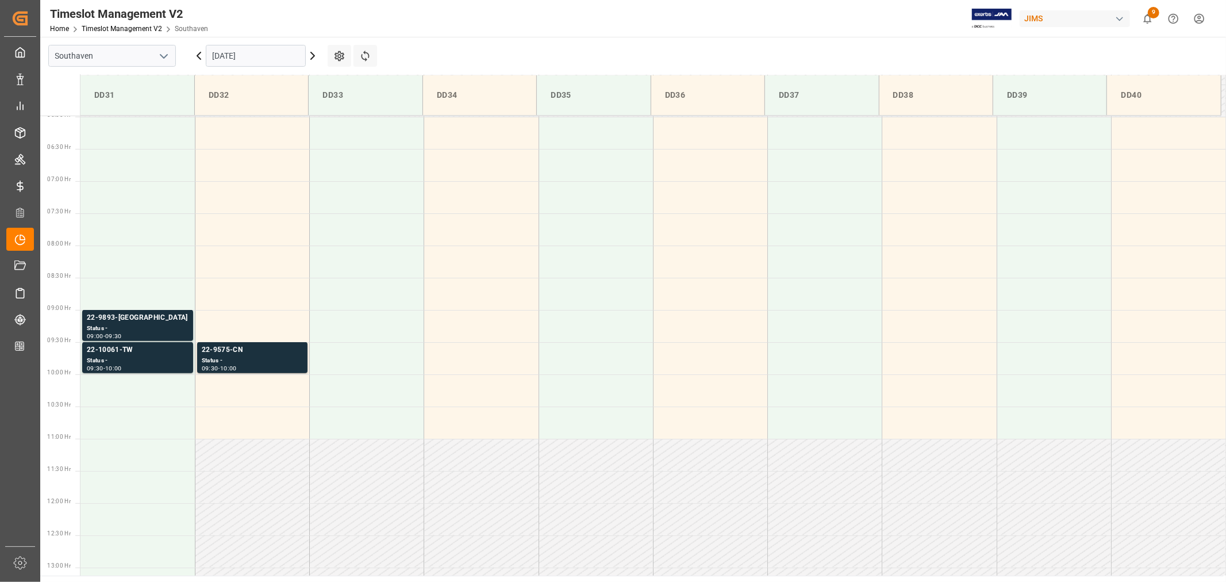
scroll to position [383, 0]
click at [218, 351] on div "22-9575-CN" at bounding box center [252, 352] width 101 height 11
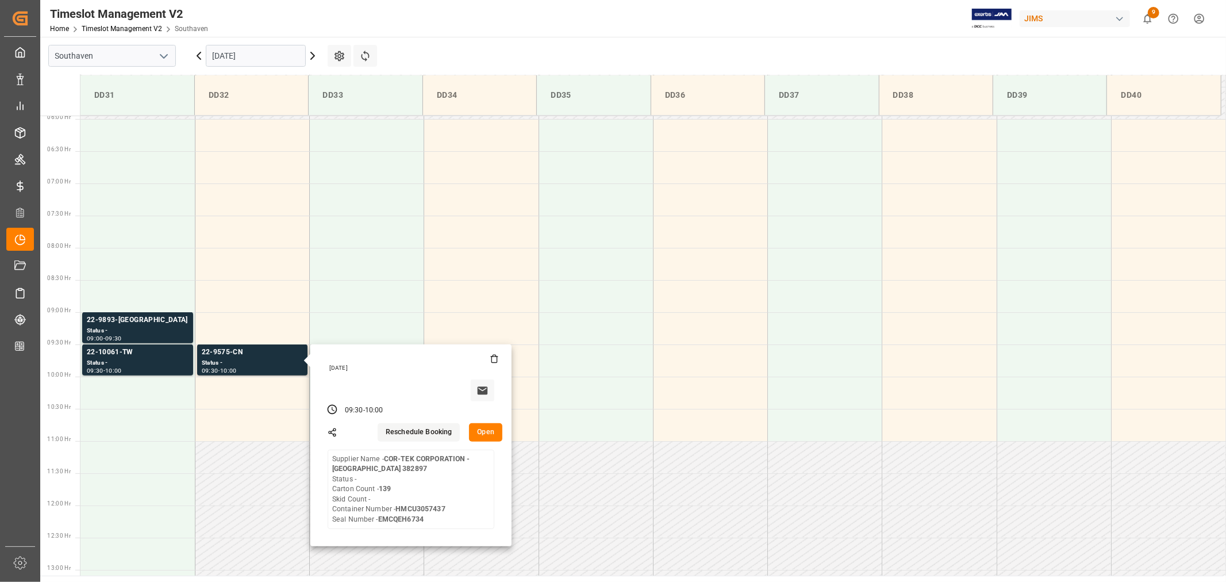
click at [270, 53] on input "09-10-2025" at bounding box center [256, 56] width 100 height 22
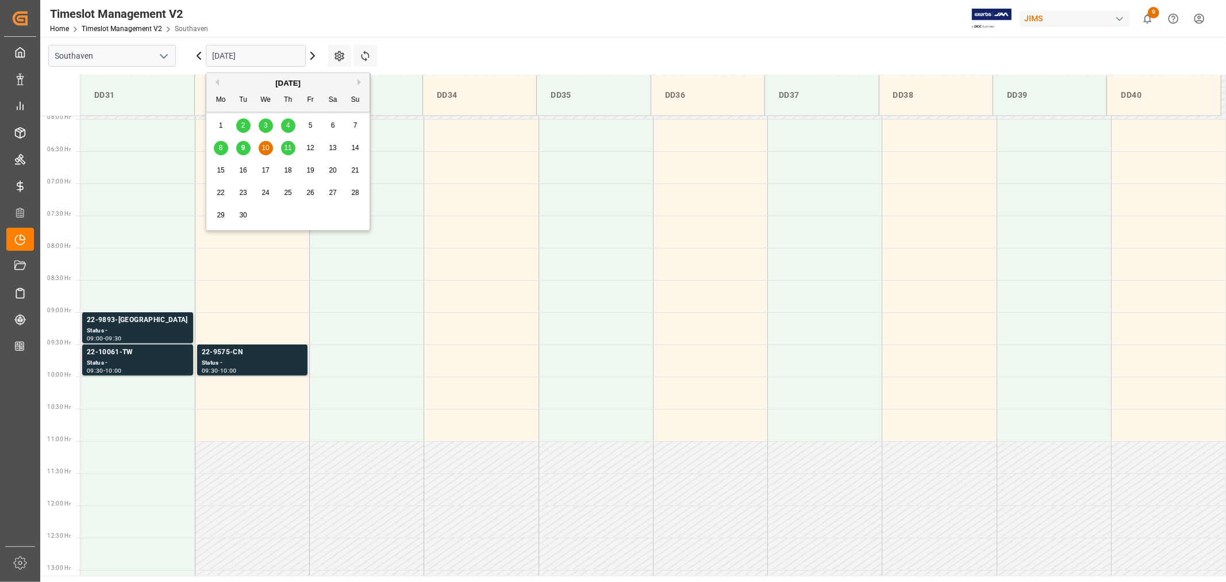
click at [246, 147] on div "9" at bounding box center [243, 148] width 14 height 14
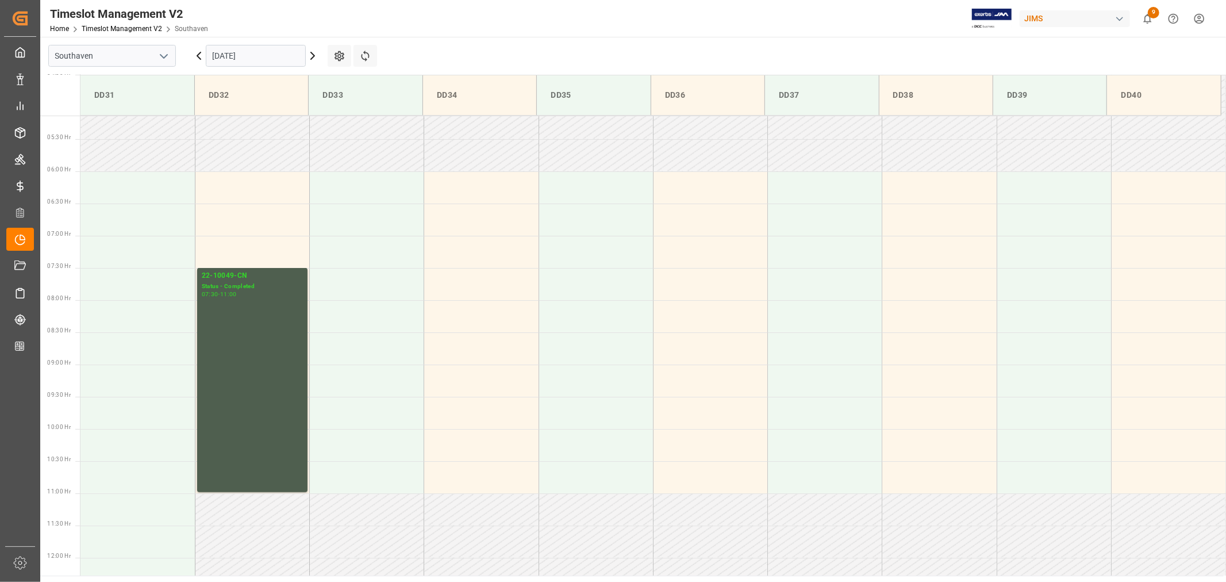
scroll to position [252, 0]
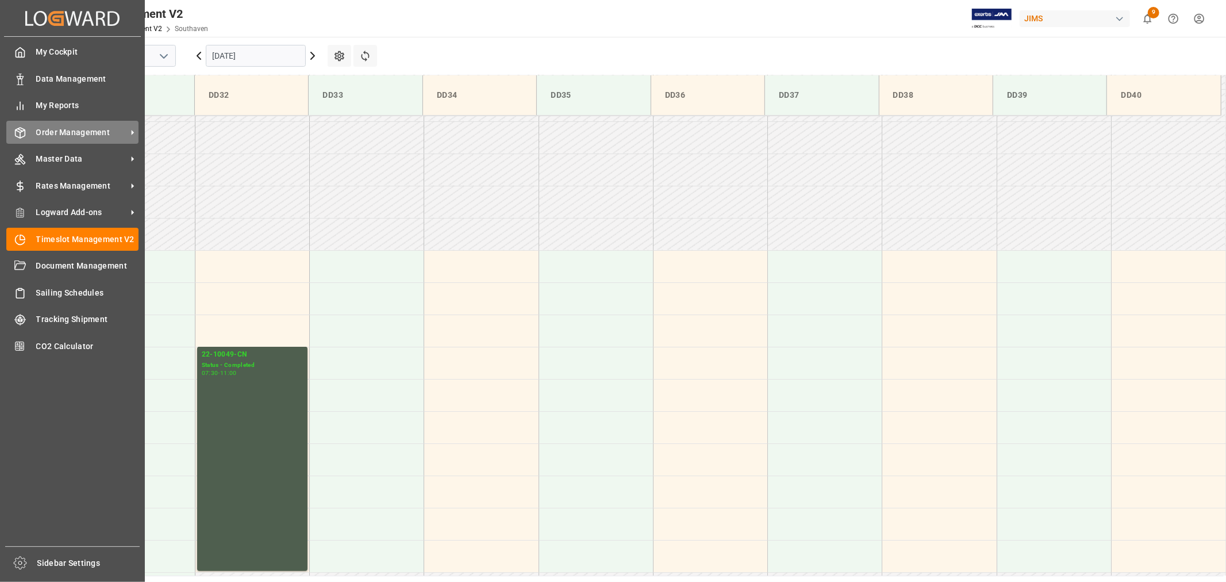
click at [65, 126] on span "Order Management" at bounding box center [81, 132] width 91 height 12
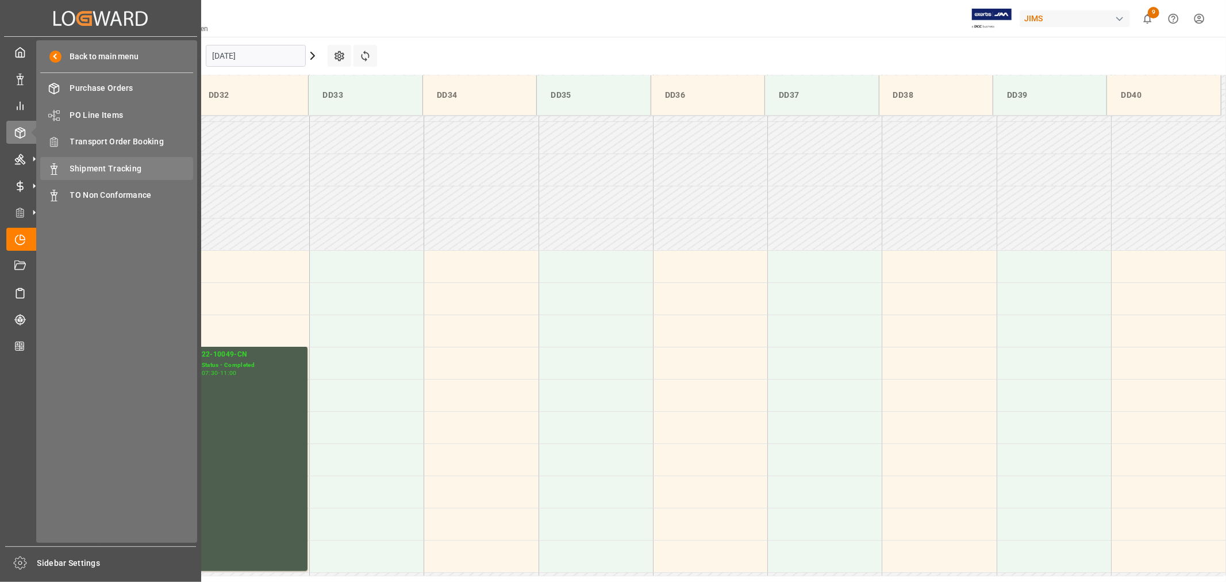
click at [118, 160] on div "Shipment Tracking Shipment Tracking" at bounding box center [116, 168] width 153 height 22
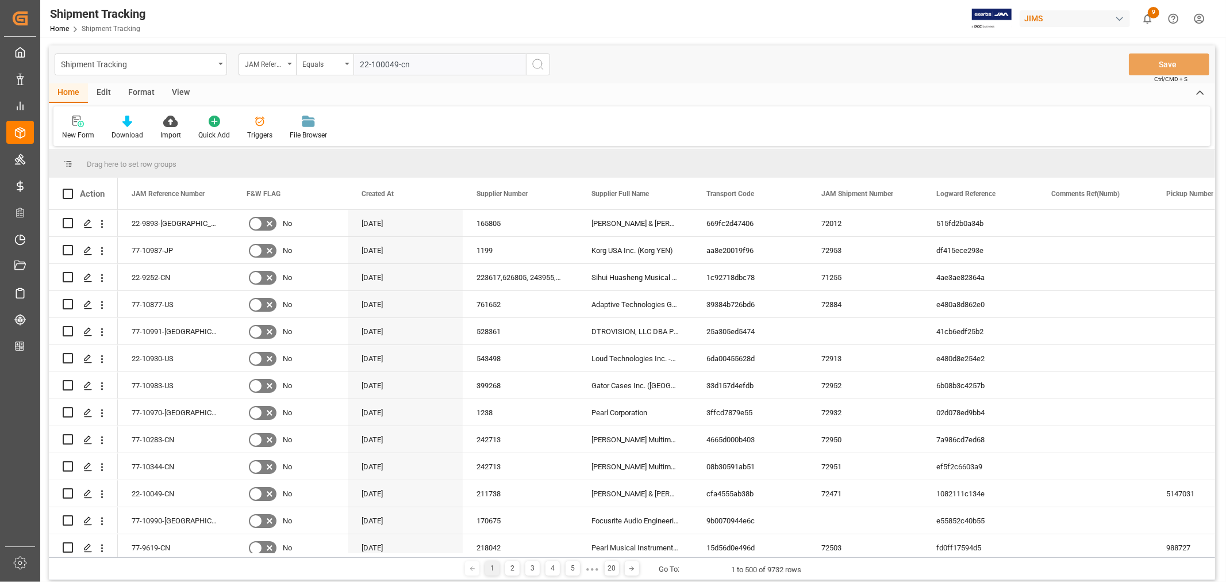
click at [387, 62] on input "22-100049-cn" at bounding box center [439, 64] width 172 height 22
type input "22-10049-cn"
click at [537, 64] on icon "search button" at bounding box center [538, 64] width 14 height 14
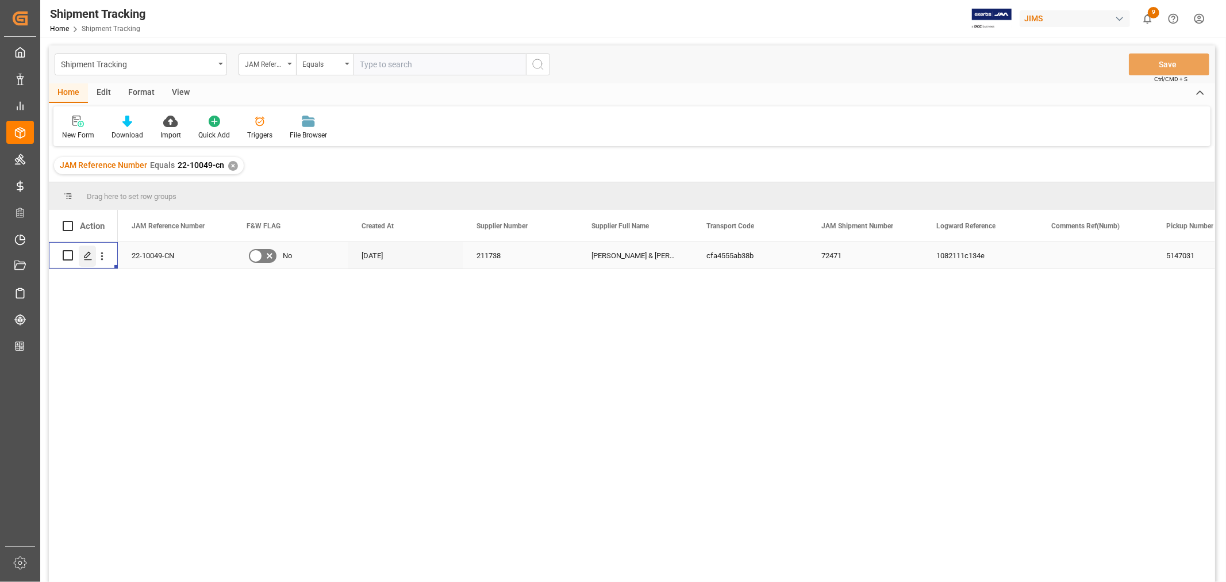
click at [87, 248] on div "Press SPACE to select this row." at bounding box center [87, 255] width 17 height 21
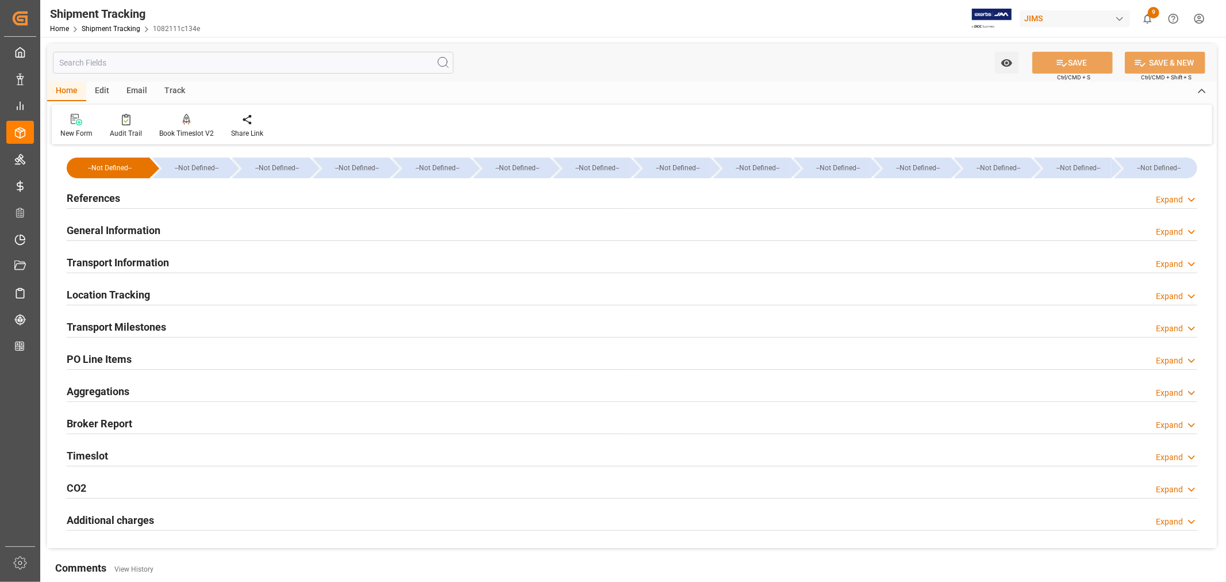
drag, startPoint x: 144, startPoint y: 324, endPoint x: 151, endPoint y: 324, distance: 6.9
click at [144, 324] on h2 "Transport Milestones" at bounding box center [116, 327] width 99 height 16
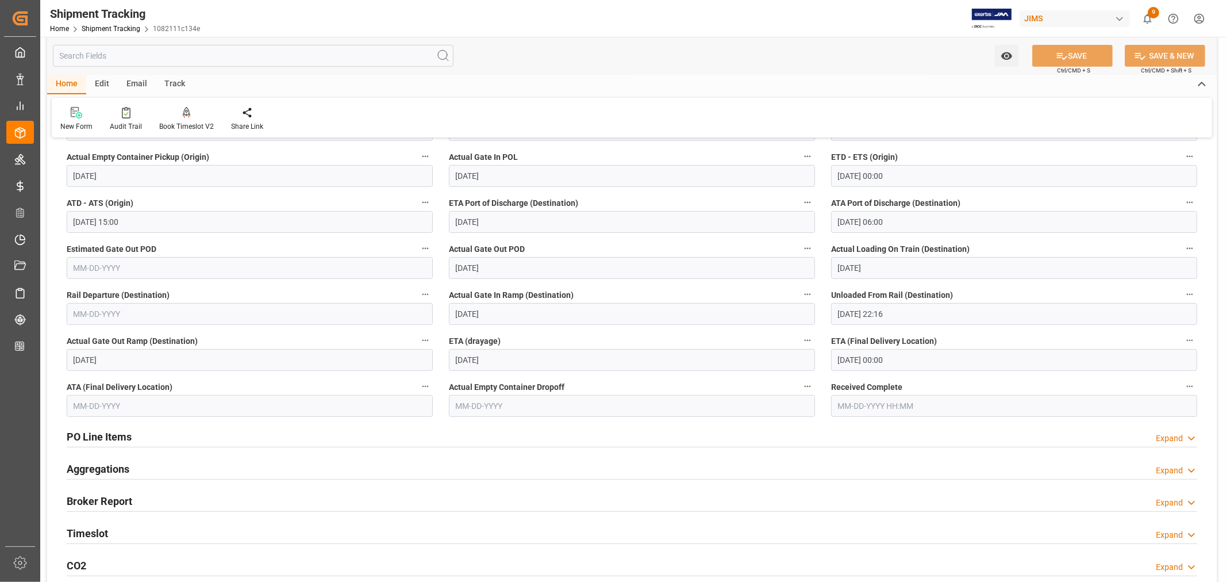
scroll to position [255, 0]
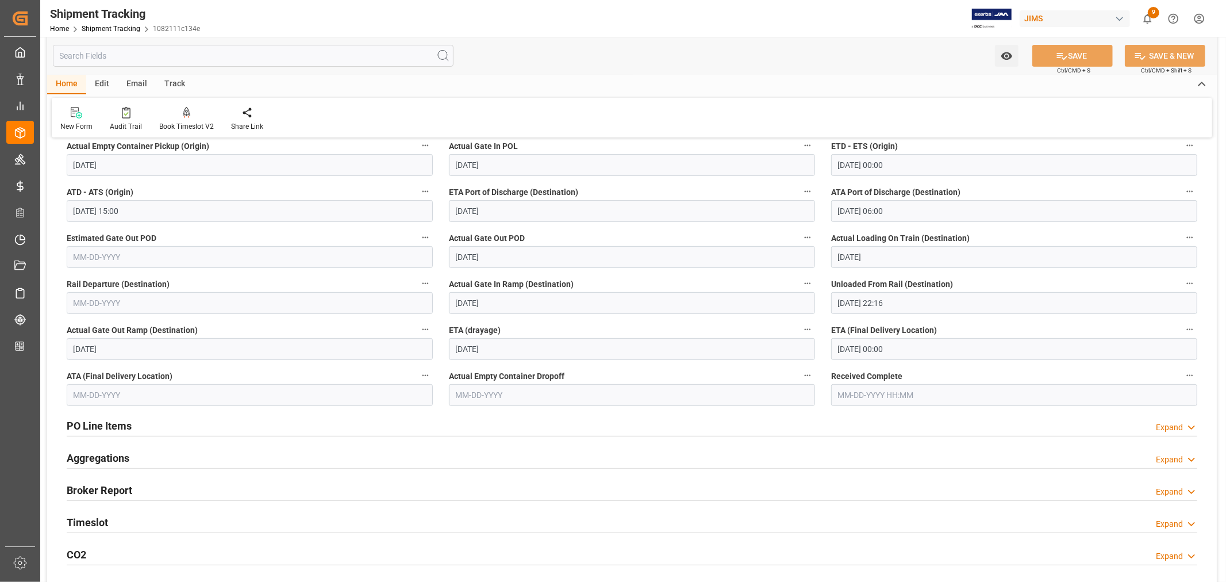
click at [900, 346] on input "09-11-2025 00:00" at bounding box center [1014, 349] width 366 height 22
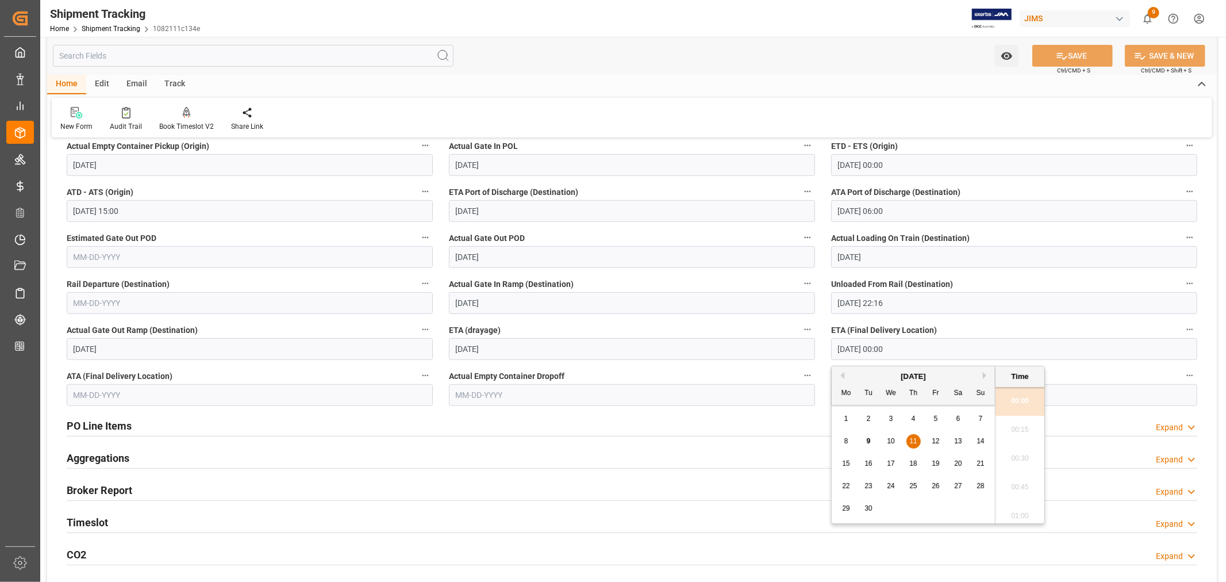
click at [871, 442] on div "9" at bounding box center [868, 441] width 14 height 14
type input "09-09-2025 00:00"
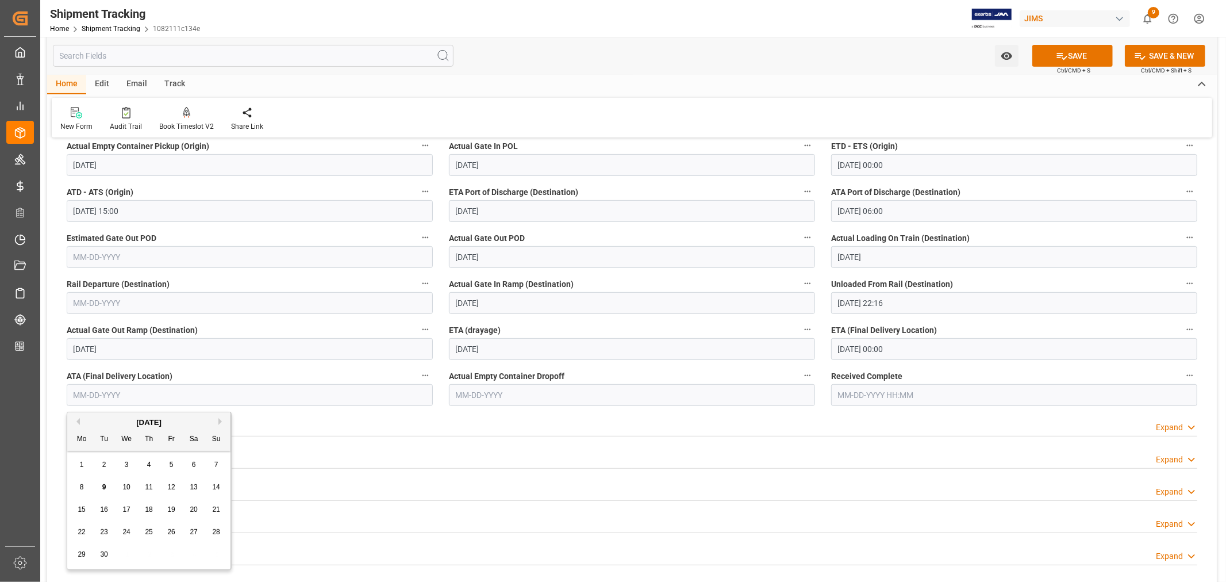
click at [229, 395] on input "text" at bounding box center [250, 395] width 366 height 22
click at [103, 487] on span "9" at bounding box center [104, 487] width 4 height 8
type input "09-09-2025"
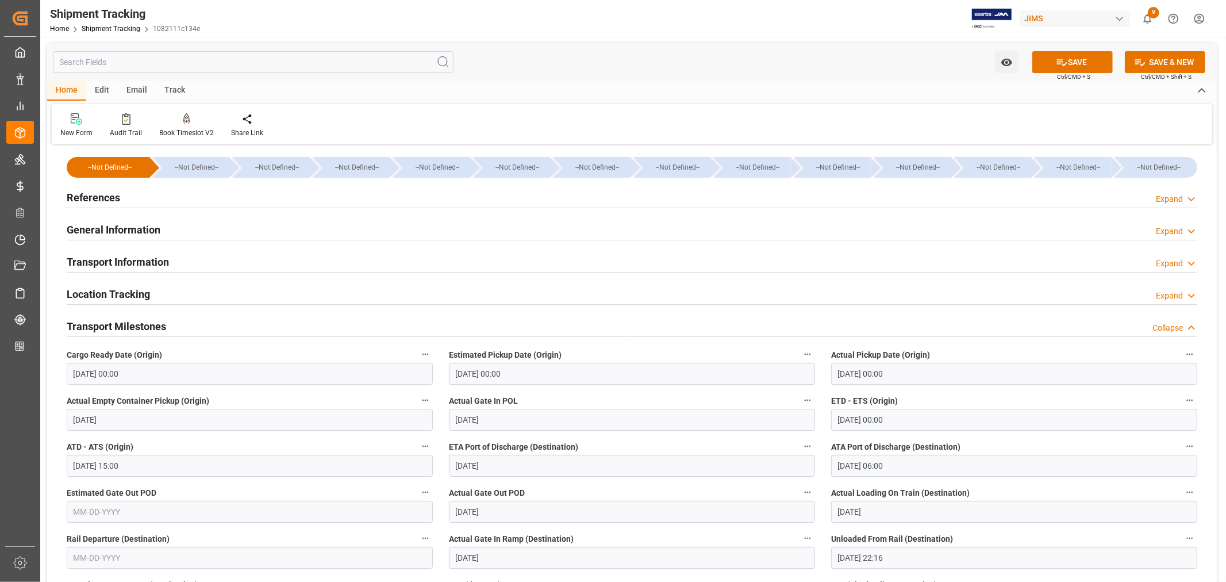
scroll to position [0, 0]
click at [145, 231] on h2 "General Information" at bounding box center [114, 230] width 94 height 16
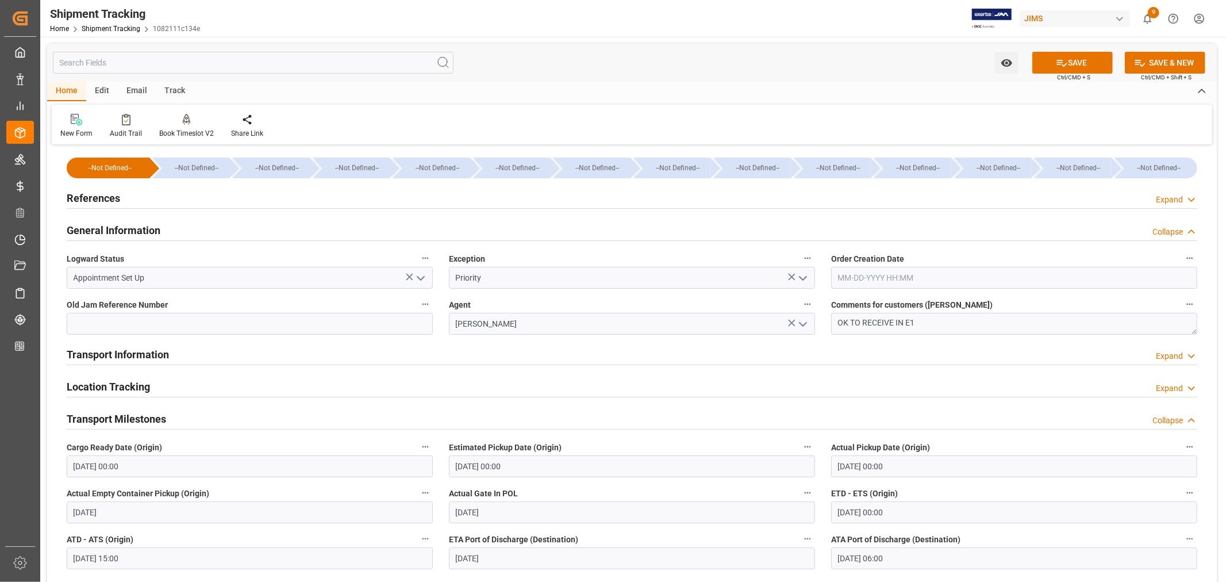
click at [145, 231] on h2 "General Information" at bounding box center [114, 230] width 94 height 16
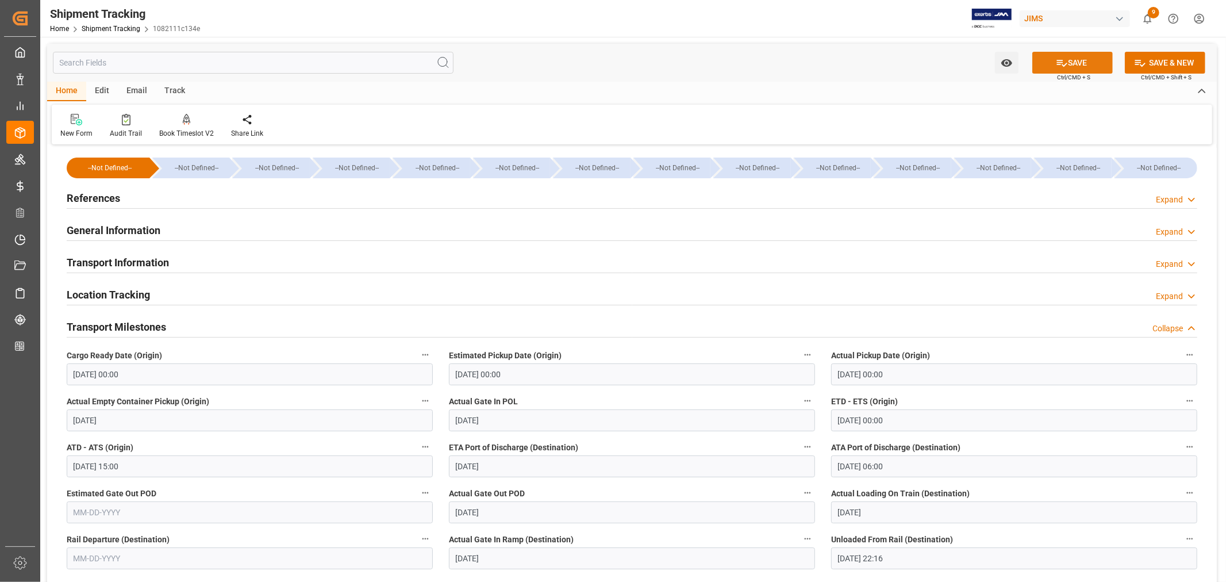
click at [1073, 67] on button "SAVE" at bounding box center [1072, 63] width 80 height 22
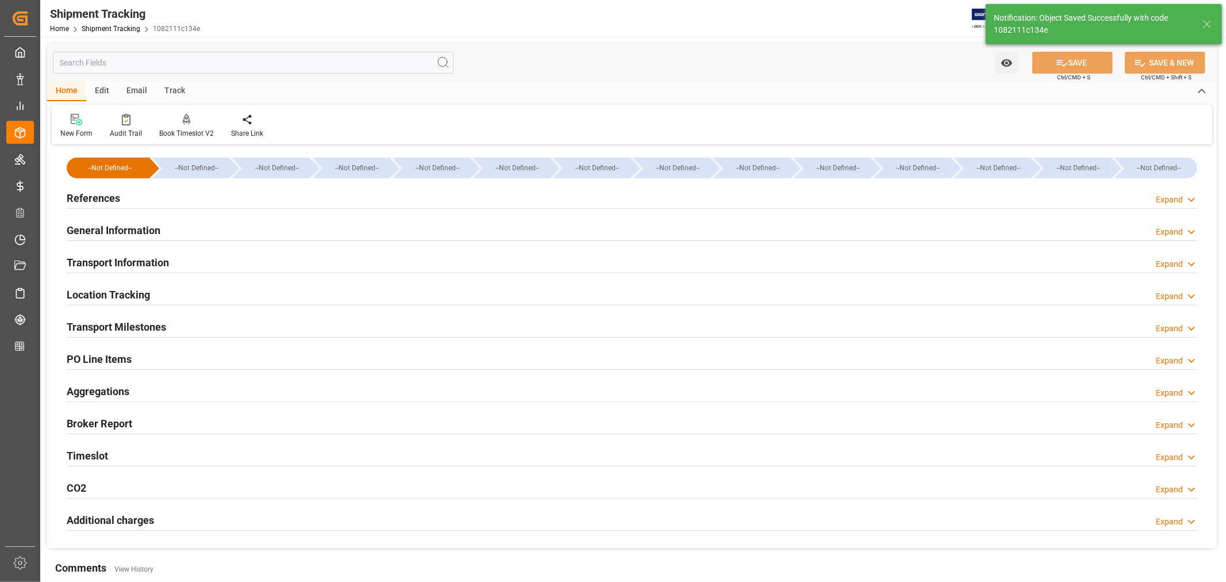
click at [133, 228] on h2 "General Information" at bounding box center [114, 230] width 94 height 16
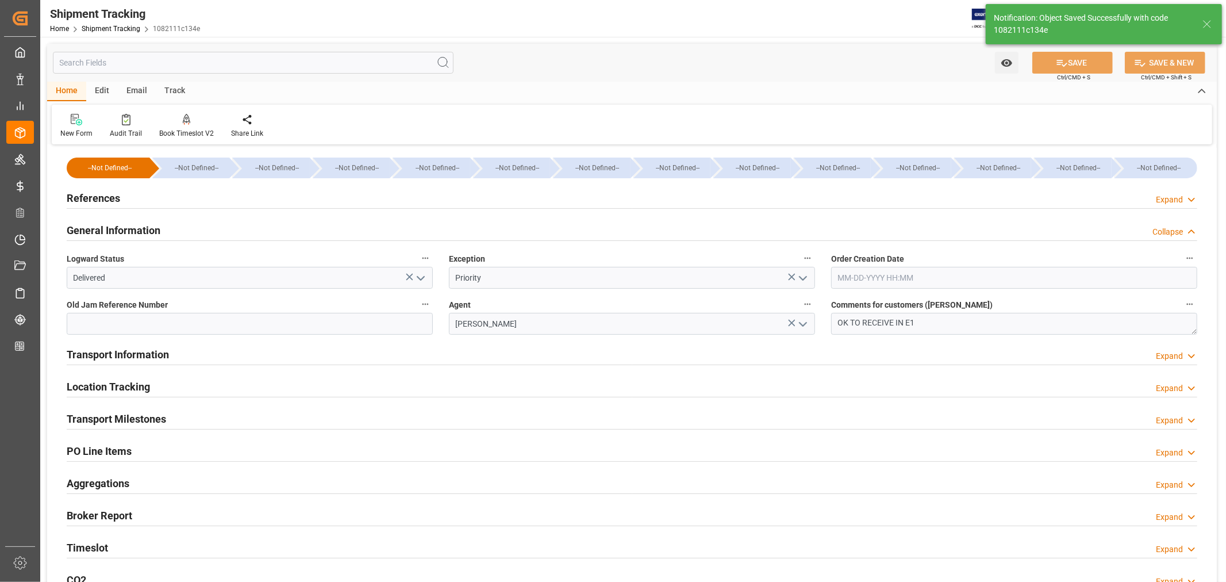
click at [133, 228] on h2 "General Information" at bounding box center [114, 230] width 94 height 16
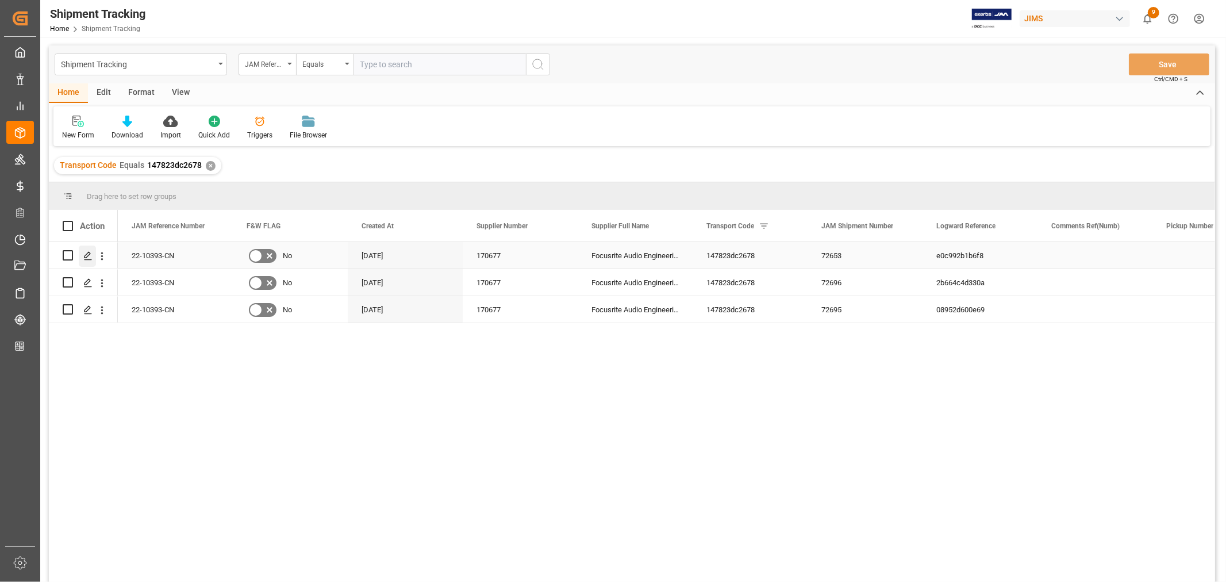
click at [87, 253] on icon "Press SPACE to select this row." at bounding box center [87, 255] width 9 height 9
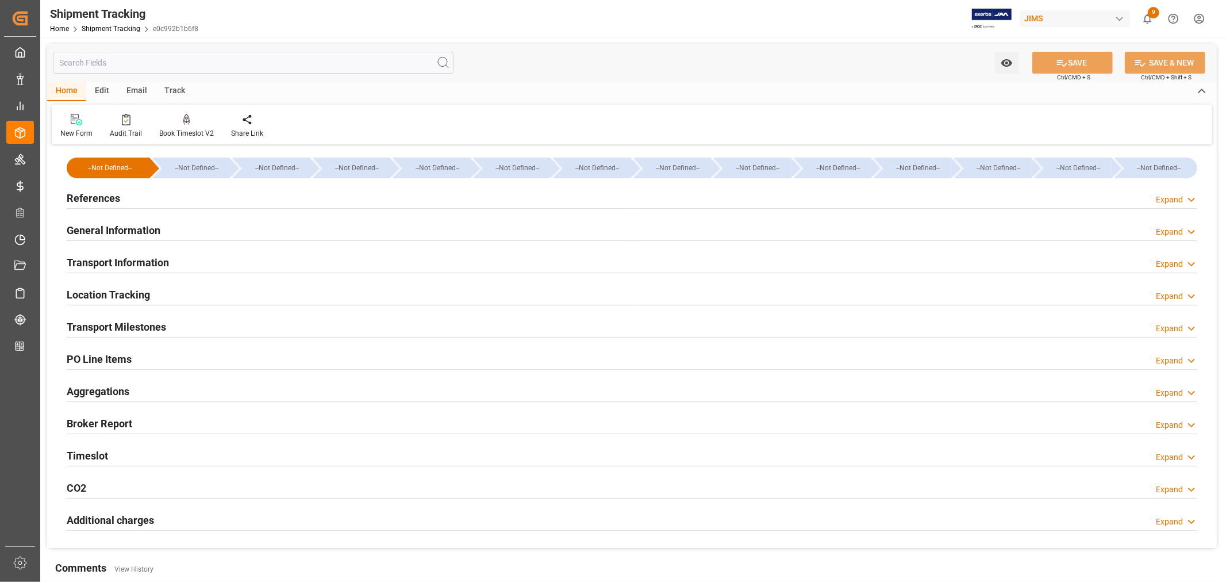
click at [128, 261] on h2 "Transport Information" at bounding box center [118, 263] width 102 height 16
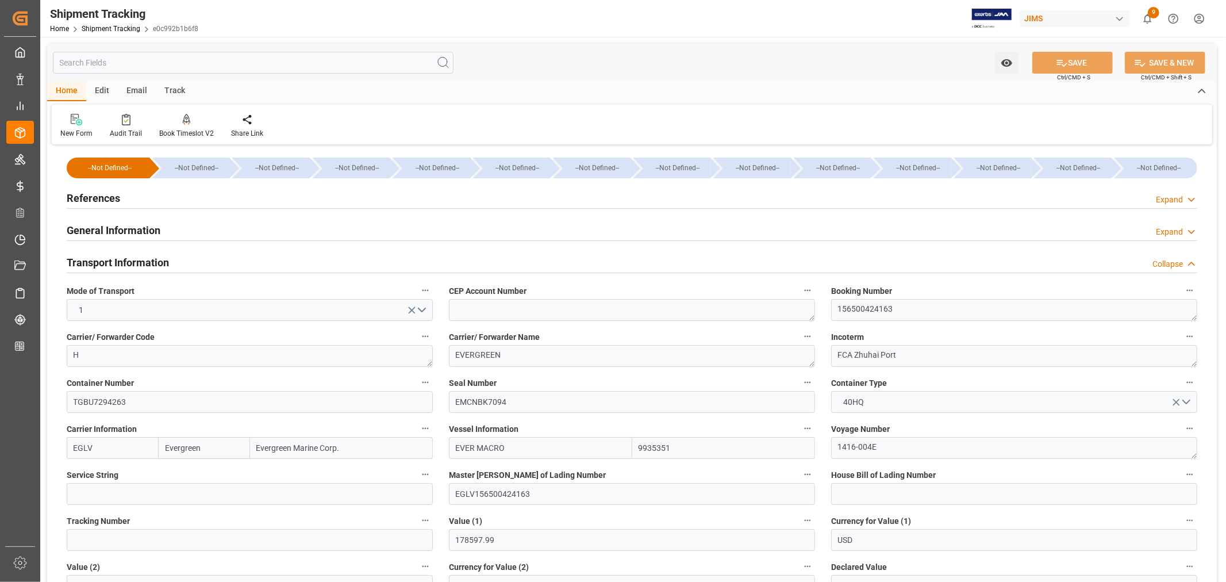
click at [164, 253] on div "Transport Information" at bounding box center [118, 262] width 102 height 22
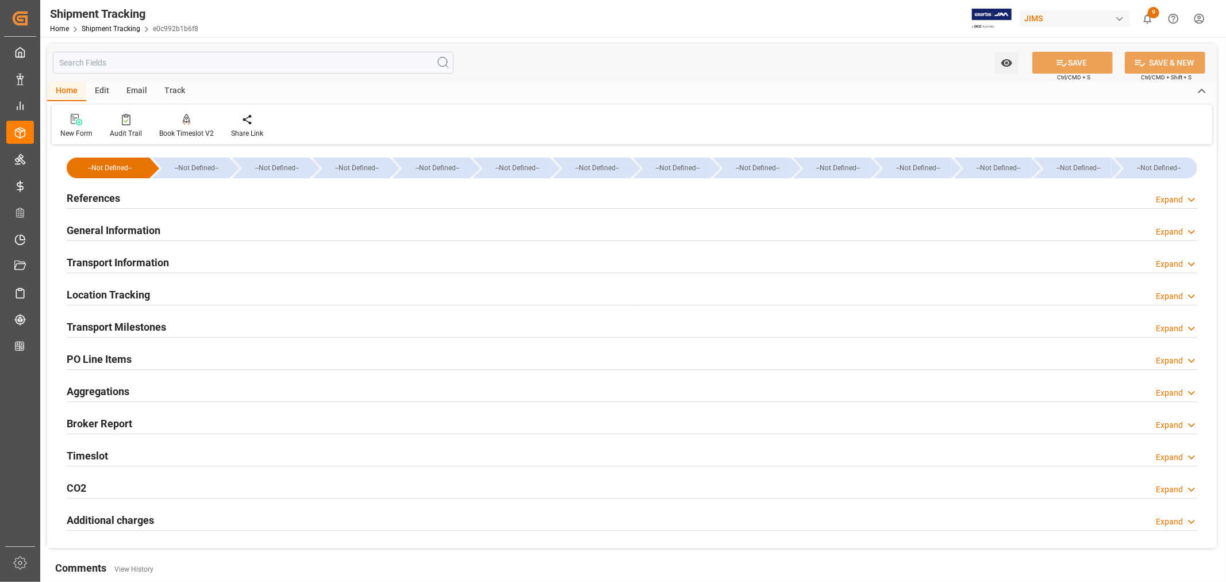
click at [165, 326] on h2 "Transport Milestones" at bounding box center [116, 327] width 99 height 16
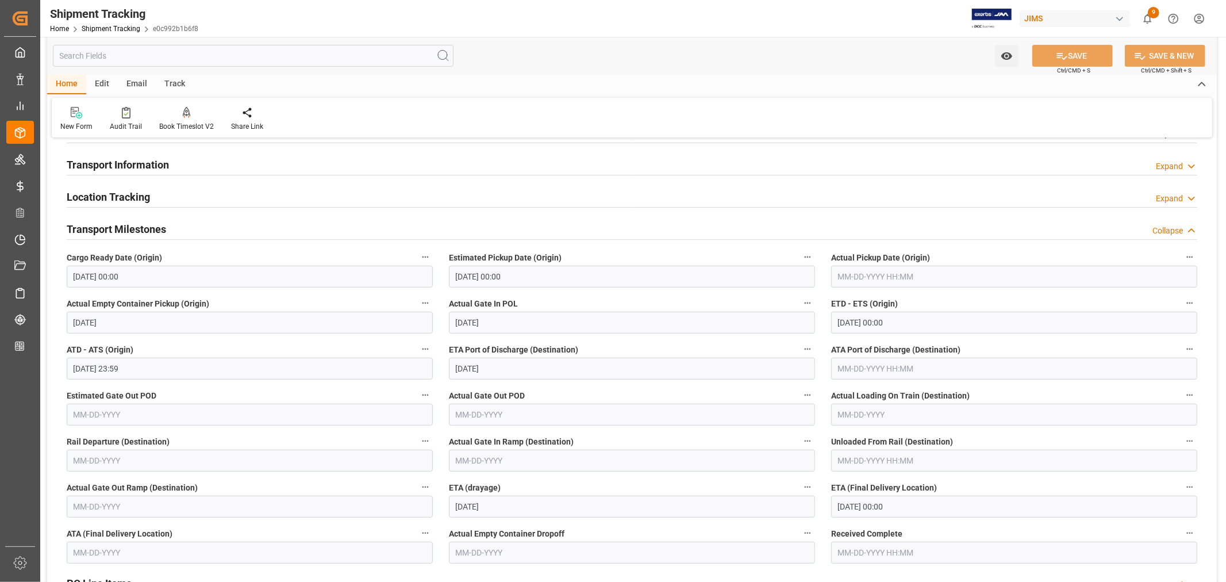
scroll to position [128, 0]
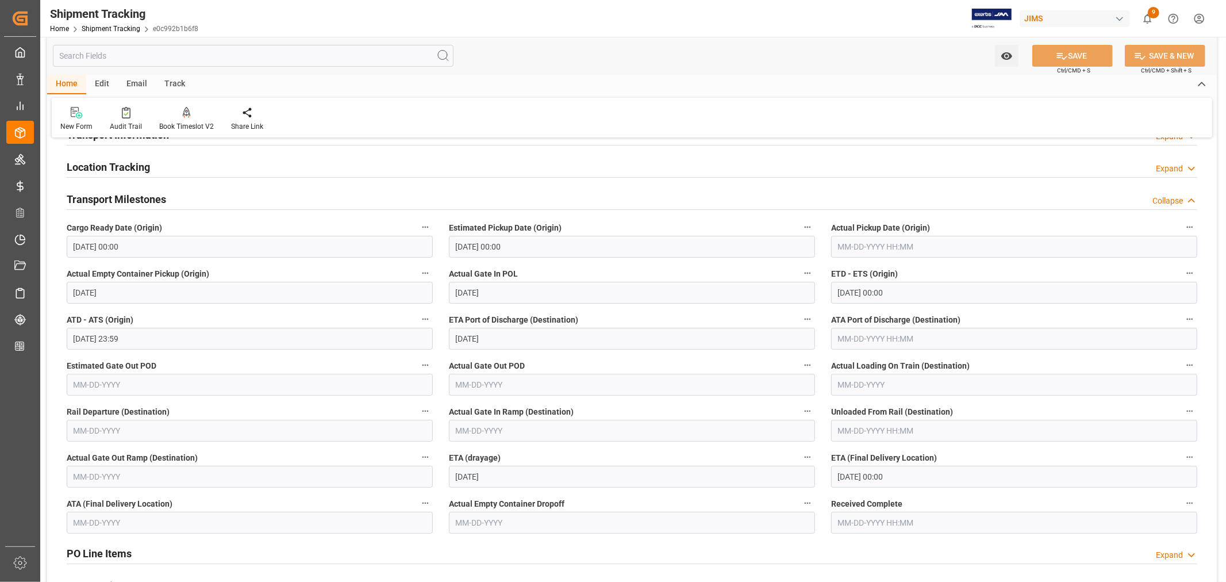
click at [141, 167] on h2 "Location Tracking" at bounding box center [108, 167] width 83 height 16
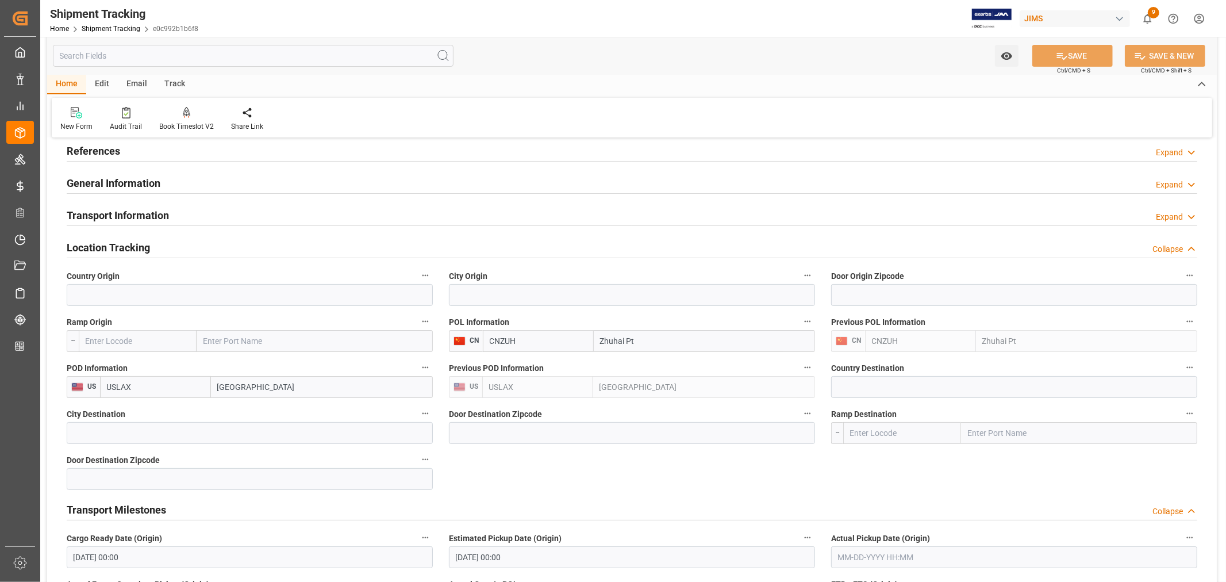
scroll to position [0, 0]
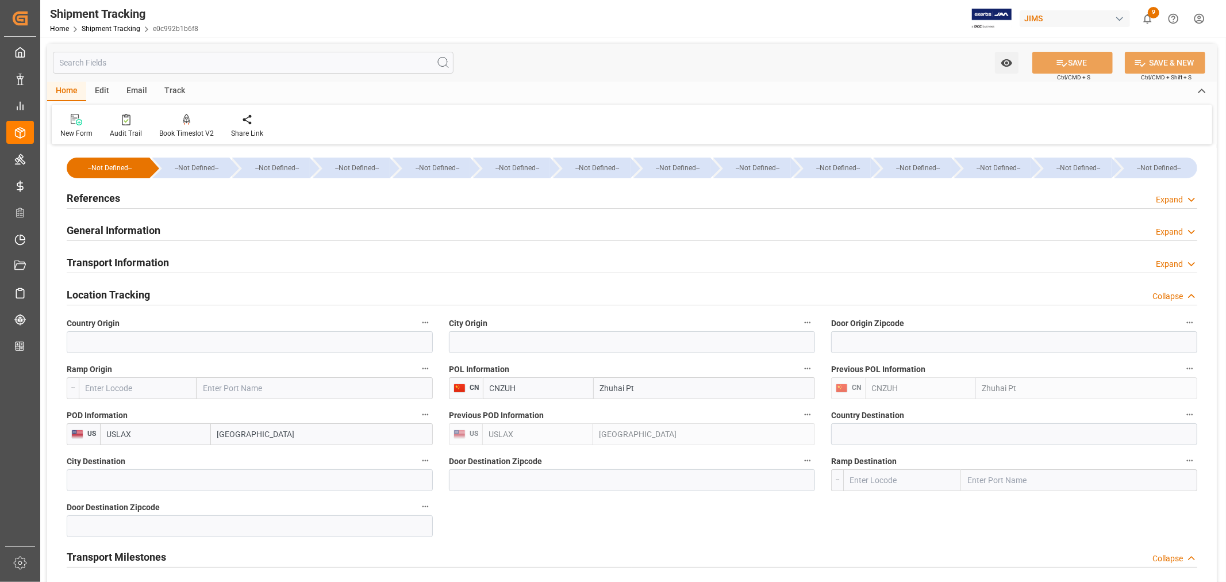
click at [132, 291] on h2 "Location Tracking" at bounding box center [108, 295] width 83 height 16
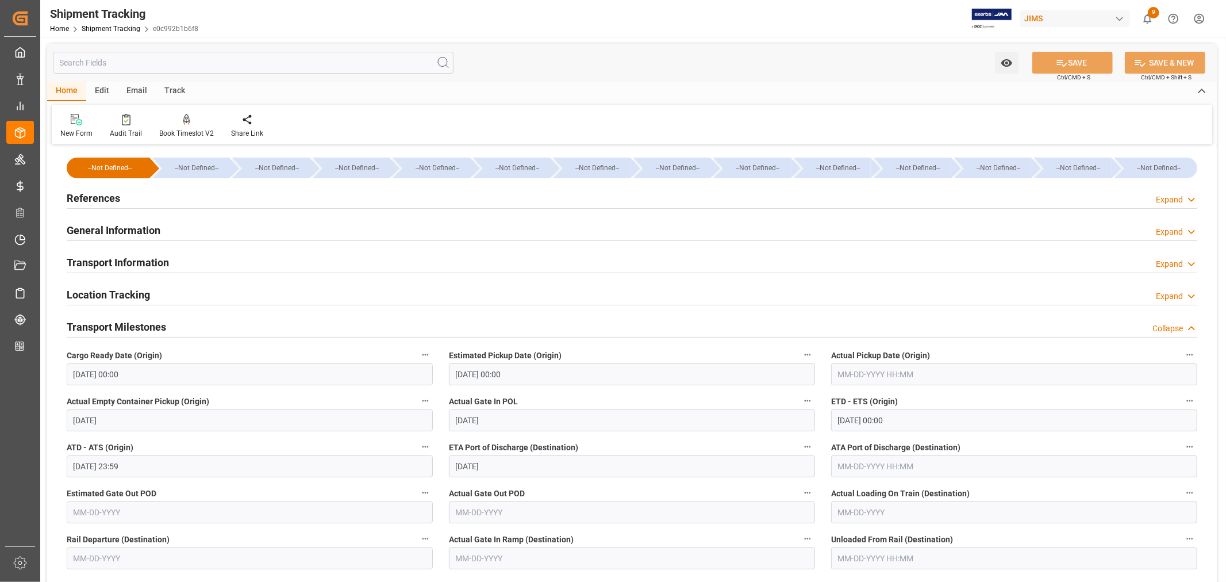
click at [139, 260] on h2 "Transport Information" at bounding box center [118, 263] width 102 height 16
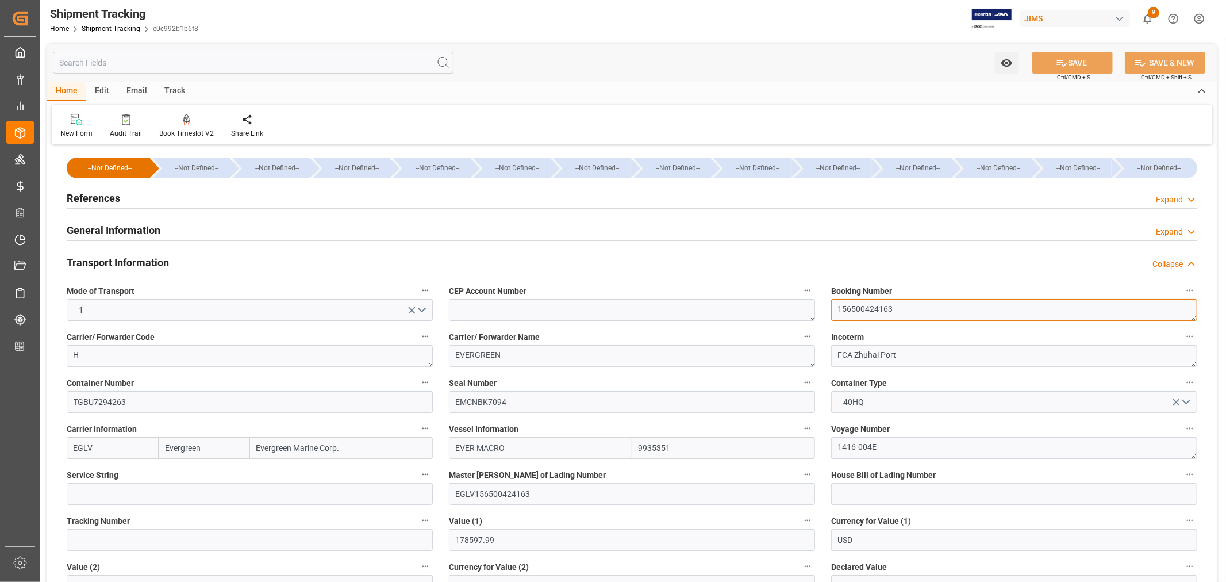
click at [872, 309] on textarea "156500424163" at bounding box center [1014, 310] width 366 height 22
click at [151, 259] on h2 "Transport Information" at bounding box center [118, 263] width 102 height 16
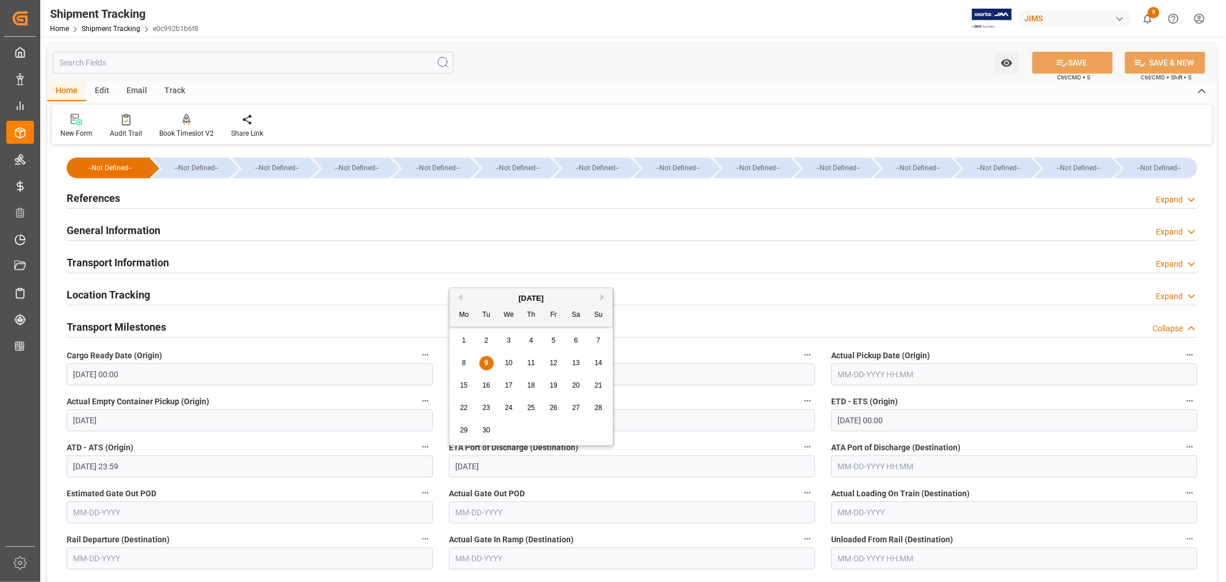
click at [514, 464] on input "09-09-2025" at bounding box center [632, 466] width 366 height 22
click at [510, 363] on span "10" at bounding box center [508, 363] width 7 height 8
type input "09-10-2025"
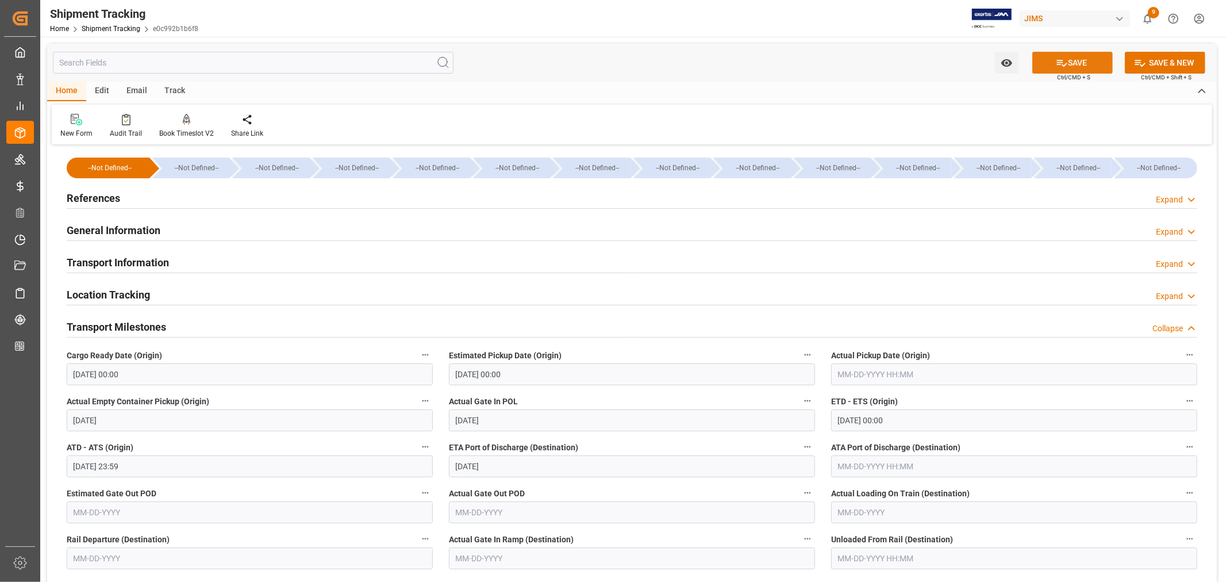
click at [1076, 64] on button "SAVE" at bounding box center [1072, 63] width 80 height 22
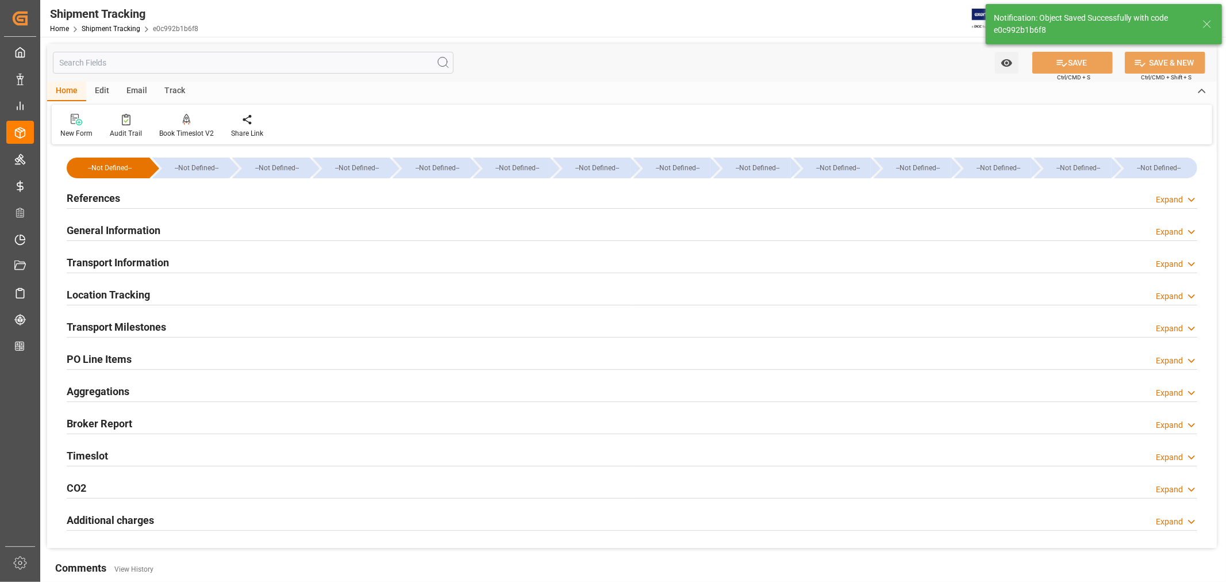
click at [151, 328] on h2 "Transport Milestones" at bounding box center [116, 327] width 99 height 16
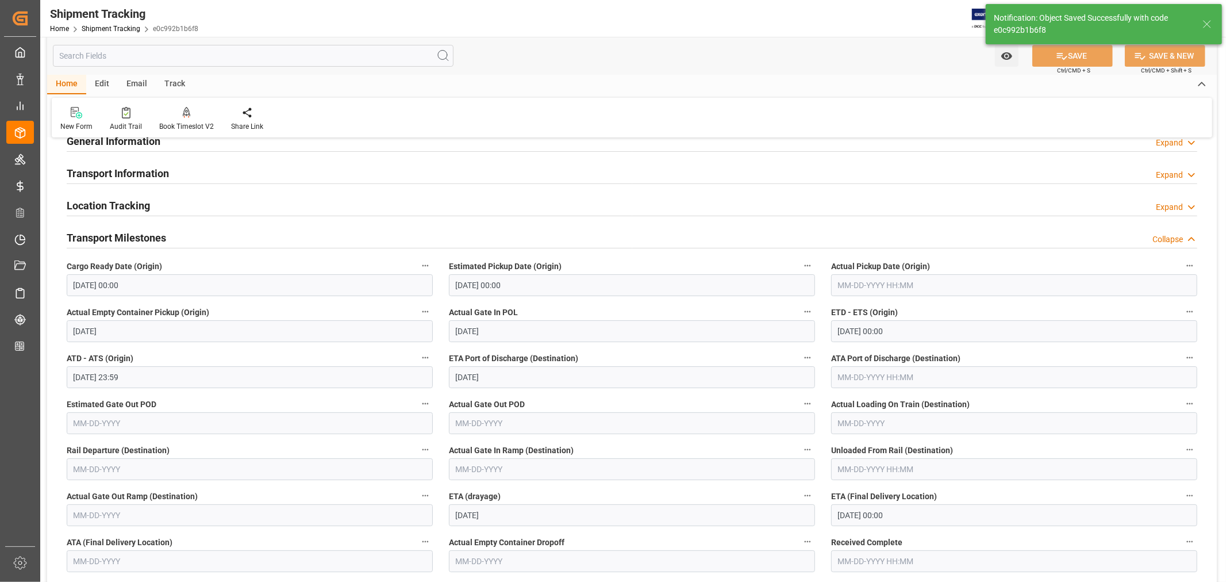
scroll to position [128, 0]
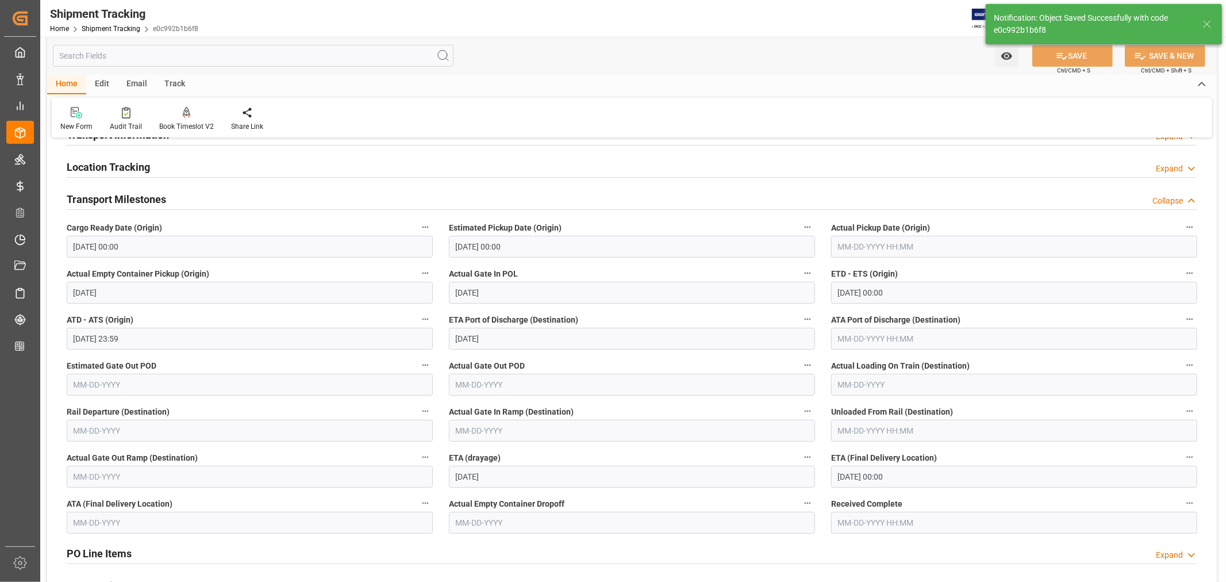
click at [909, 478] on input "09-25-2025 00:00" at bounding box center [1014, 476] width 366 height 22
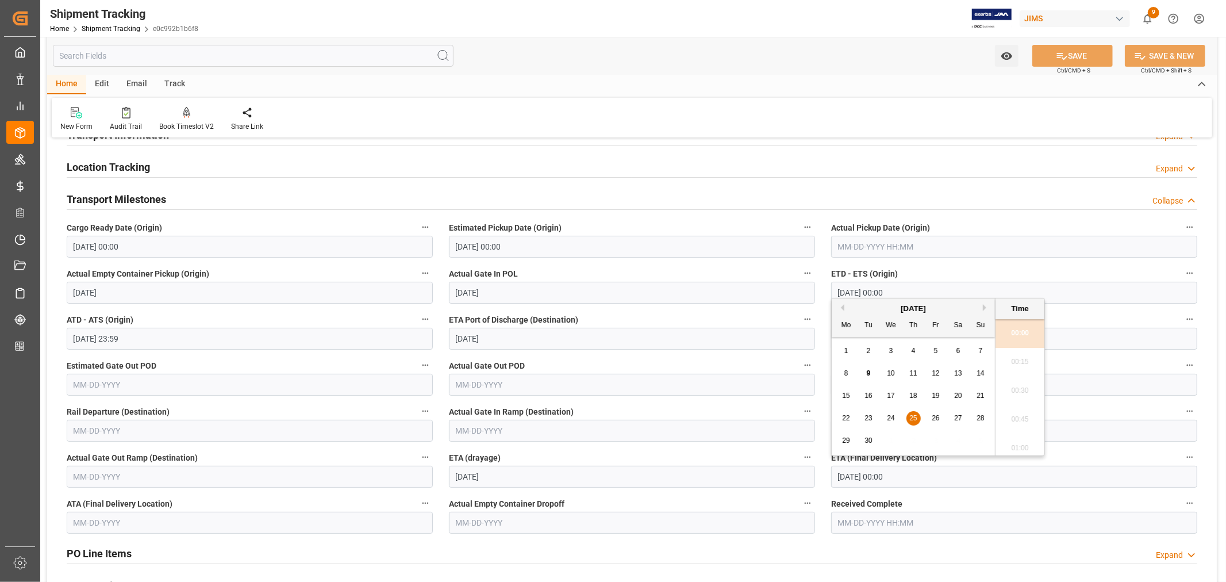
click at [987, 306] on button "Next Month" at bounding box center [986, 307] width 7 height 7
click at [912, 351] on span "2" at bounding box center [913, 351] width 4 height 8
type input "10-02-2025 00:00"
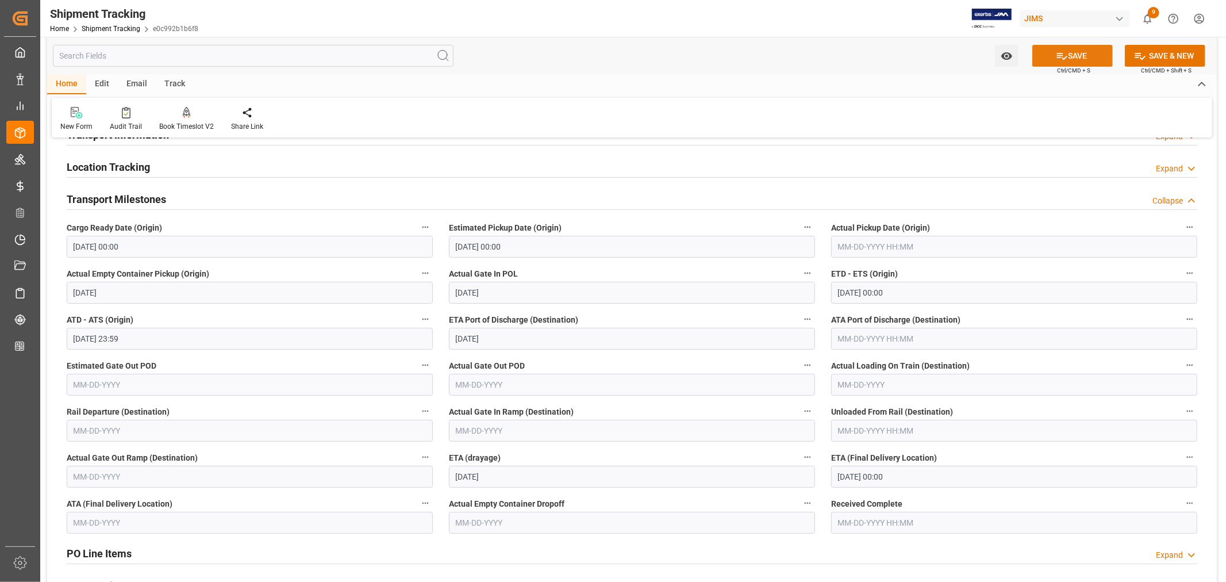
click at [1067, 57] on button "SAVE" at bounding box center [1072, 56] width 80 height 22
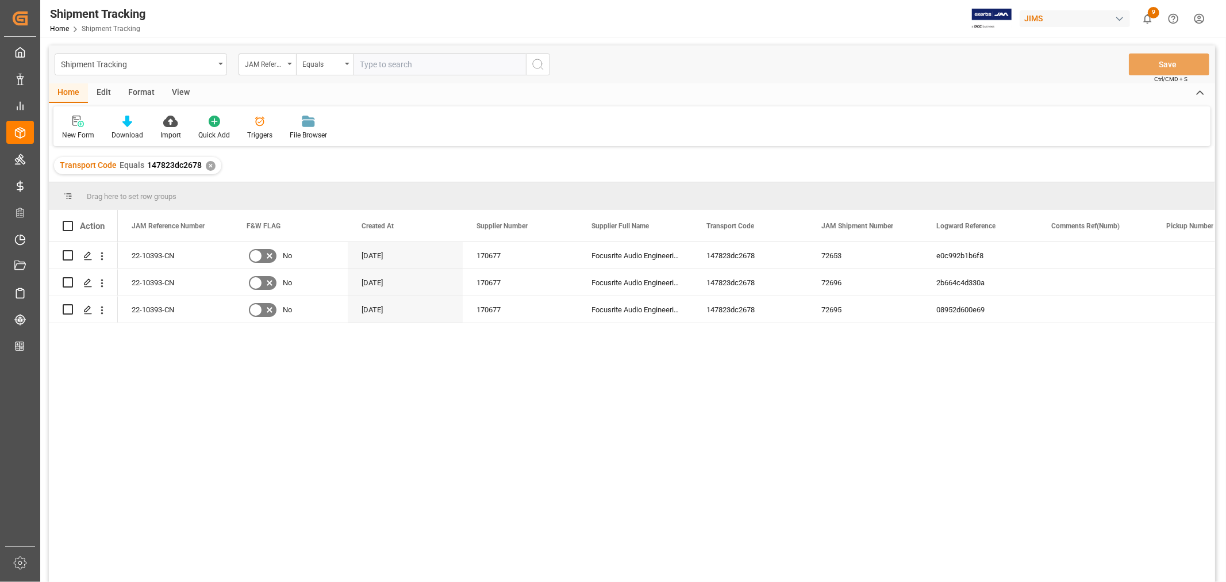
click at [177, 92] on div "View" at bounding box center [180, 93] width 35 height 20
click at [77, 135] on div "Default" at bounding box center [73, 135] width 22 height 10
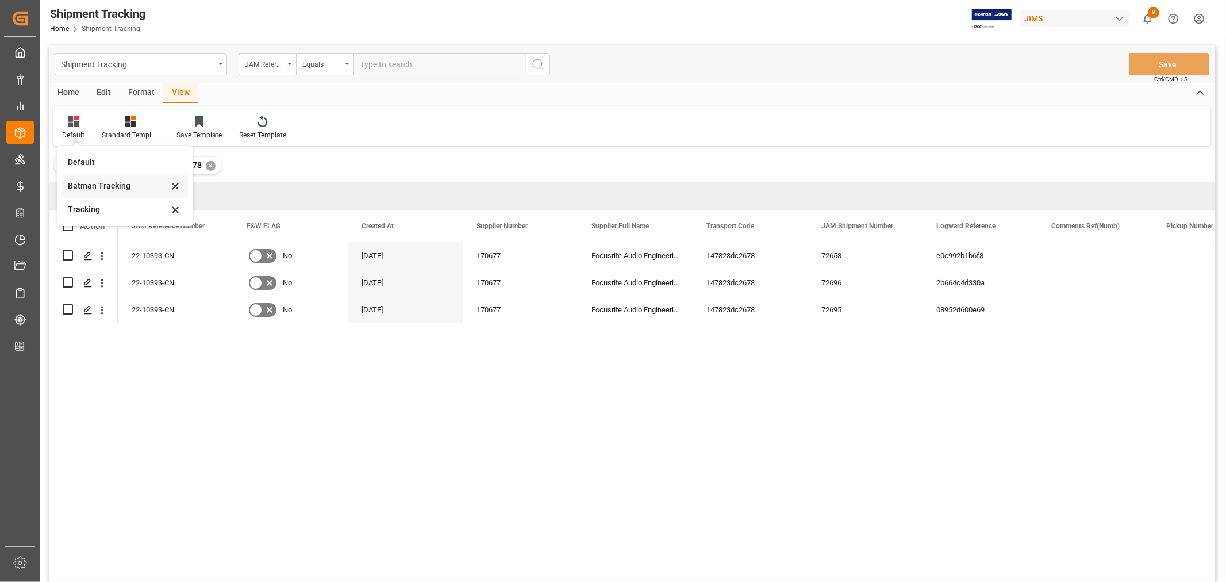
click at [102, 185] on div "Batman Tracking" at bounding box center [118, 186] width 101 height 12
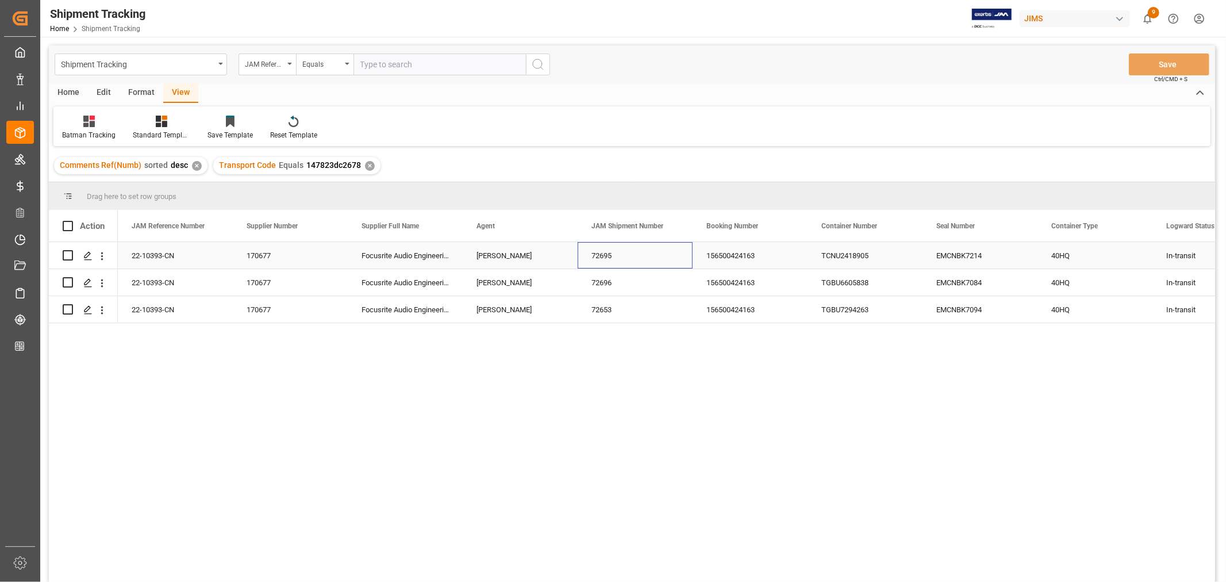
click at [657, 257] on div "72695" at bounding box center [635, 255] width 115 height 26
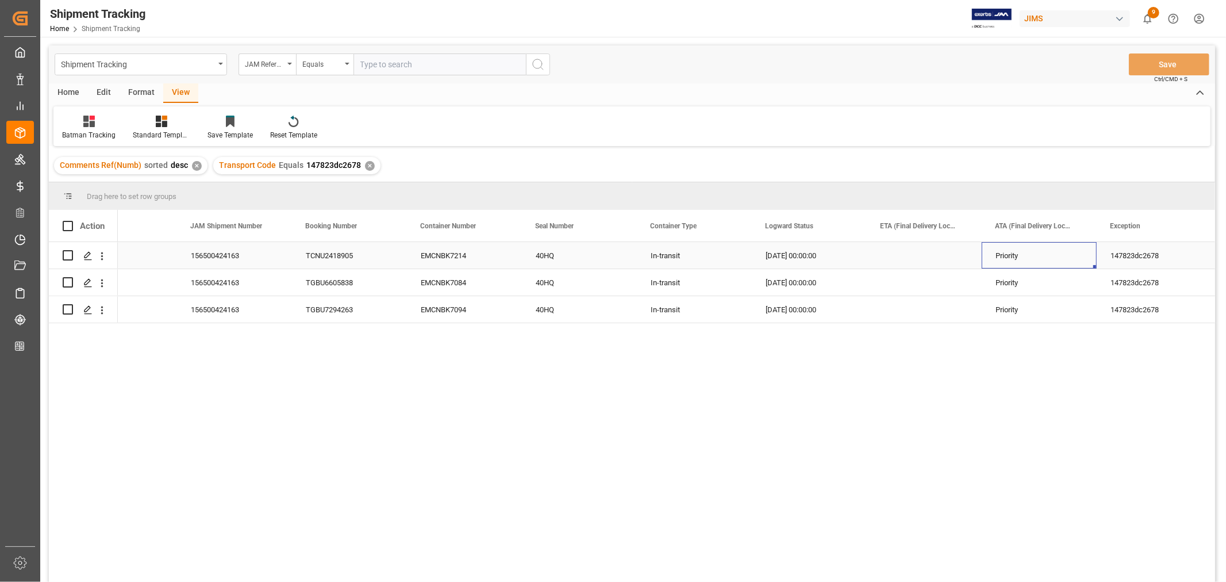
scroll to position [0, 515]
click at [796, 305] on div "10-02-2025 00:00:00" at bounding box center [809, 309] width 115 height 26
drag, startPoint x: 865, startPoint y: 319, endPoint x: 846, endPoint y: 254, distance: 67.6
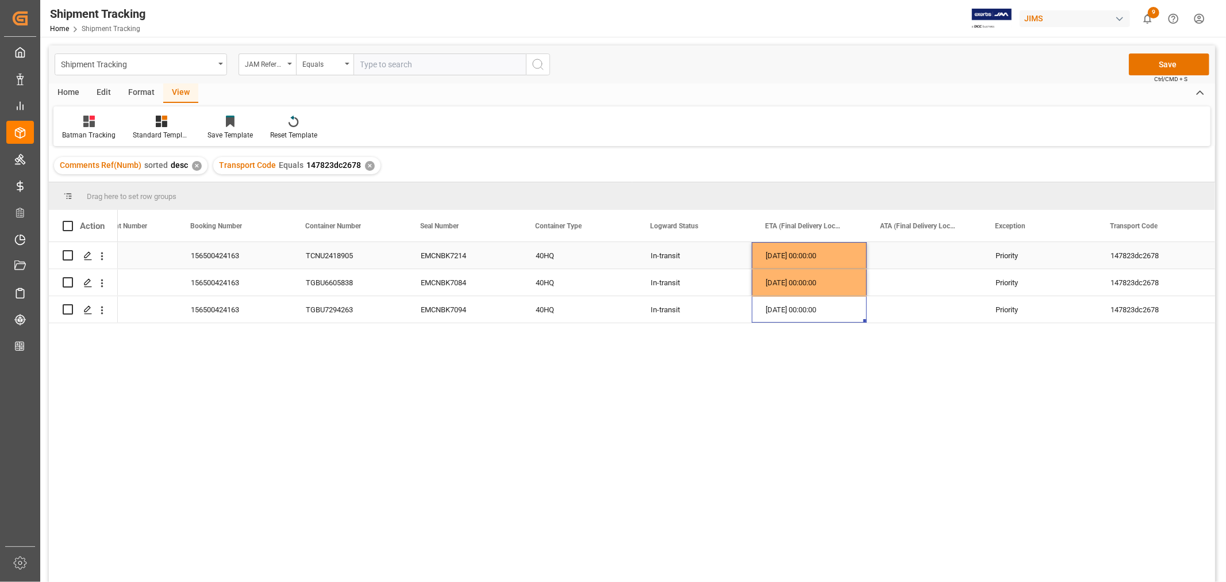
click at [922, 252] on div "Press SPACE to select this row." at bounding box center [924, 255] width 115 height 26
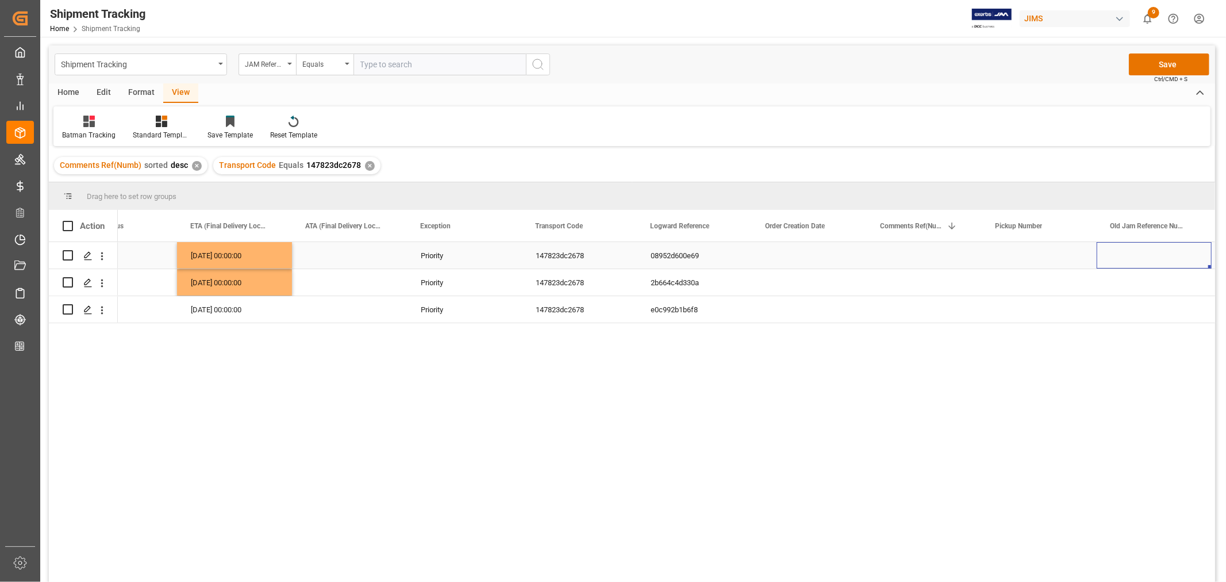
scroll to position [0, 0]
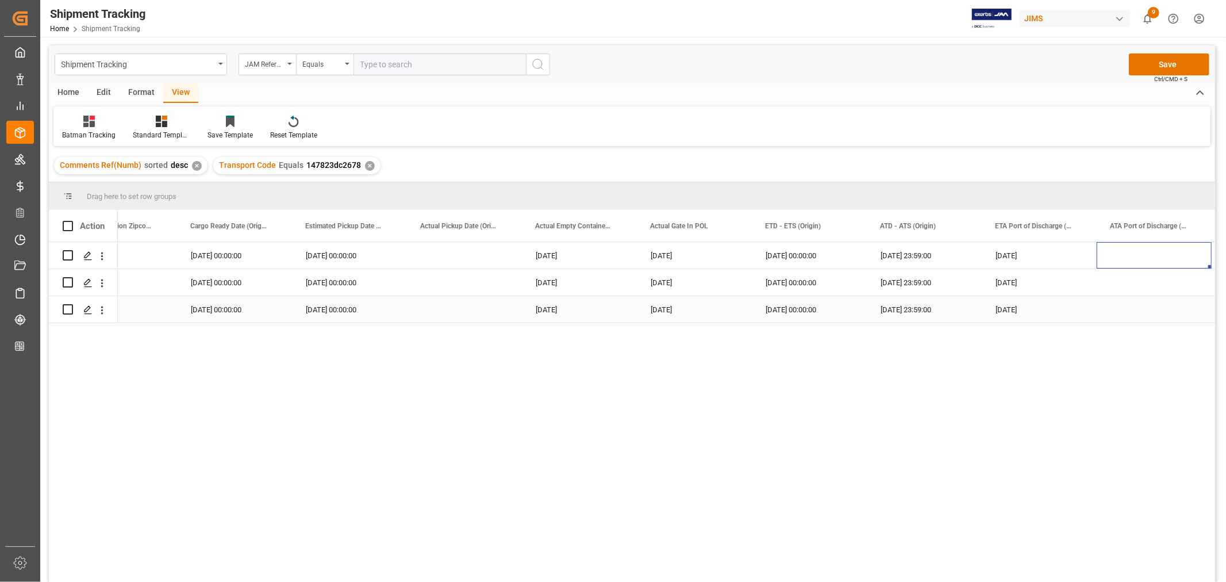
click at [1018, 308] on div "09-10-2025" at bounding box center [1039, 309] width 115 height 26
drag, startPoint x: 1094, startPoint y: 320, endPoint x: 1075, endPoint y: 256, distance: 67.3
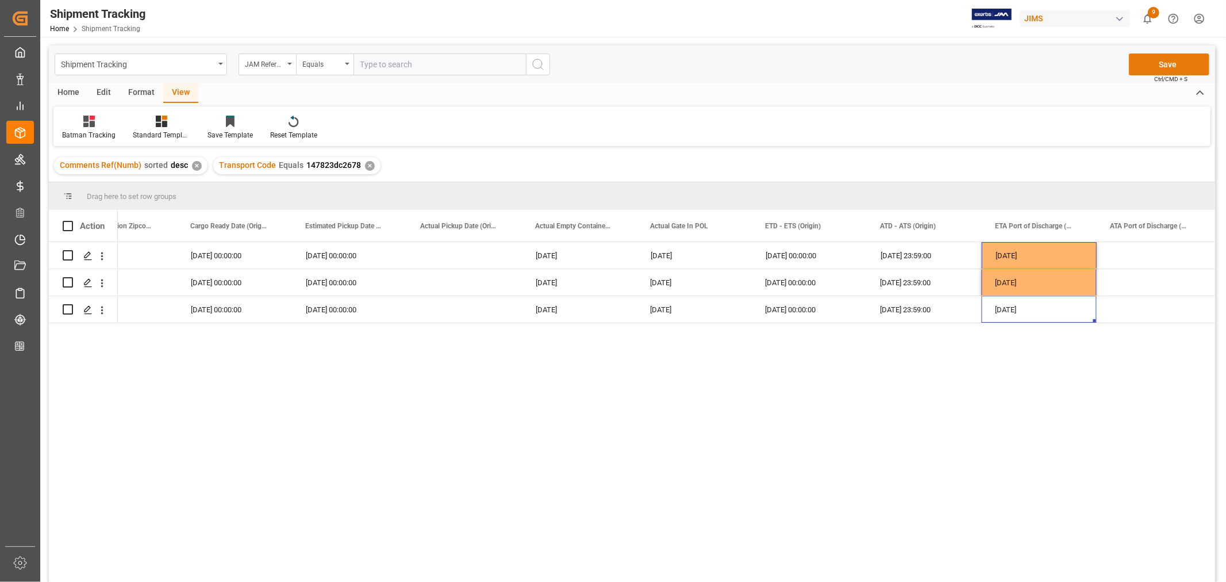
click at [1162, 65] on button "Save" at bounding box center [1169, 64] width 80 height 22
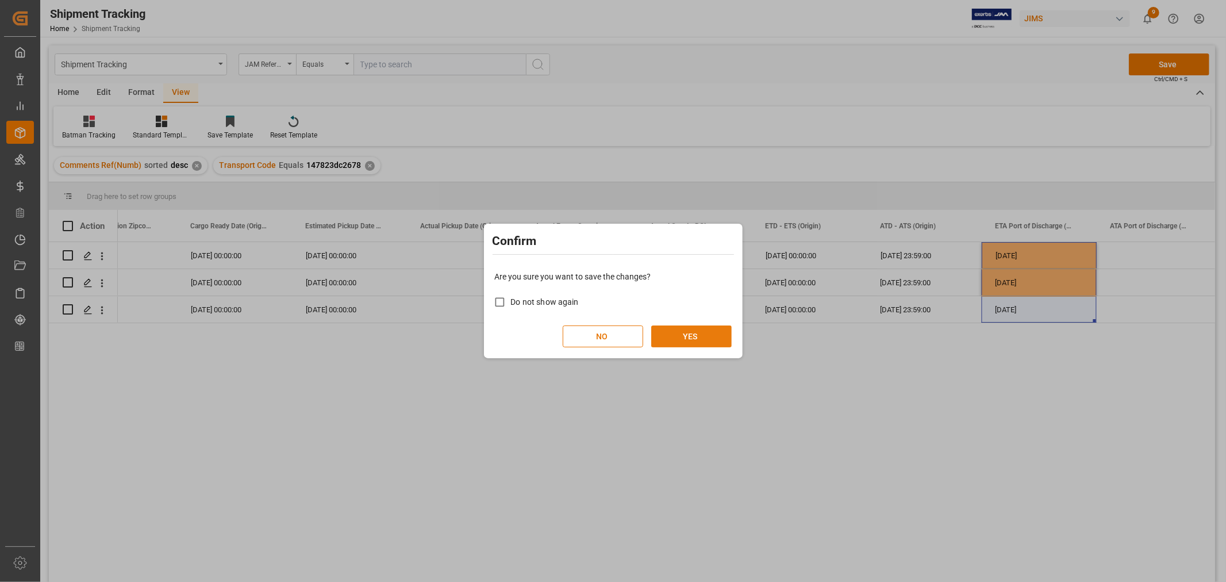
click at [688, 338] on button "YES" at bounding box center [691, 336] width 80 height 22
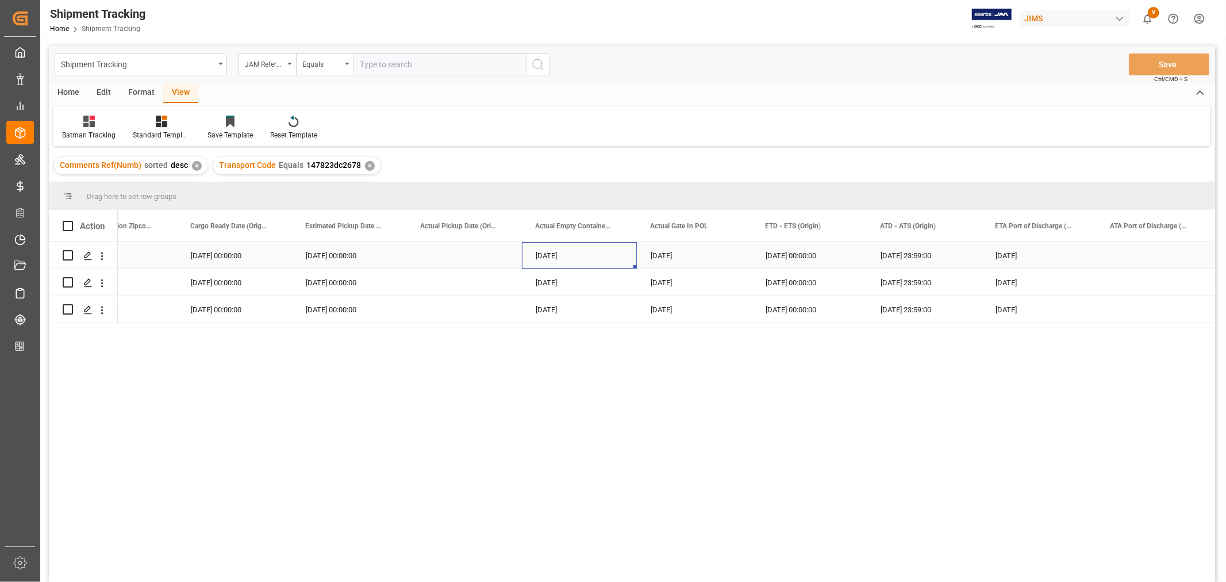
click at [591, 256] on div "08-18-2025" at bounding box center [579, 255] width 115 height 26
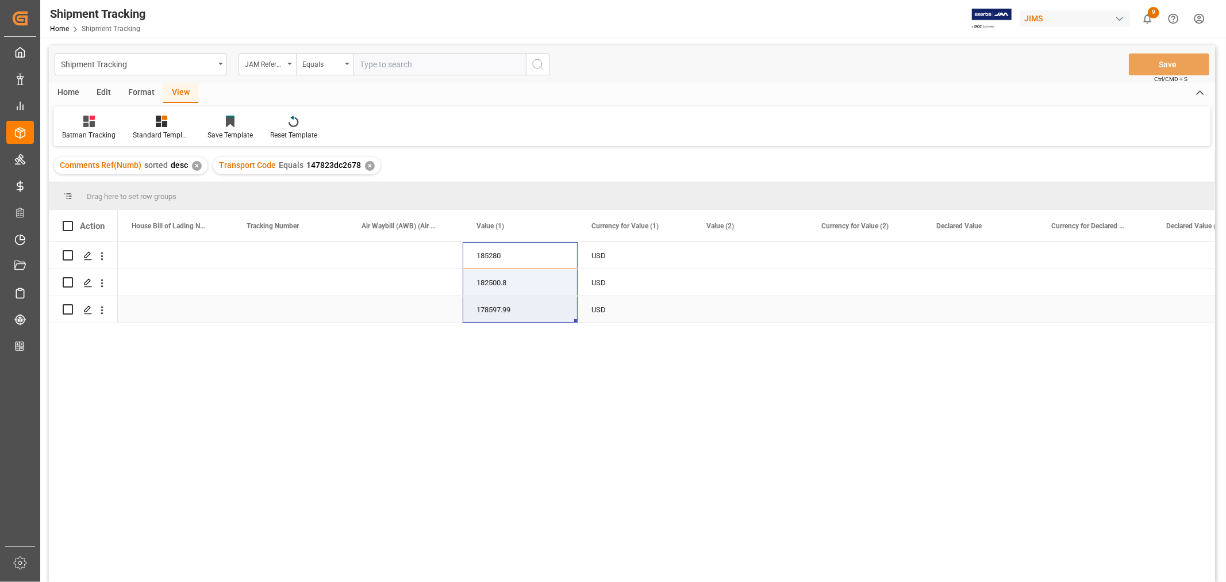
drag, startPoint x: 492, startPoint y: 251, endPoint x: 492, endPoint y: 301, distance: 50.0
click at [395, 252] on div "Press SPACE to select this row." at bounding box center [405, 255] width 115 height 26
